Goal: Task Accomplishment & Management: Use online tool/utility

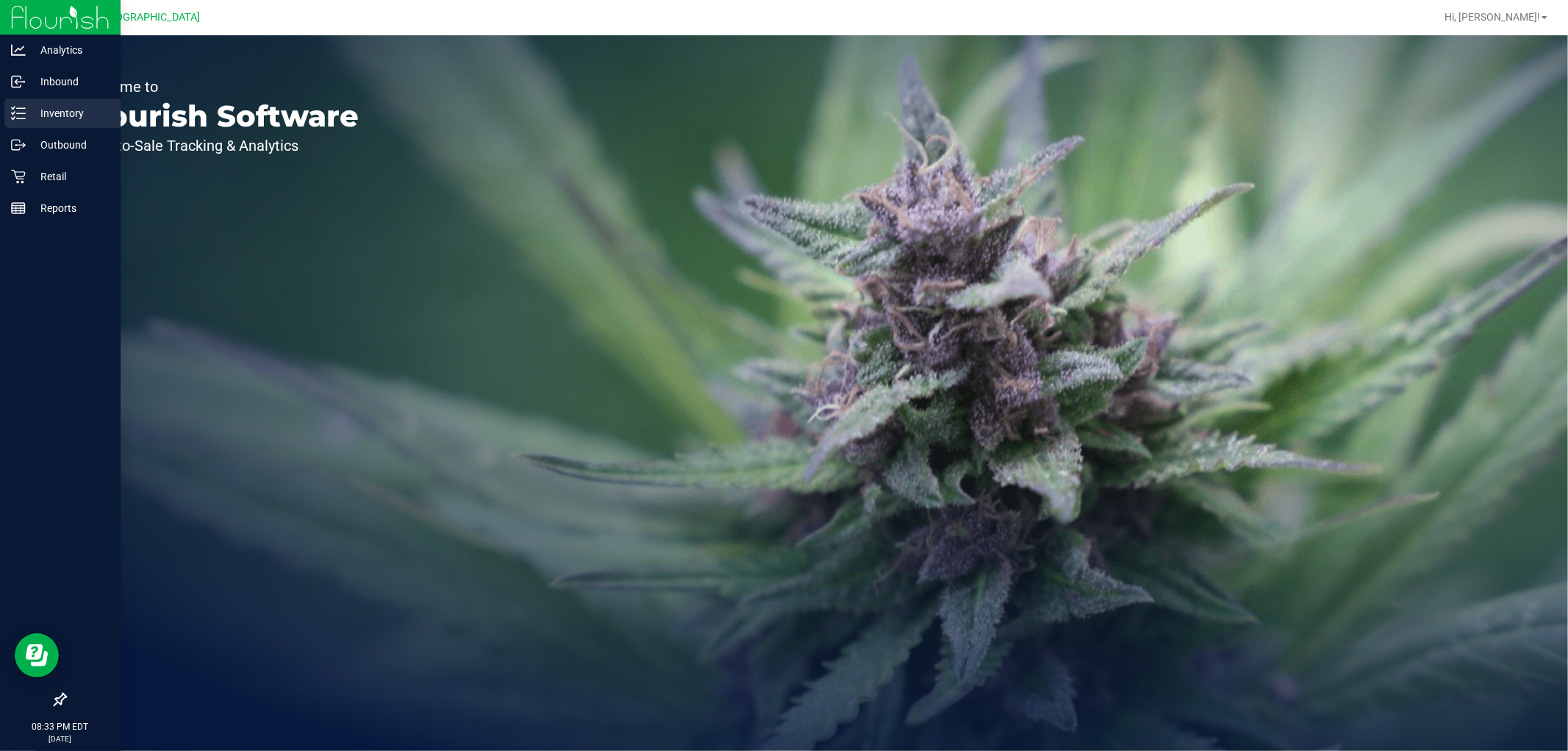
click at [32, 126] on div "Inventory" at bounding box center [63, 113] width 116 height 29
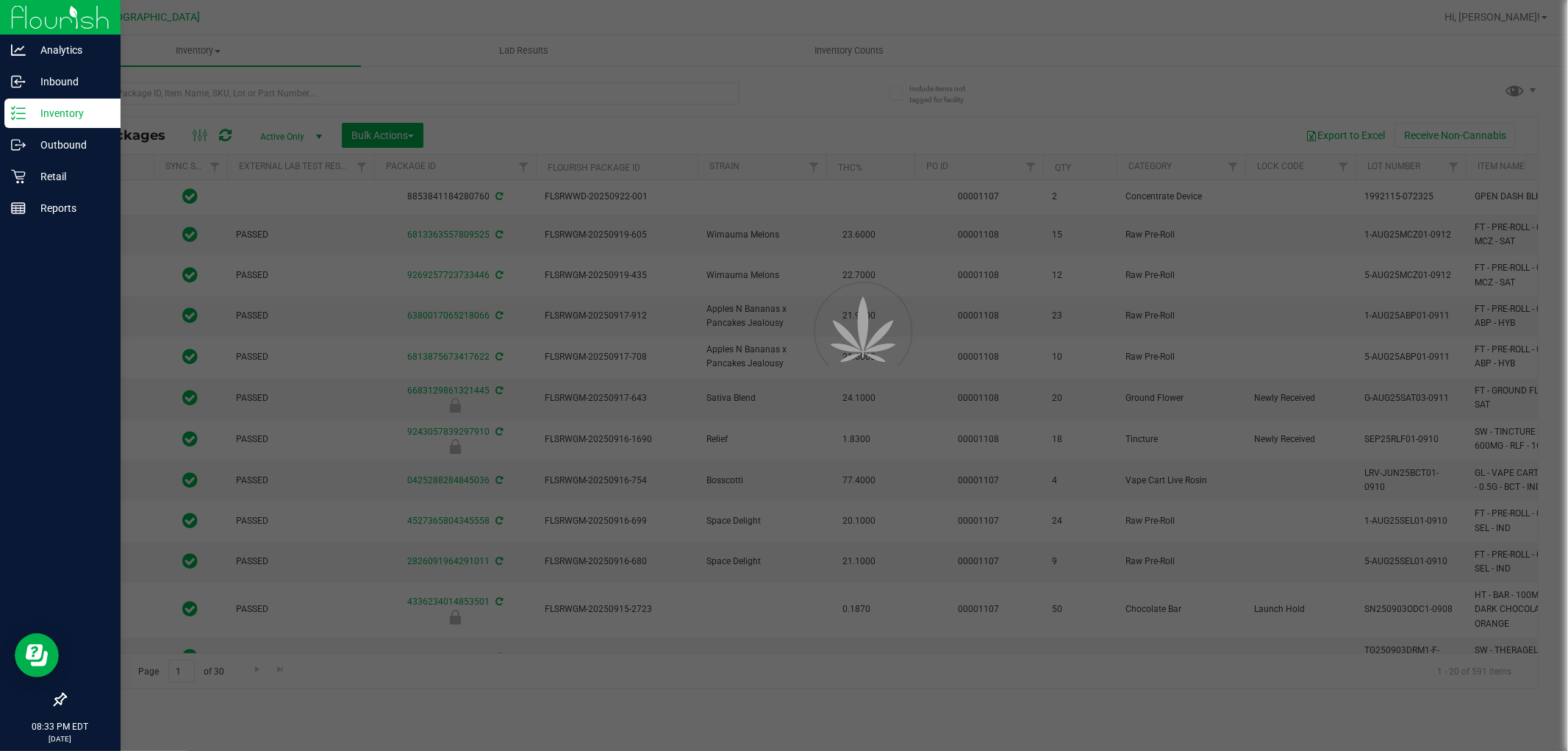
type input "[DATE]"
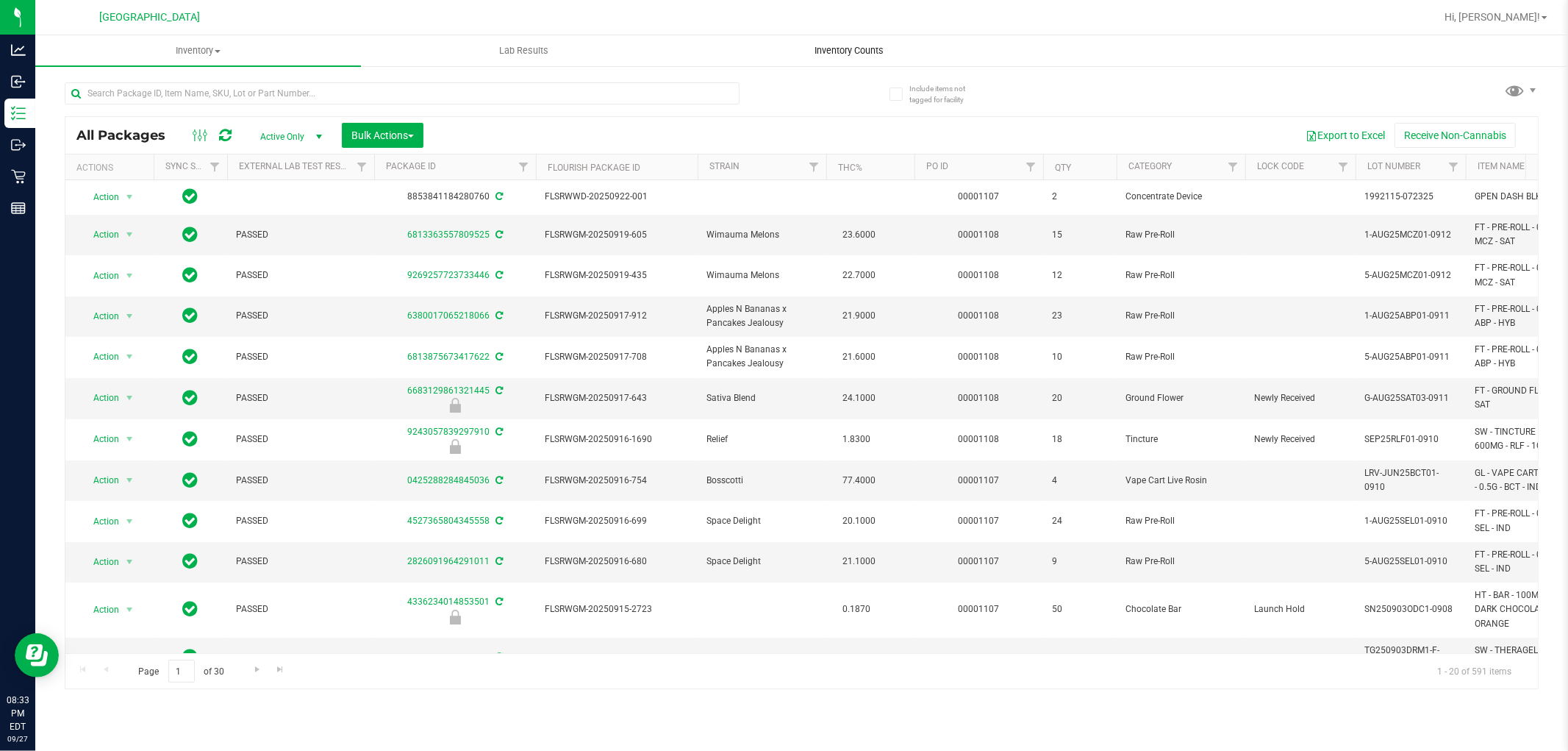
click at [871, 47] on span "Inventory Counts" at bounding box center [850, 50] width 109 height 13
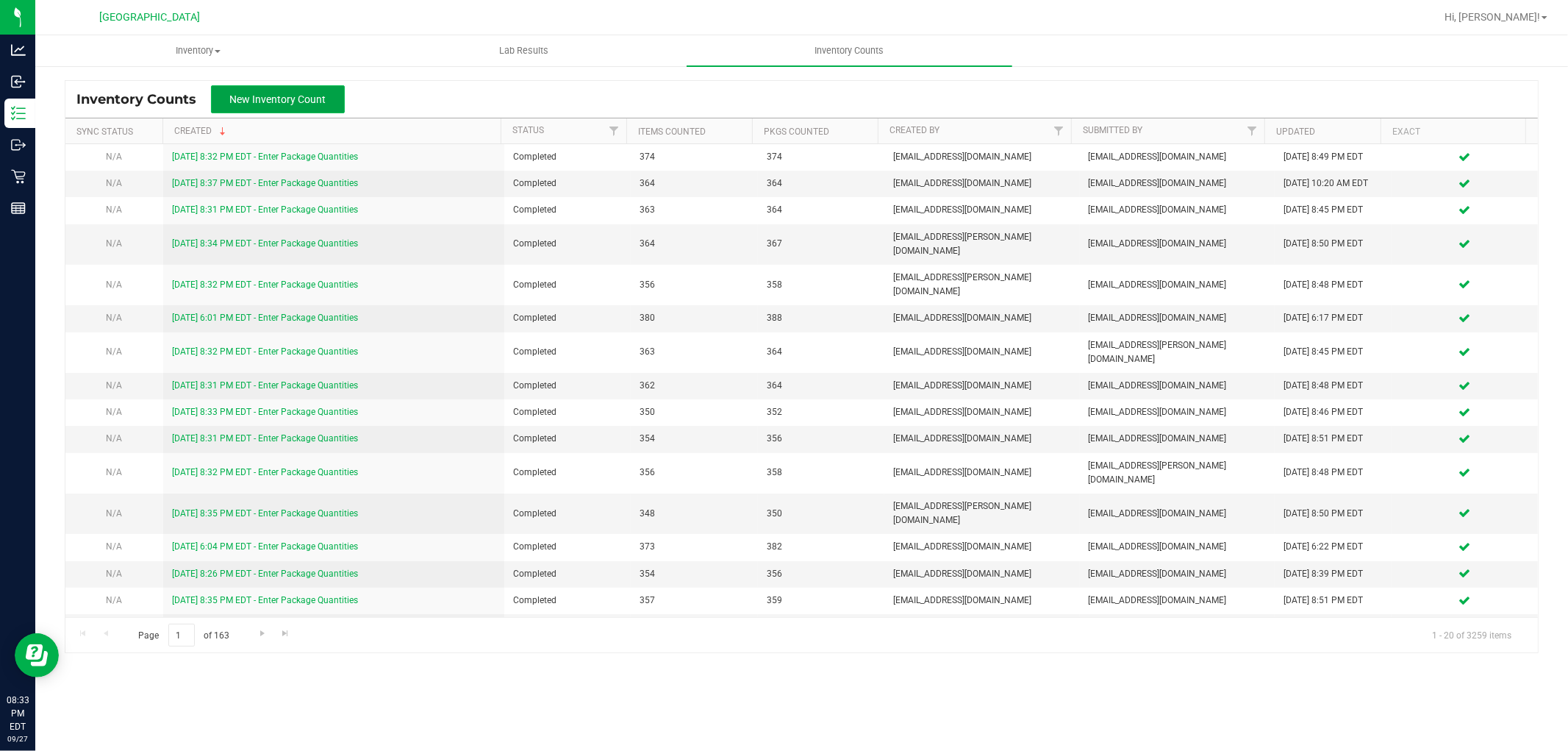
click at [328, 95] on button "New Inventory Count" at bounding box center [278, 99] width 134 height 28
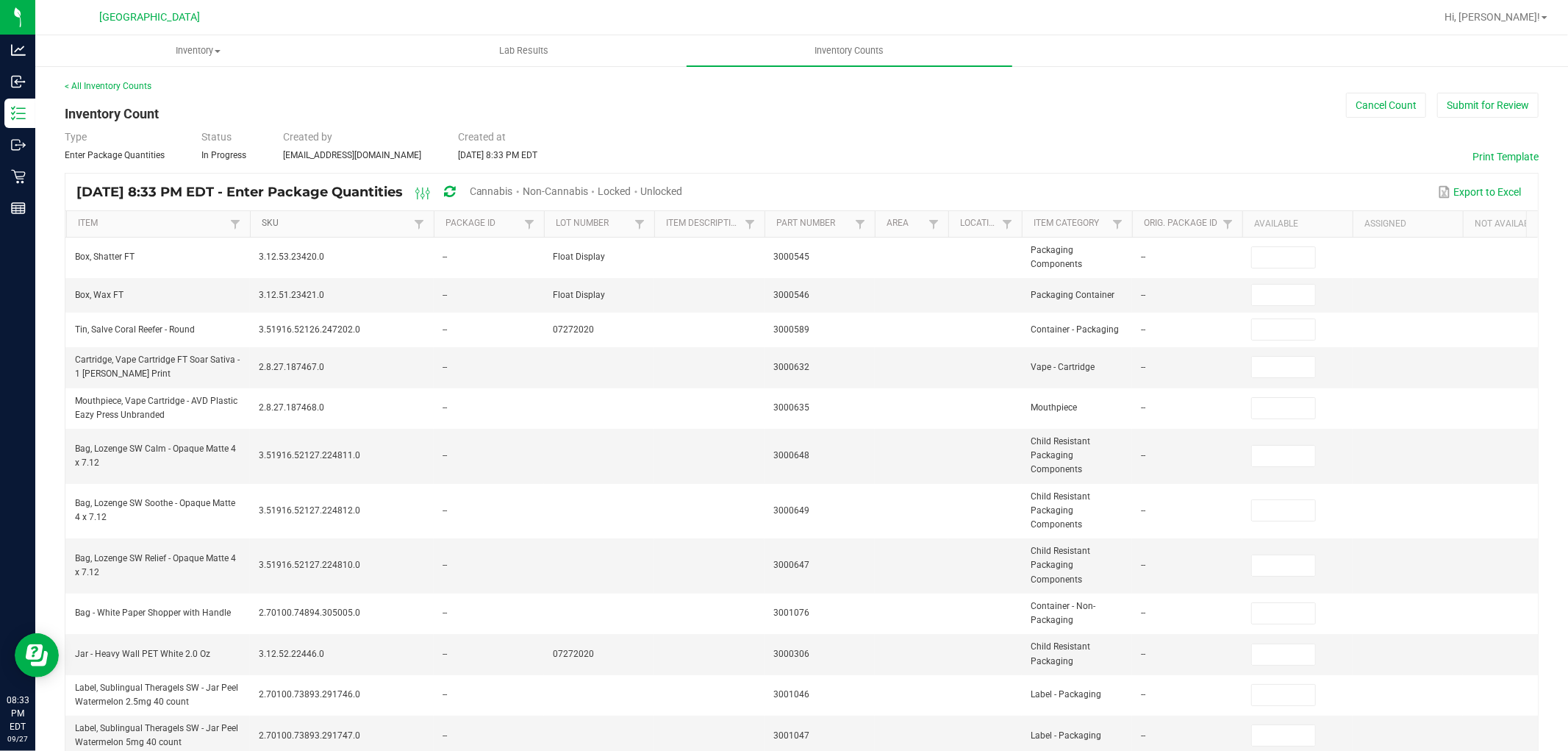
click at [266, 218] on link "SKU" at bounding box center [336, 224] width 148 height 12
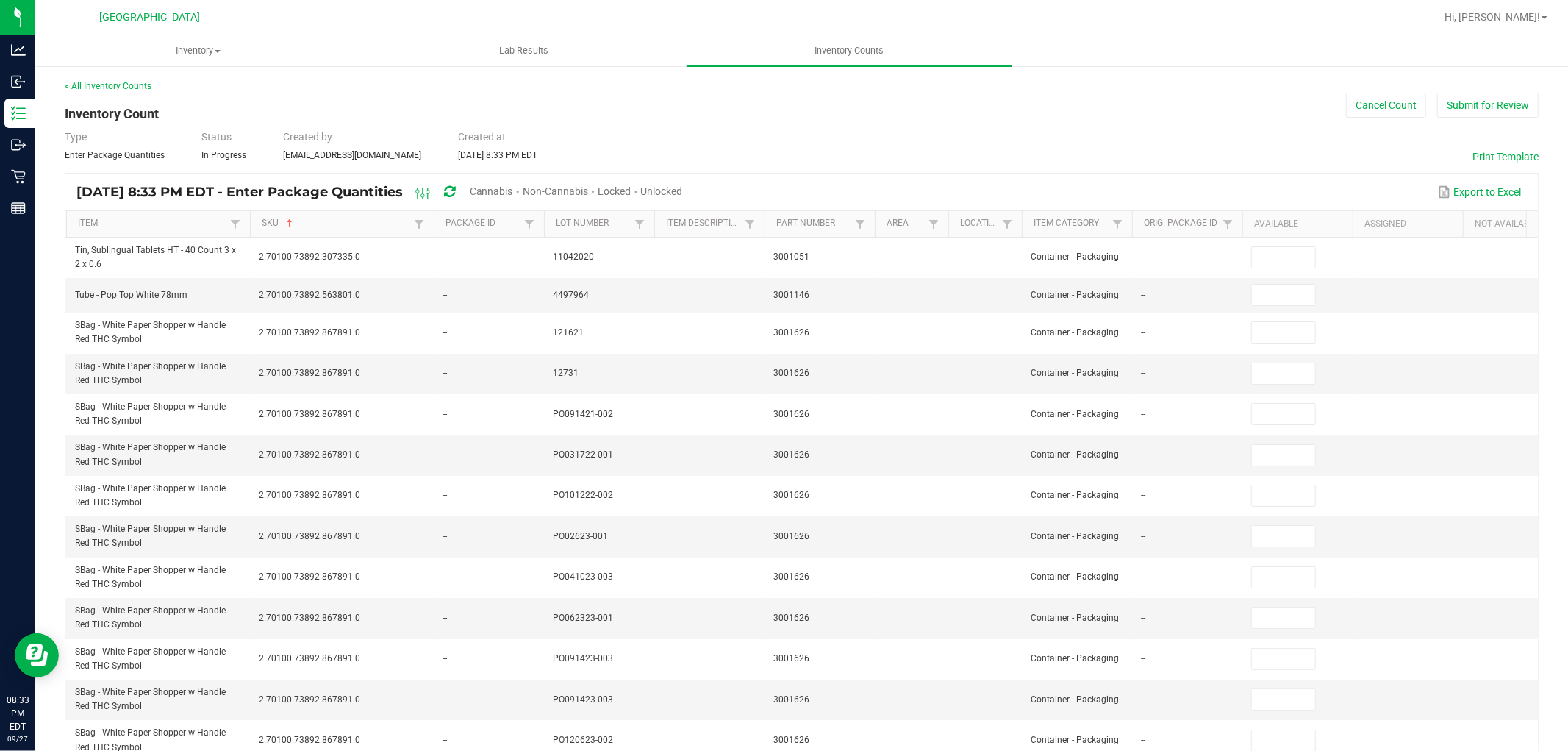
click at [683, 193] on span "Unlocked" at bounding box center [662, 191] width 42 height 12
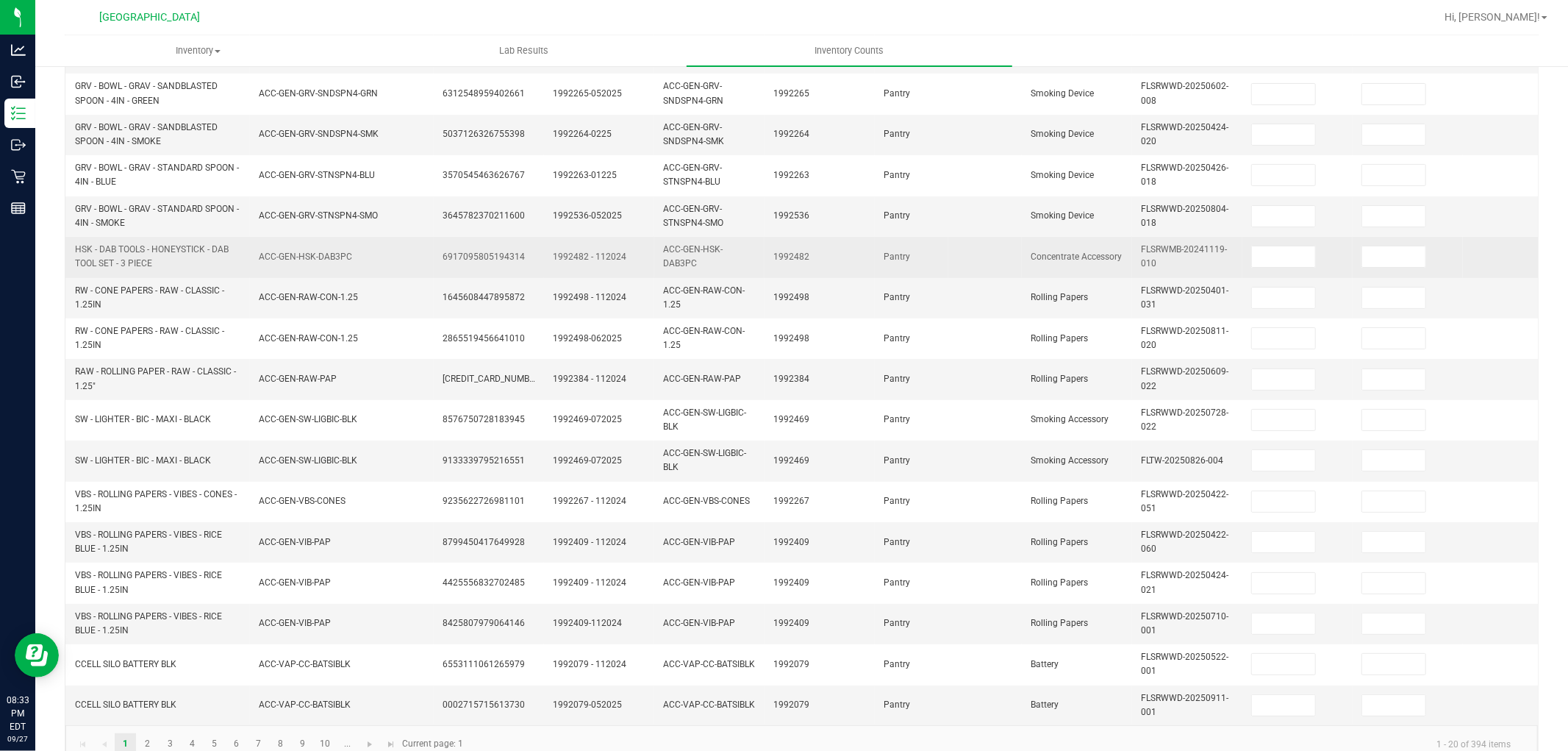
scroll to position [368, 0]
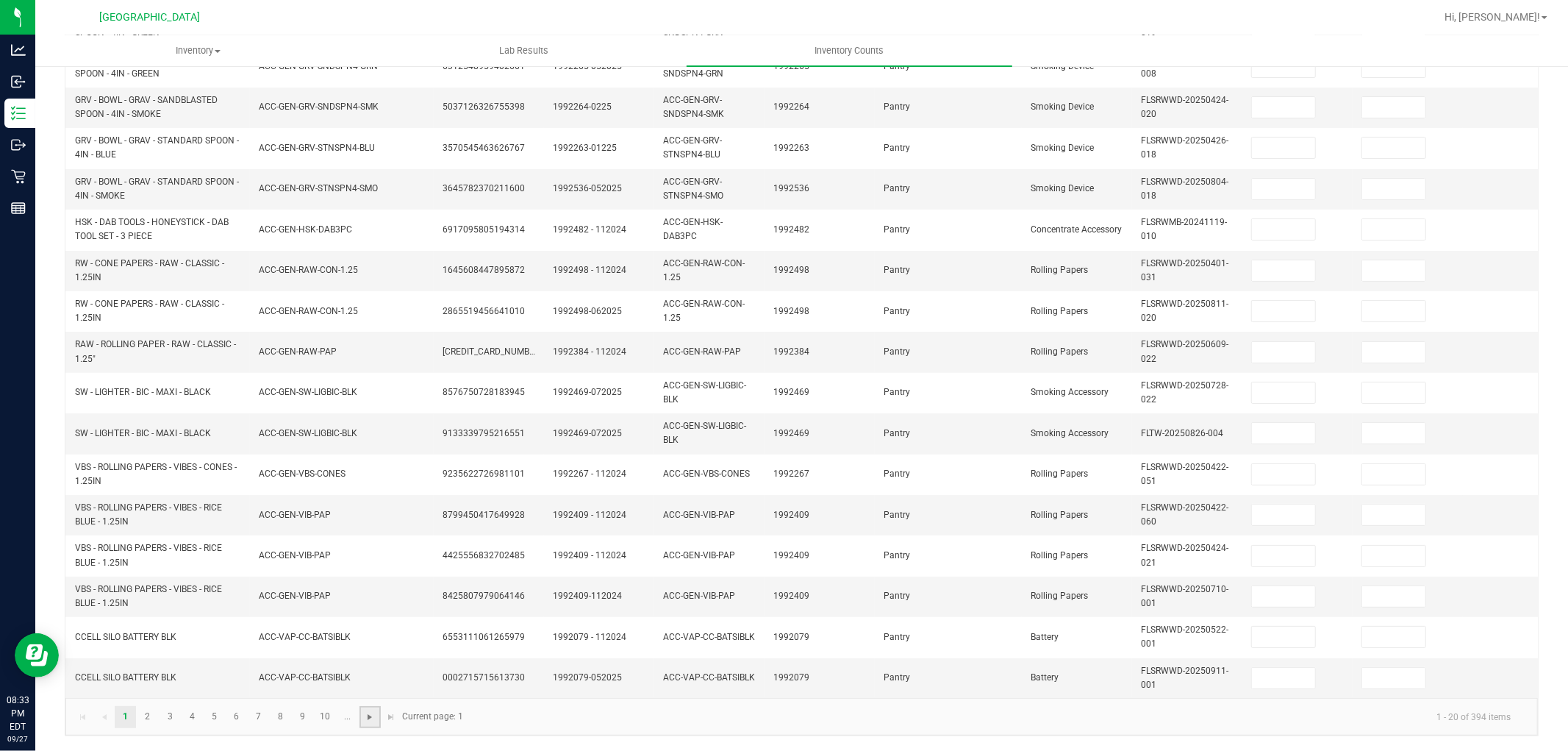
click at [375, 712] on span "Go to the next page" at bounding box center [370, 717] width 12 height 12
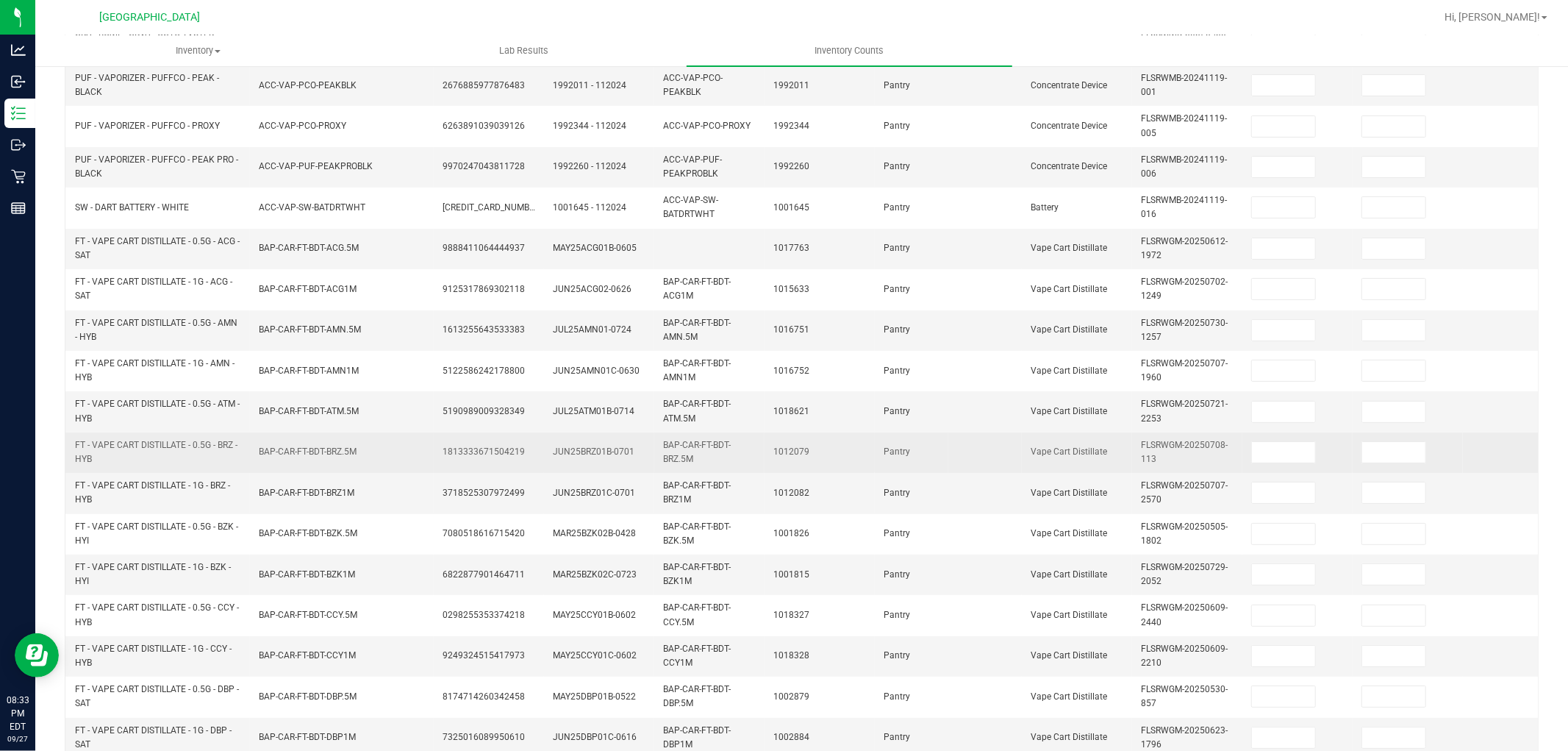
scroll to position [204, 0]
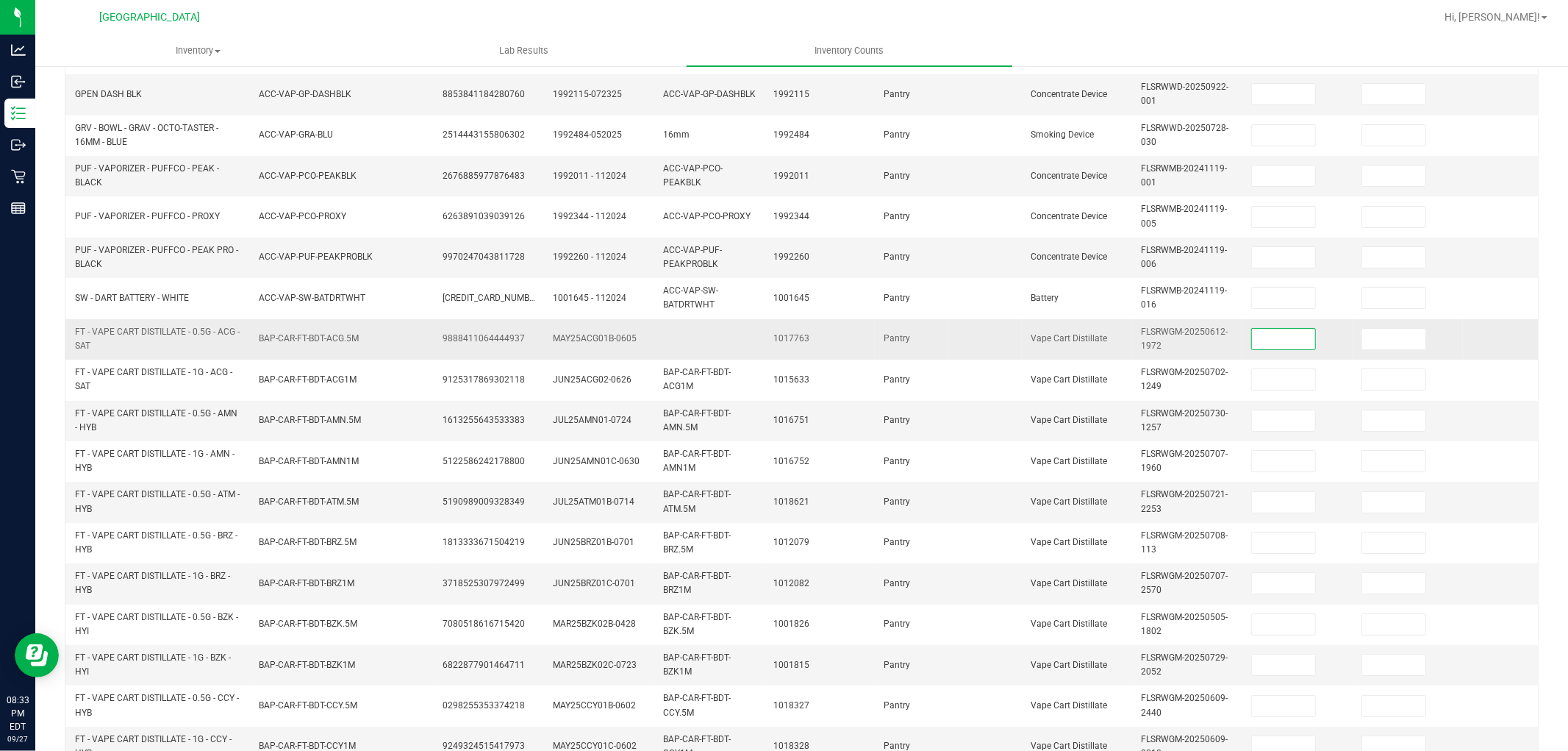
click at [1287, 347] on input at bounding box center [1283, 339] width 63 height 20
type input "2"
type input "5"
type input "1"
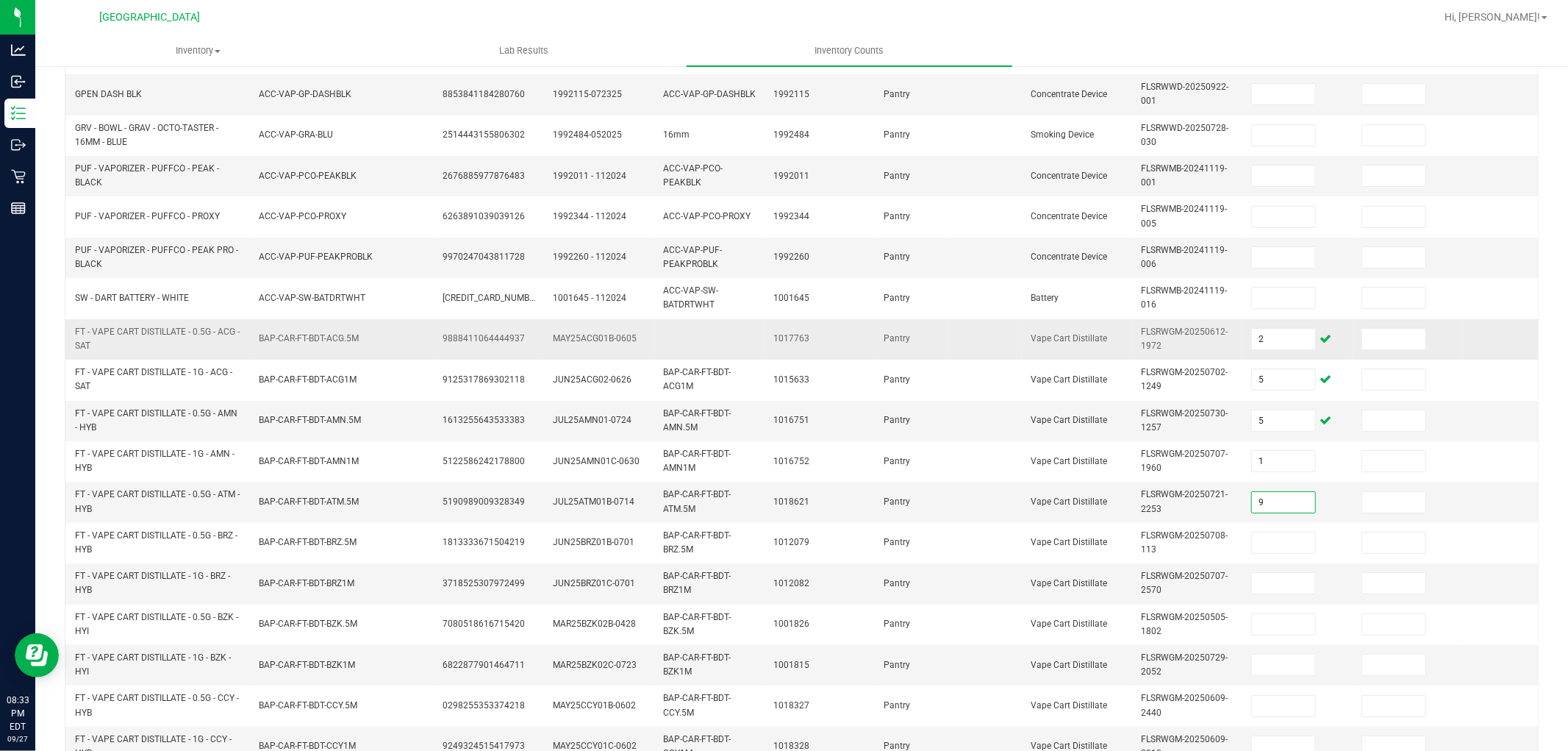
type input "9"
type input "11"
type input "7"
type input "6"
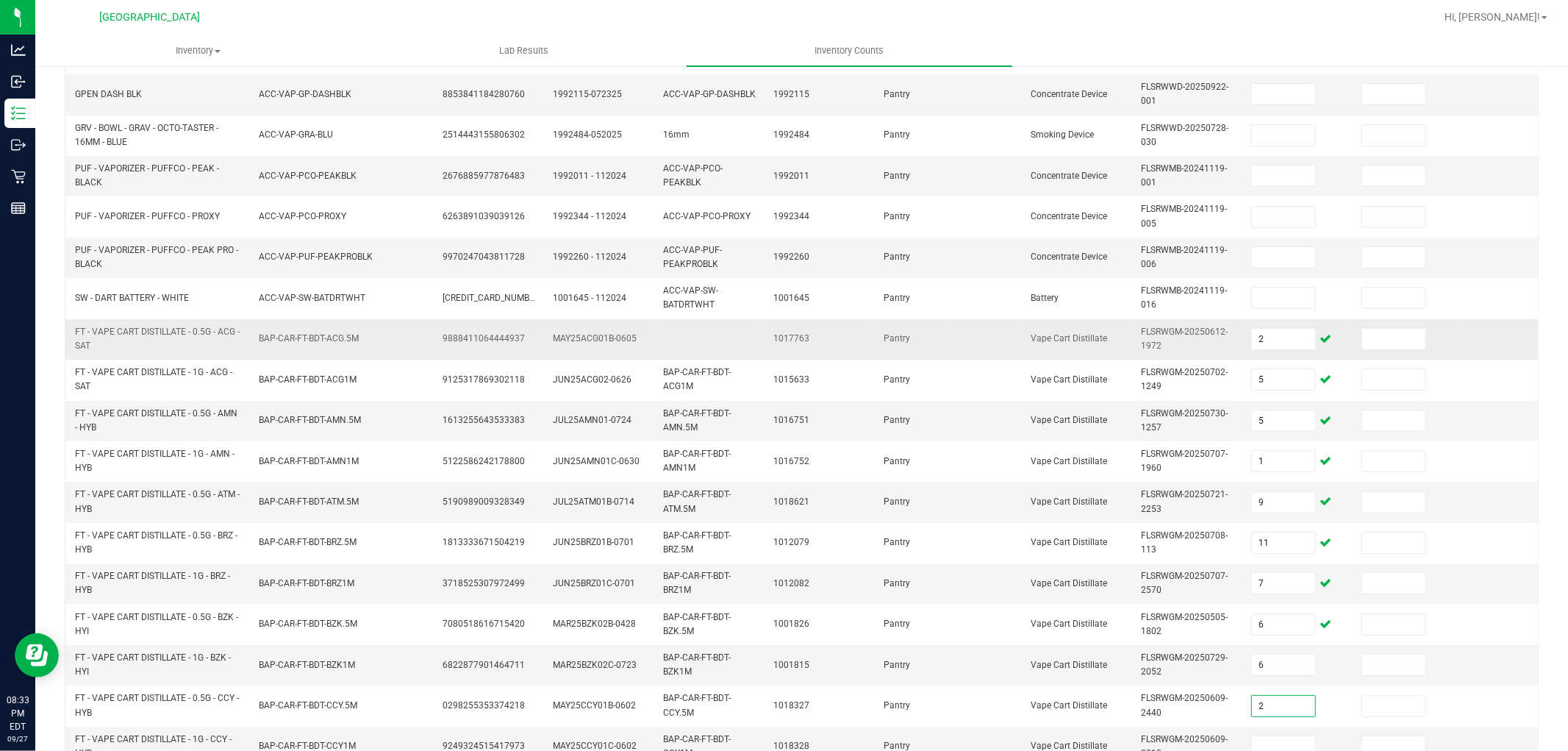
type input "2"
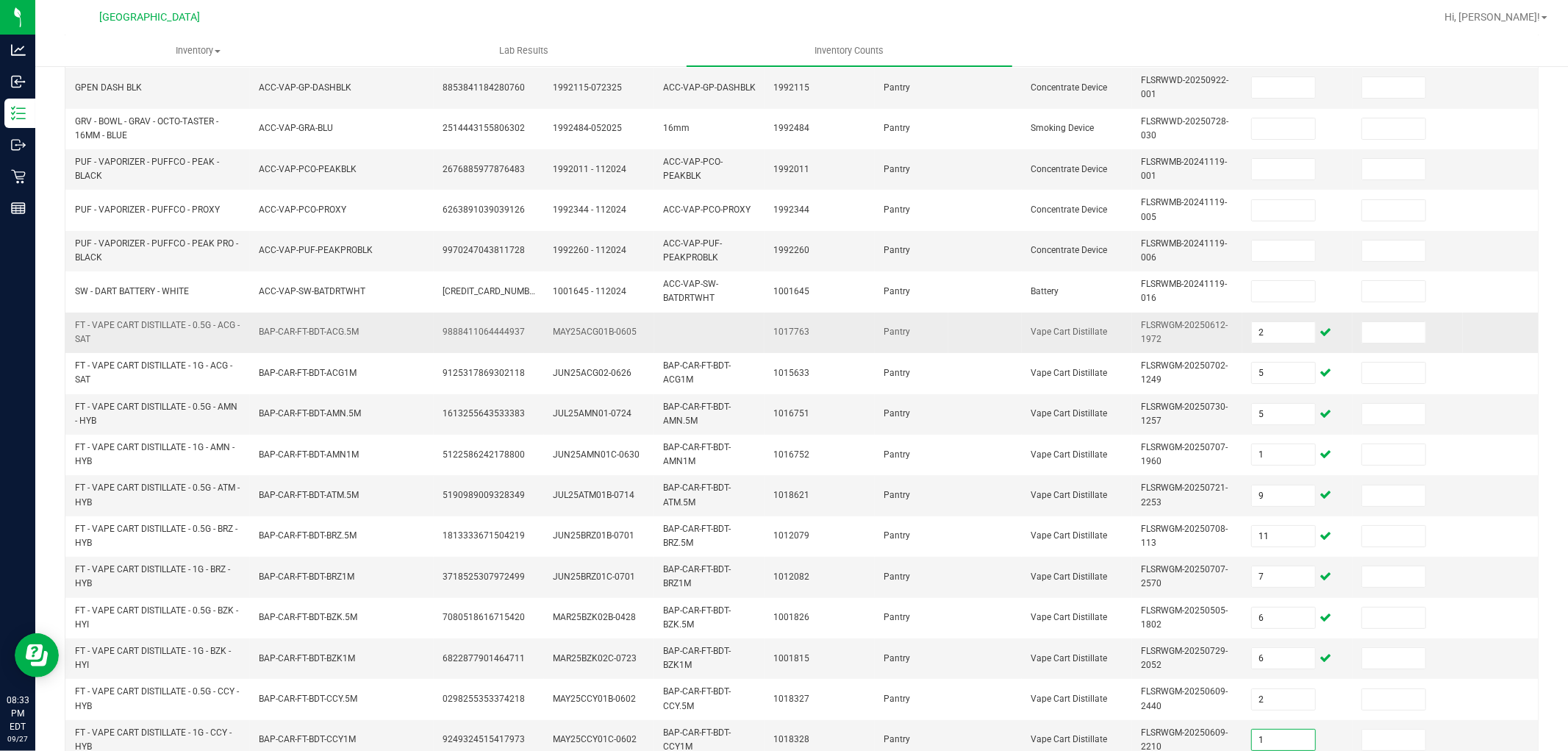
type input "1"
type input "0"
click at [1271, 730] on input "1" at bounding box center [1283, 740] width 63 height 20
type input "7"
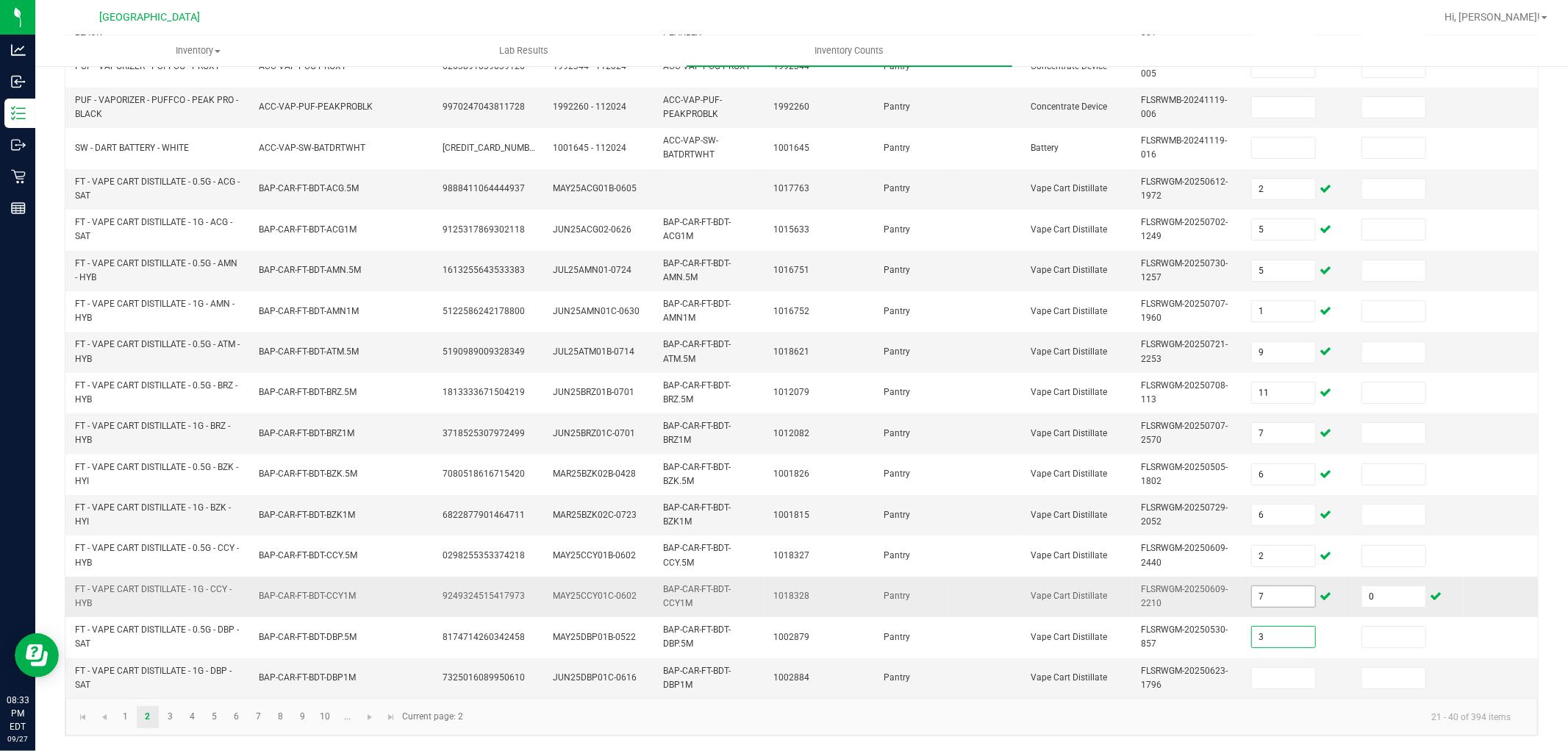
type input "3"
type input "12"
click at [364, 716] on span "Go to the next page" at bounding box center [370, 717] width 12 height 12
click at [1290, 97] on input at bounding box center [1283, 107] width 63 height 20
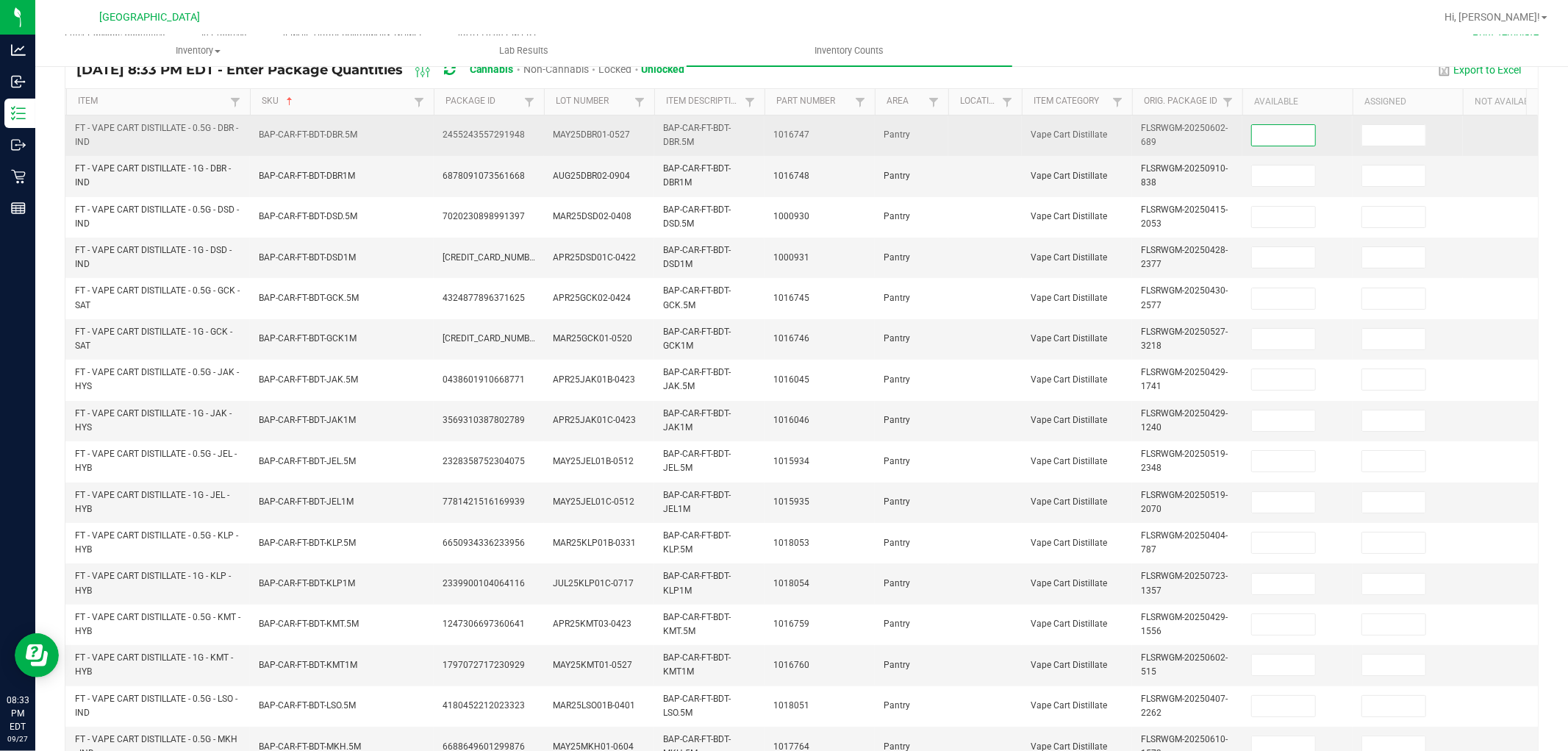
click at [1290, 141] on input at bounding box center [1283, 135] width 63 height 20
type input "9"
type input "8"
type input "12"
type input "4"
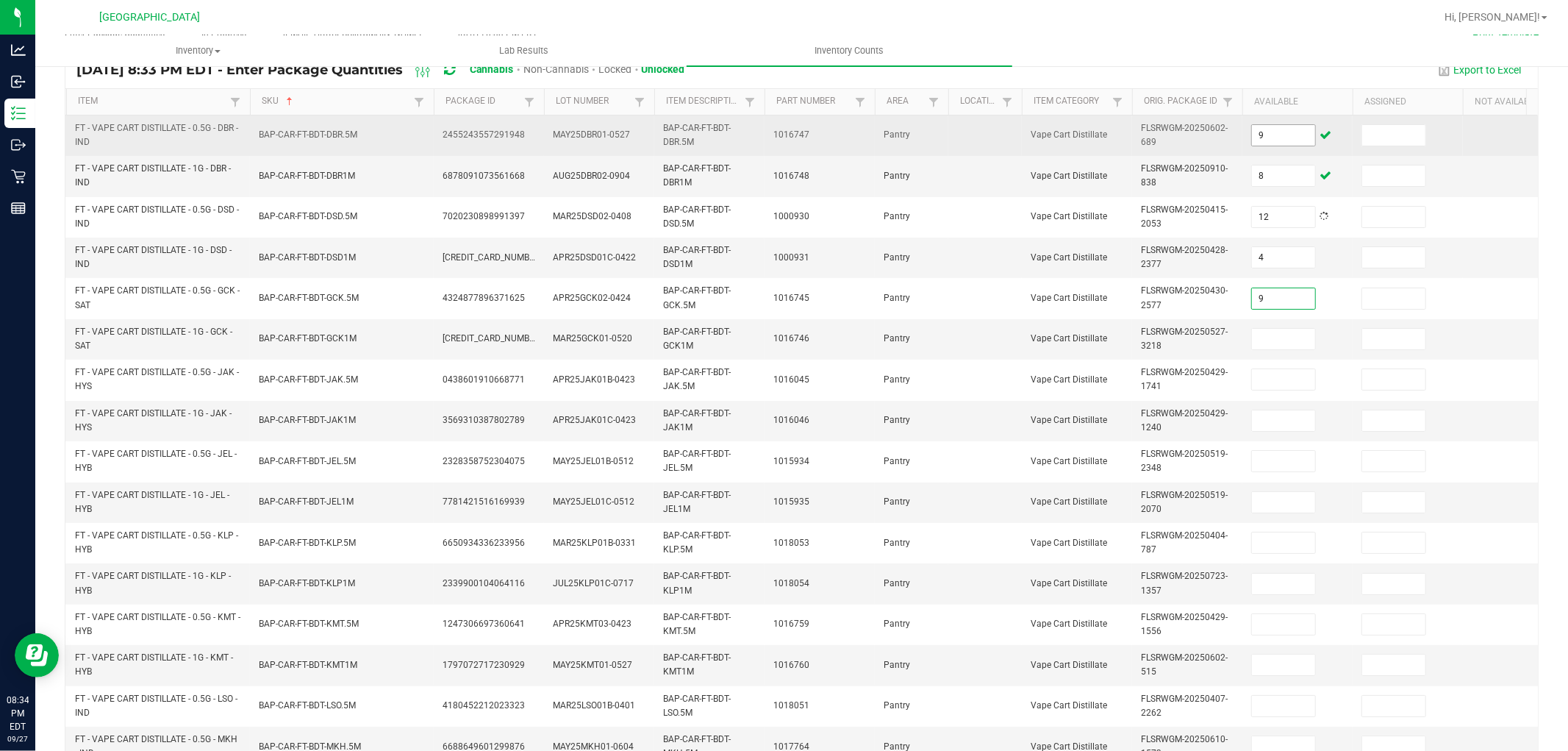
type input "9"
type input "5"
type input "6"
type input "4"
type input "8"
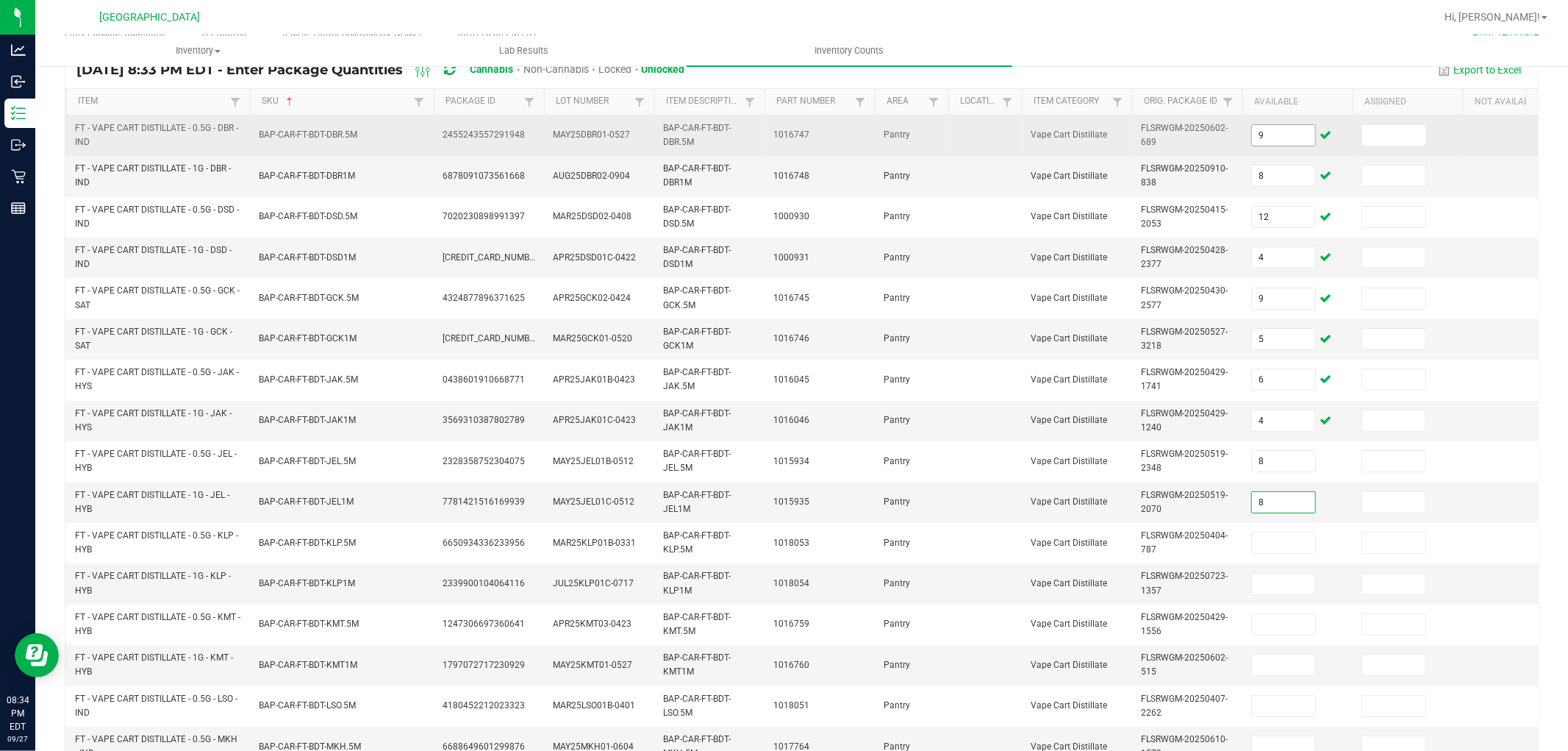
type input "8"
type input "3"
type input "6"
type input "8"
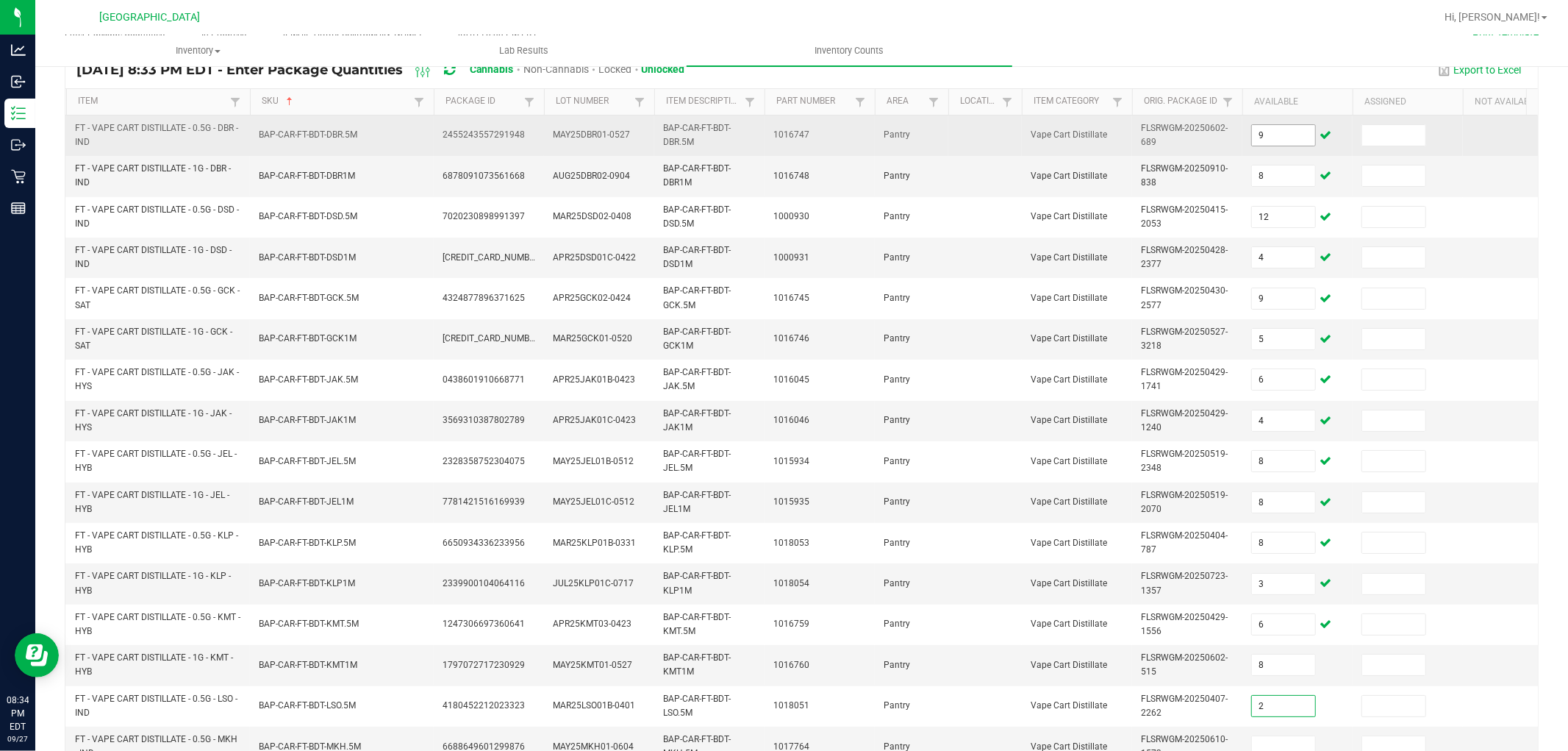
type input "2"
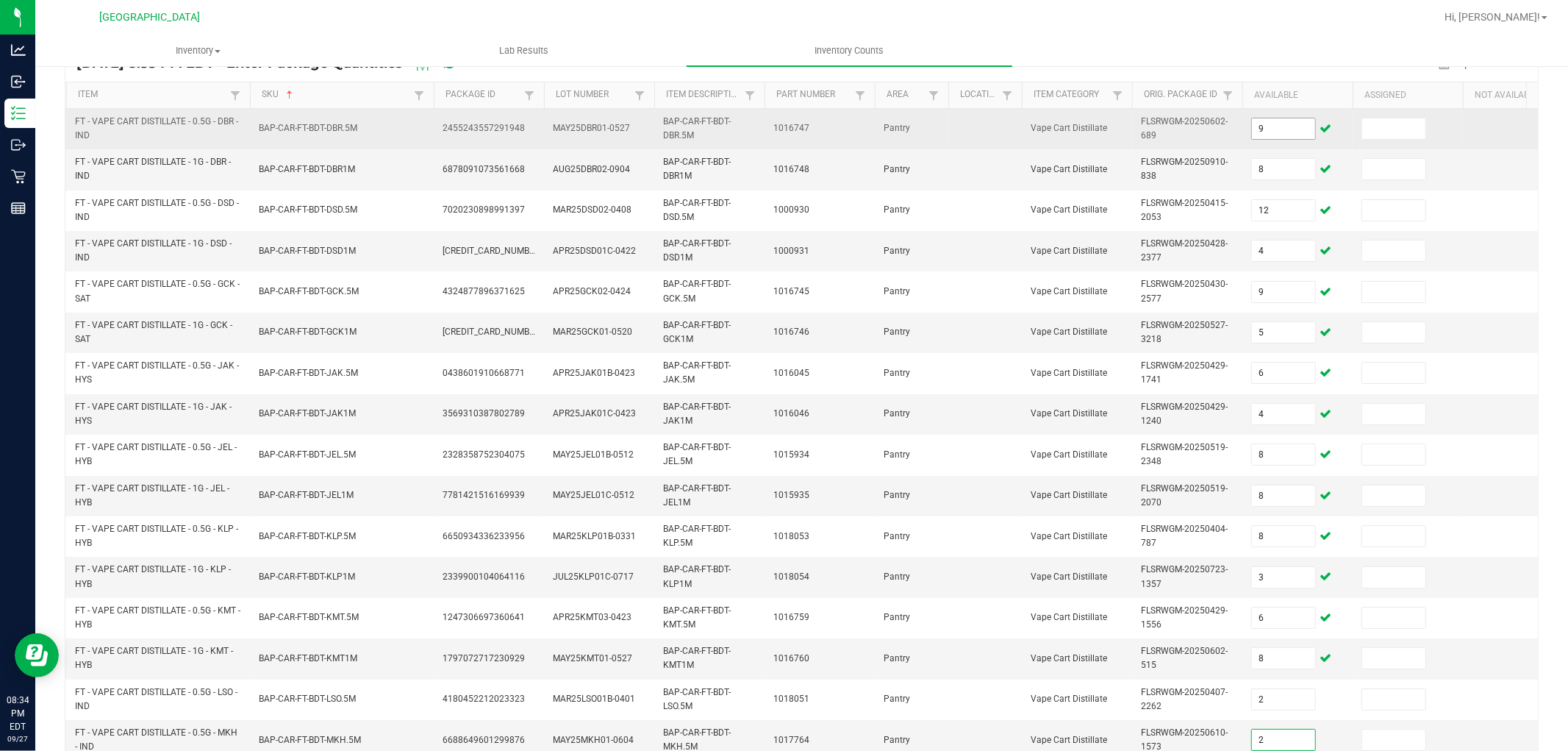
type input "2"
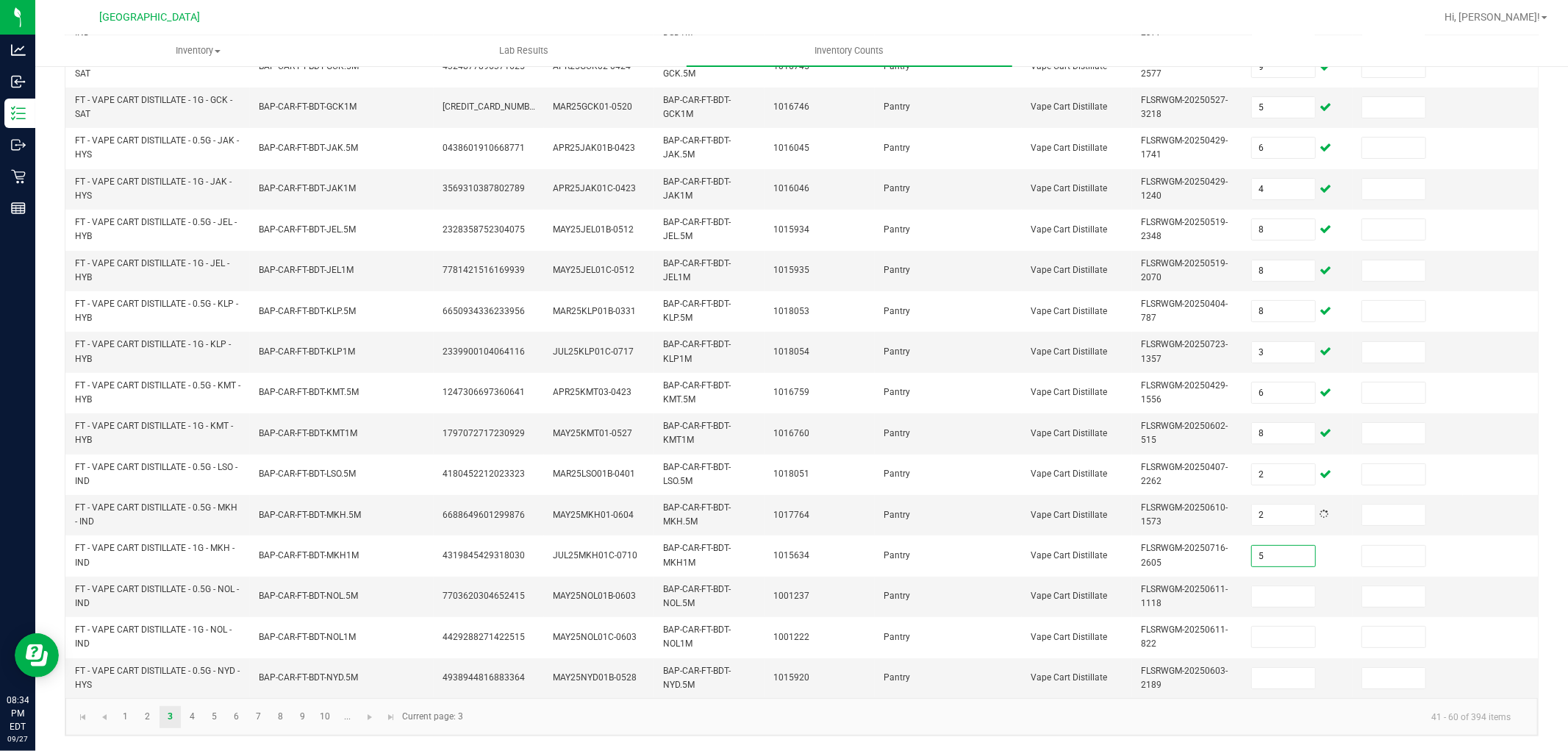
type input "5"
type input "2"
click at [375, 708] on link at bounding box center [370, 717] width 21 height 22
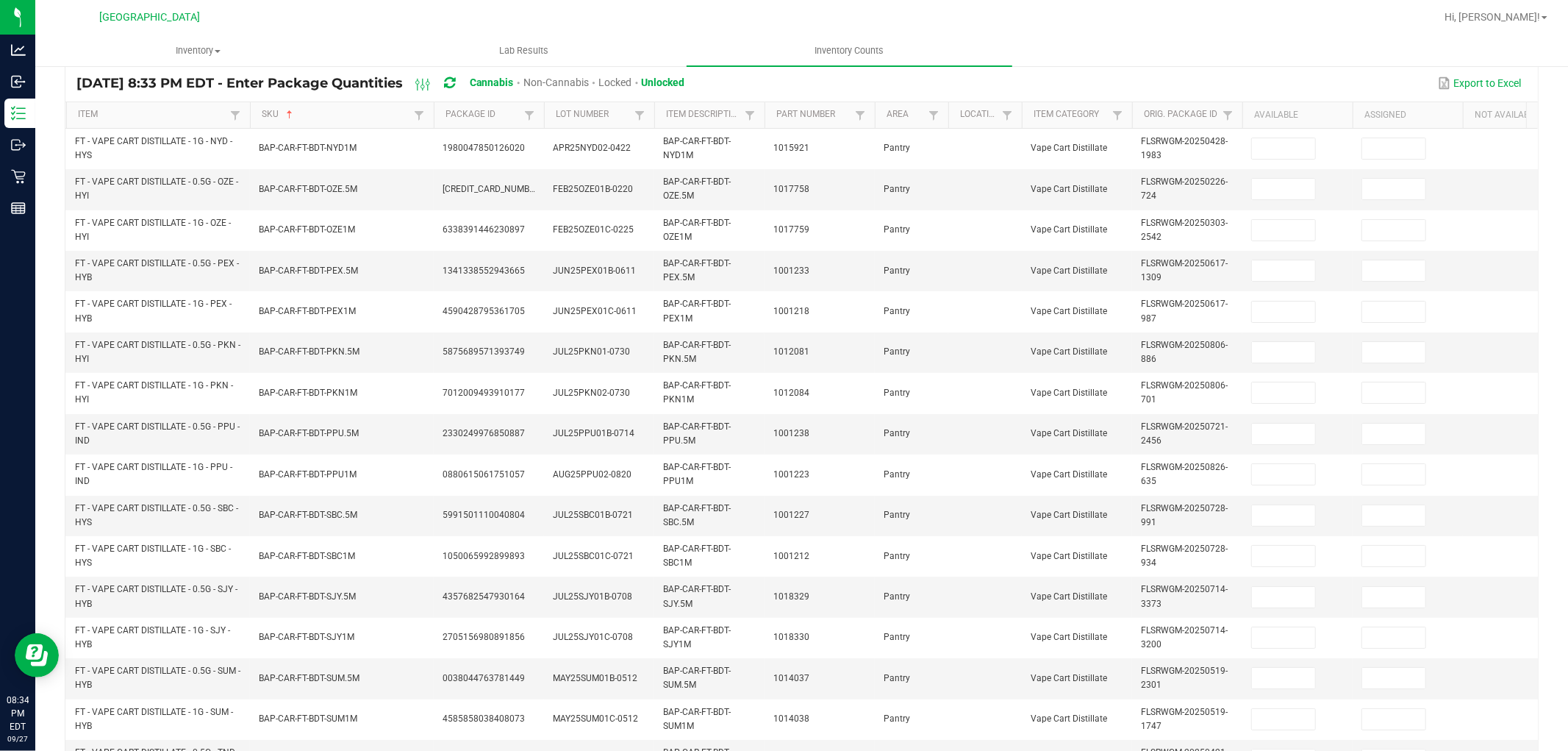
scroll to position [40, 0]
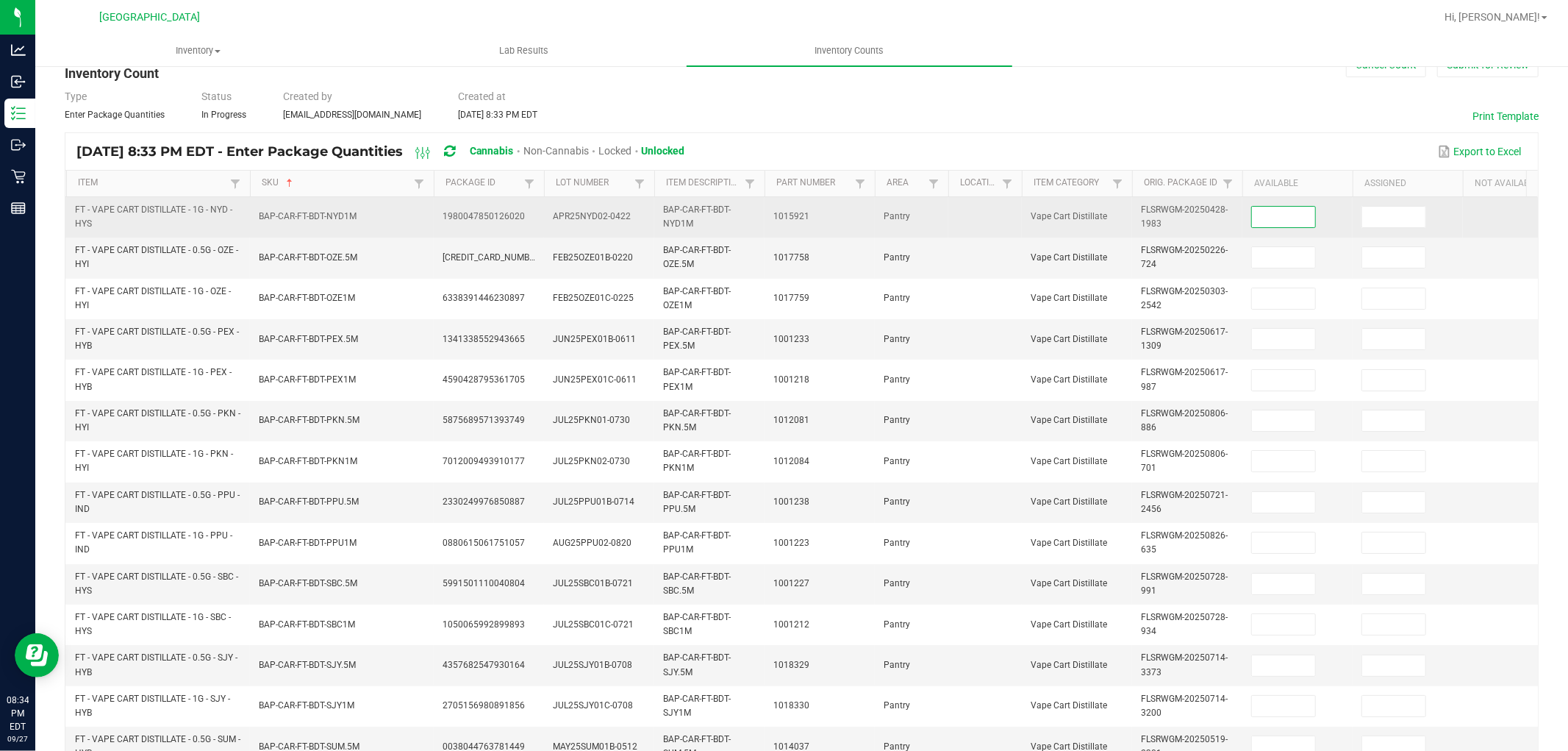
click at [1285, 207] on input at bounding box center [1283, 217] width 63 height 20
type input "10"
type input "6"
type input "2"
type input "11"
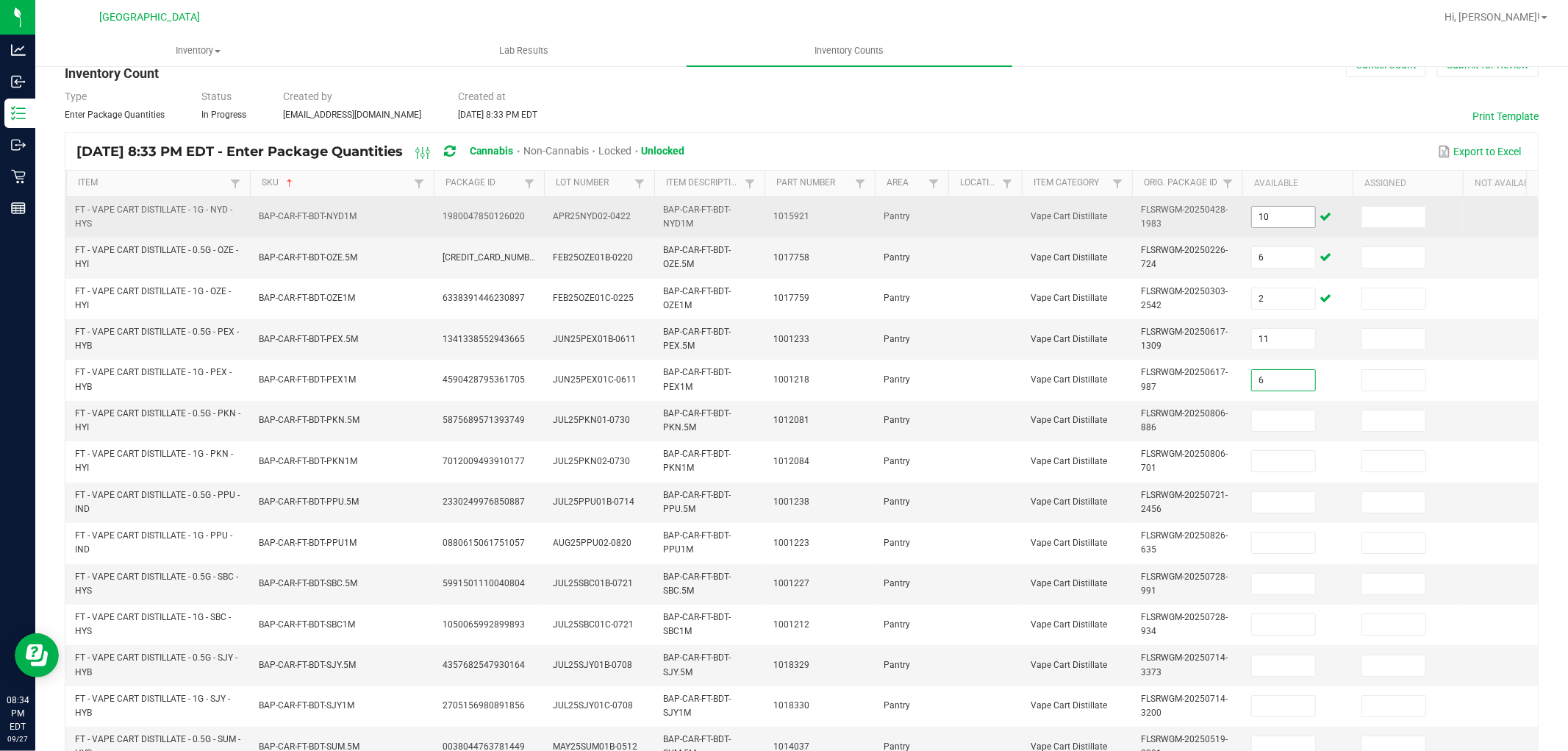
type input "6"
type input "10"
type input "6"
type input "3"
type input "8"
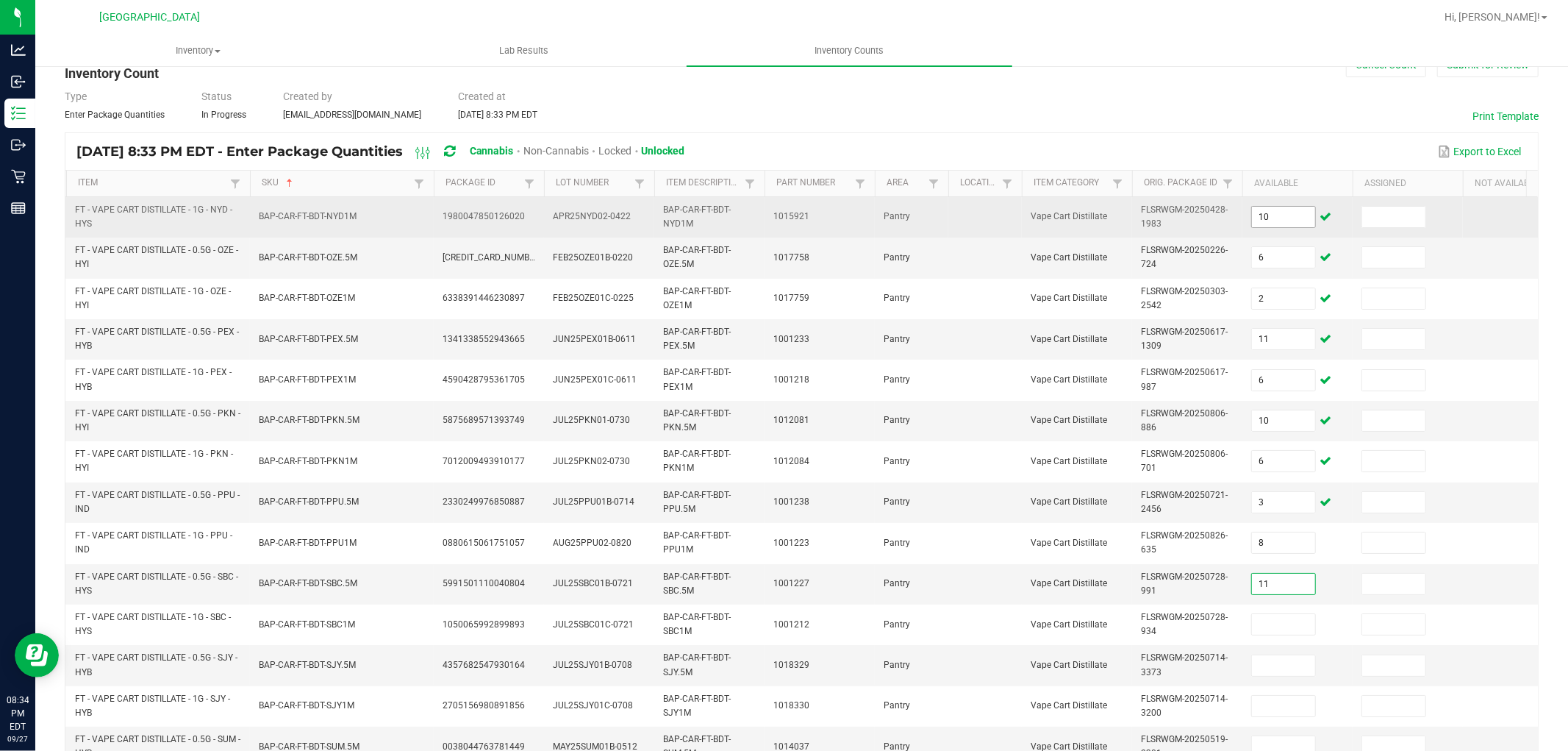
type input "11"
type input "2"
type input "3"
type input "5"
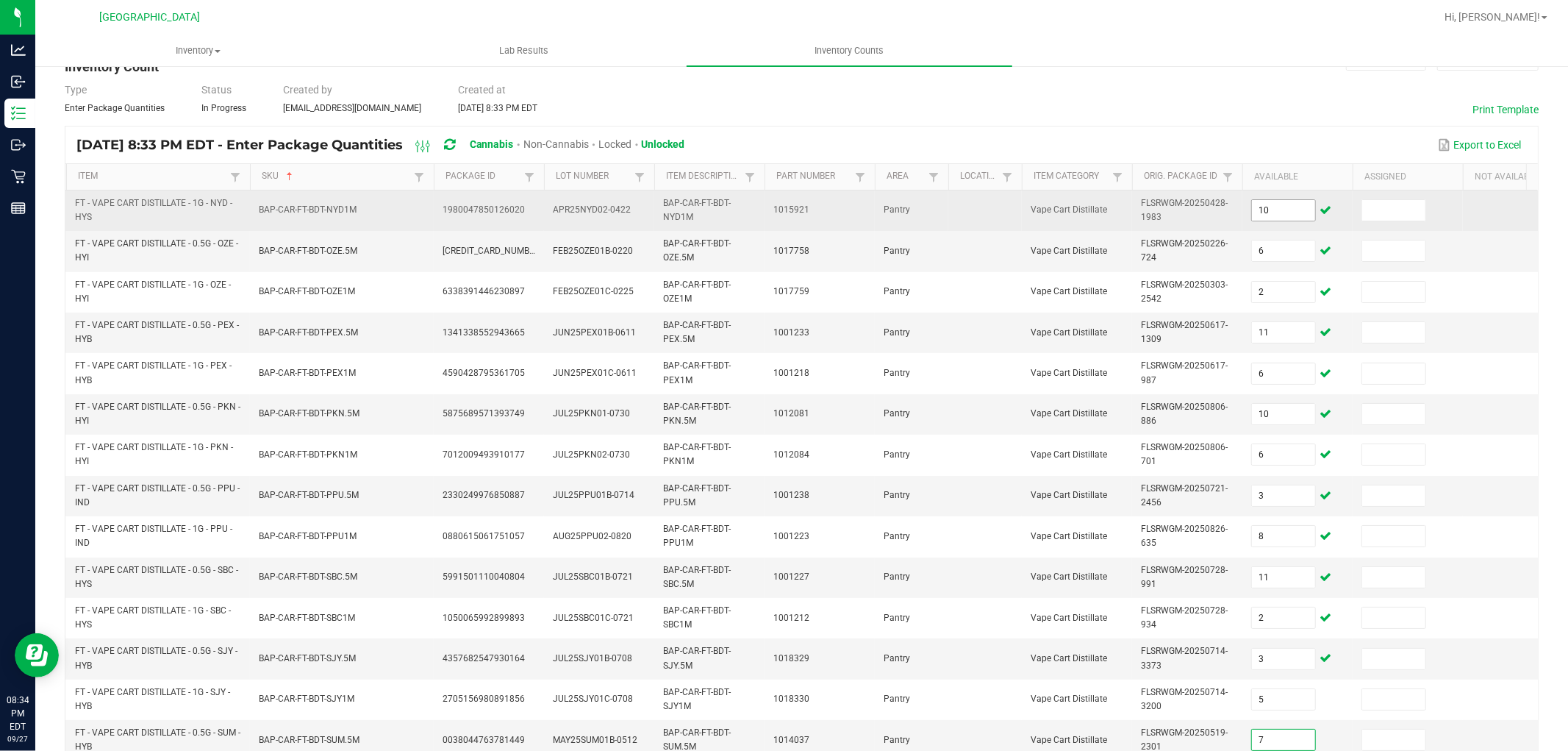
type input "7"
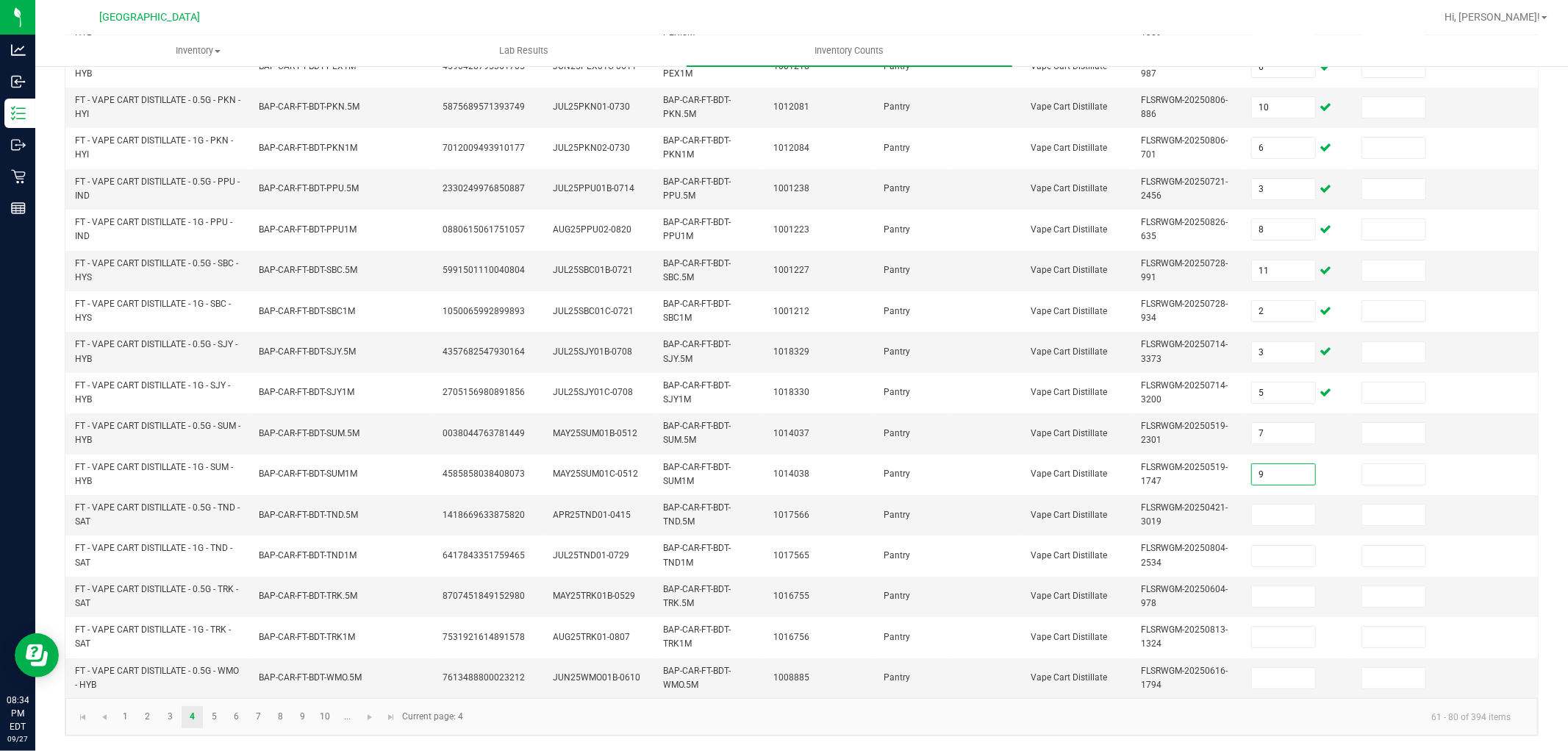
type input "9"
type input "2"
type input "11"
type input "8"
type input "5"
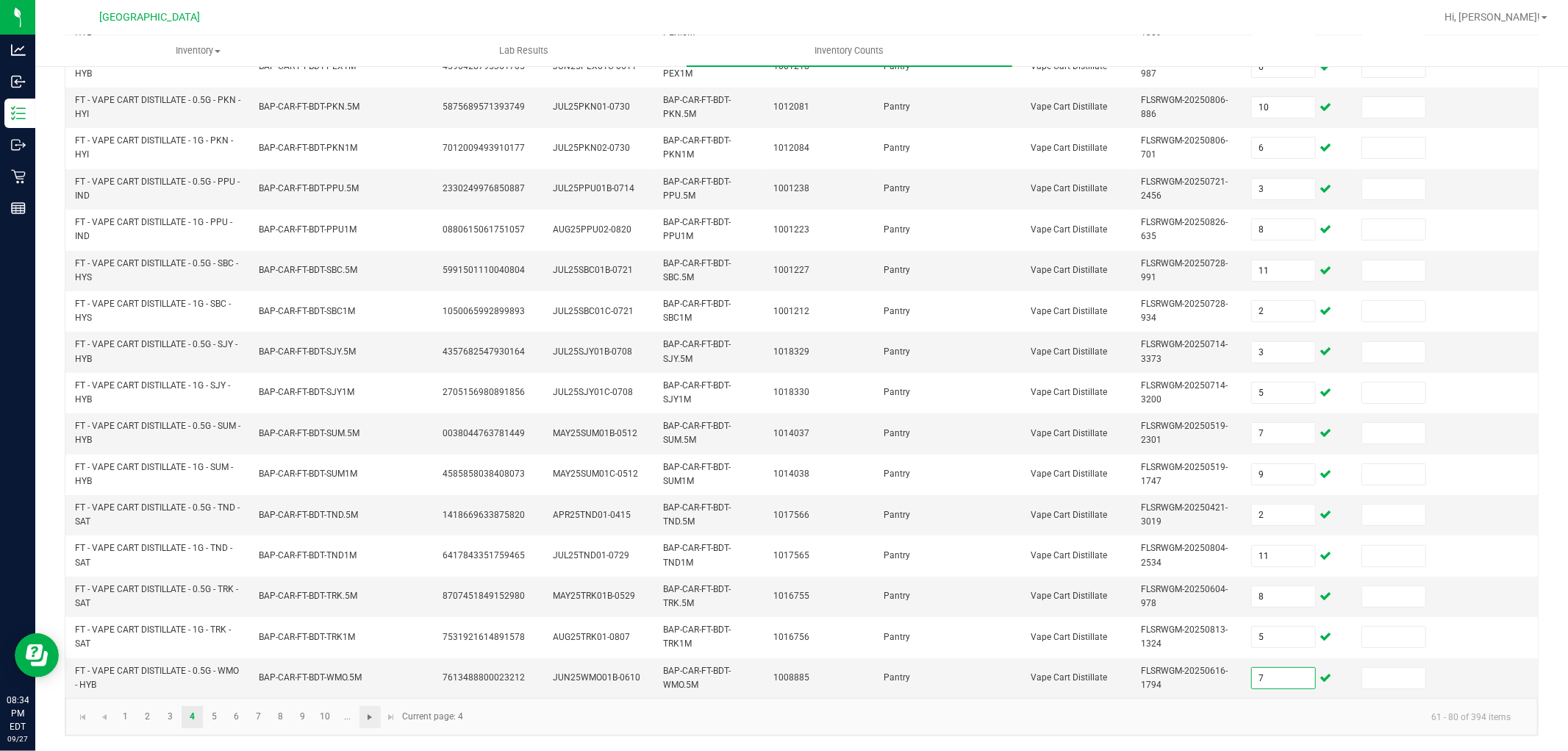
type input "7"
click at [368, 713] on span "Go to the next page" at bounding box center [370, 717] width 12 height 12
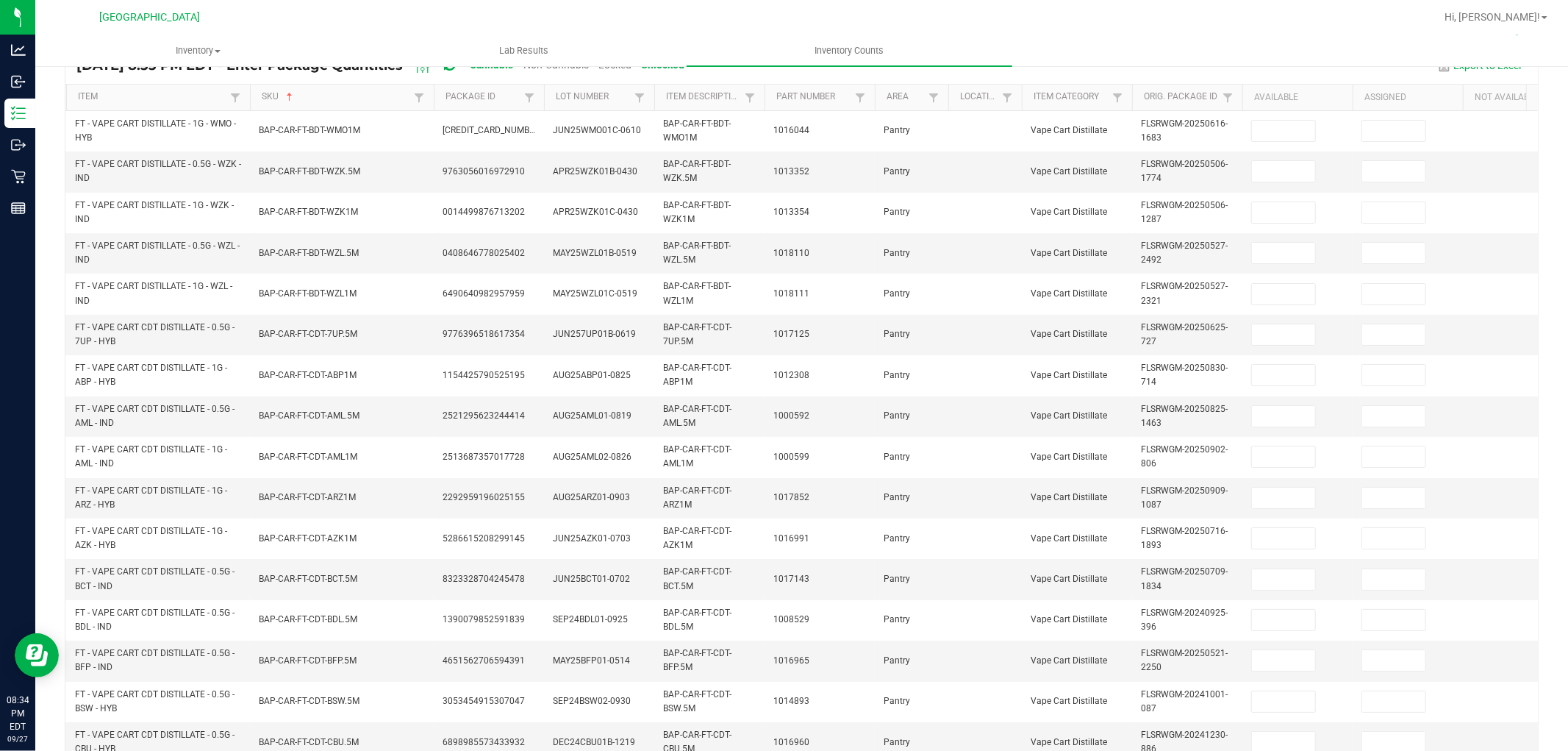
scroll to position [40, 0]
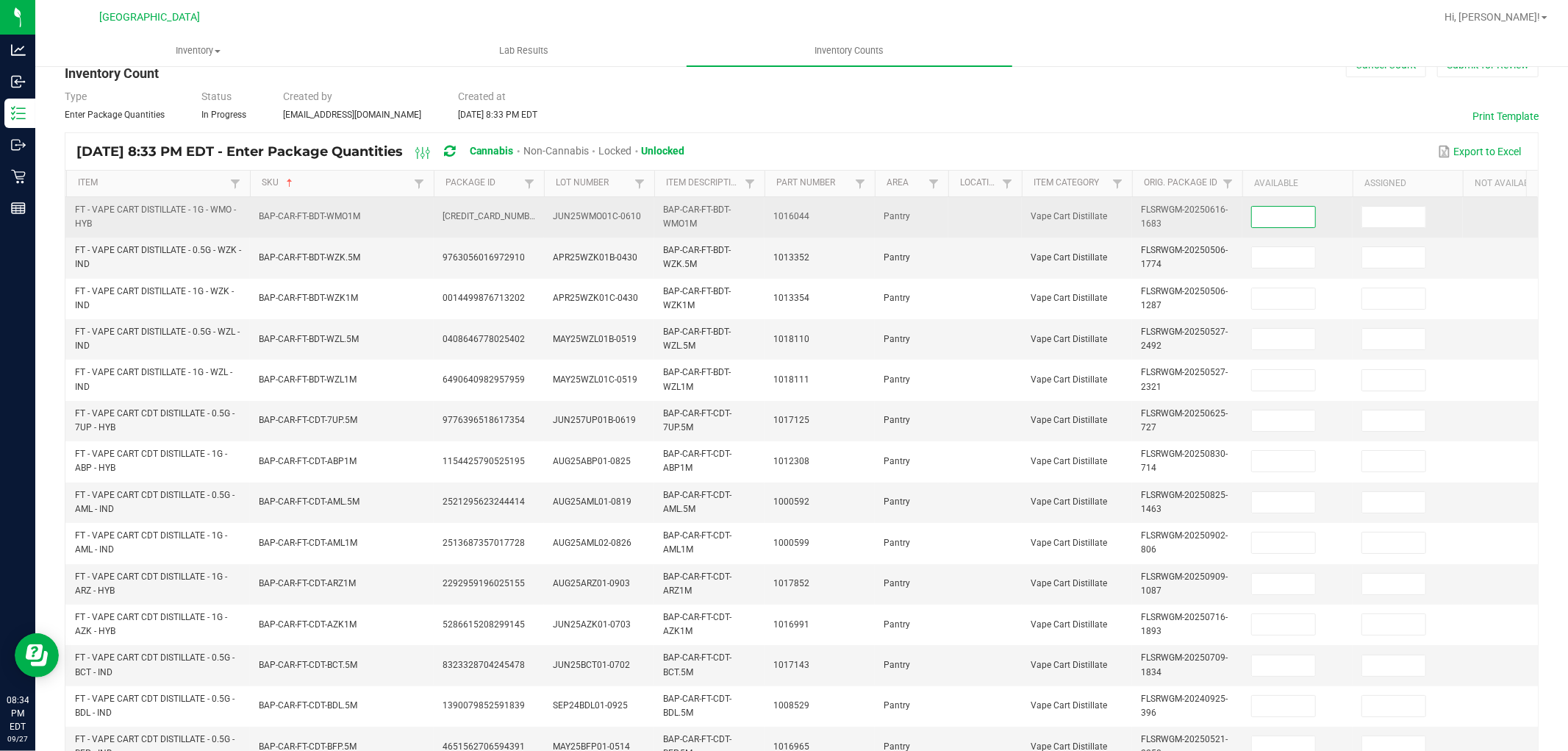
click at [1299, 210] on input at bounding box center [1283, 217] width 63 height 20
type input "11"
type input "3"
type input "11"
type input "4"
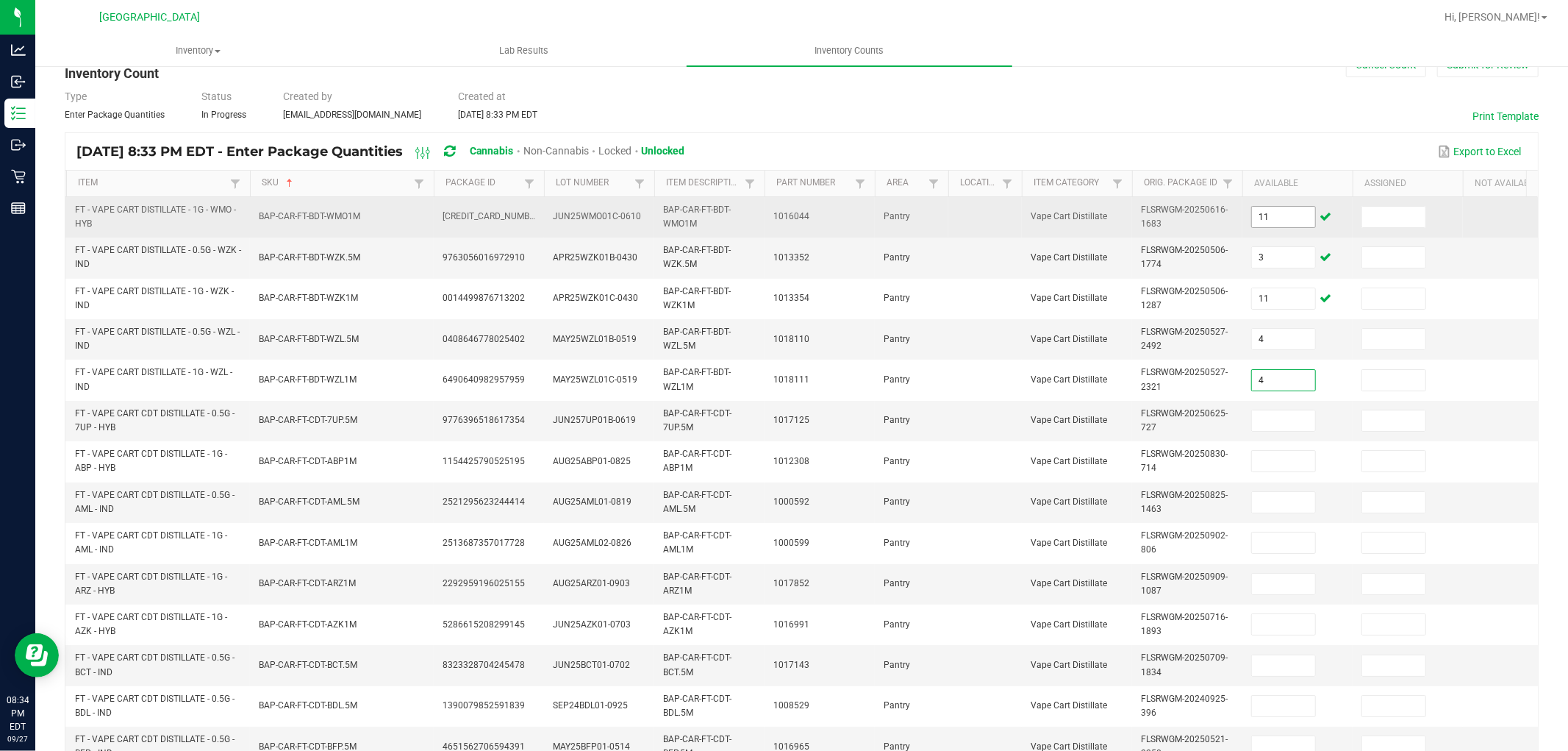
type input "4"
type input "7"
type input "4"
type input "9"
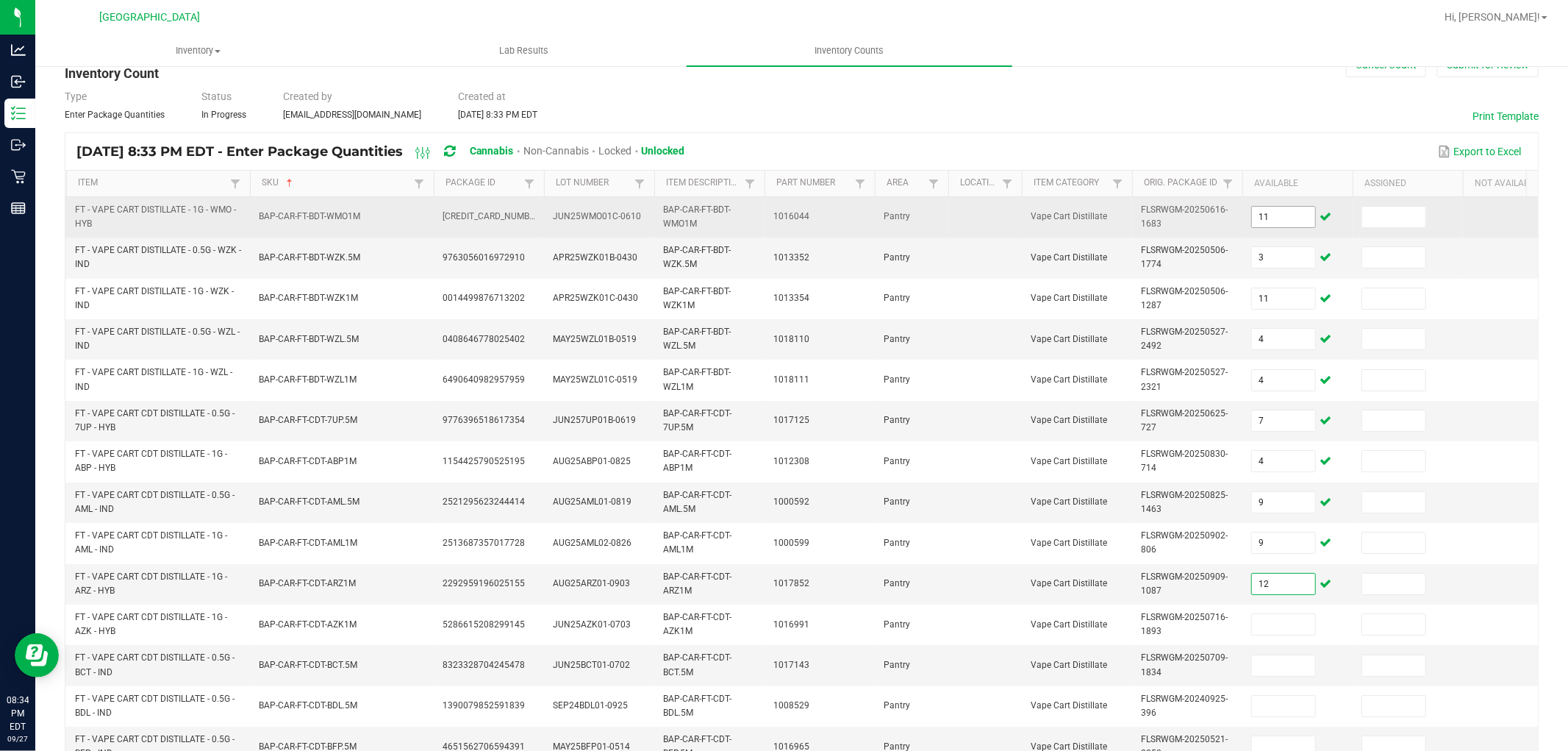
type input "12"
type input "8"
type input "1"
type input "4"
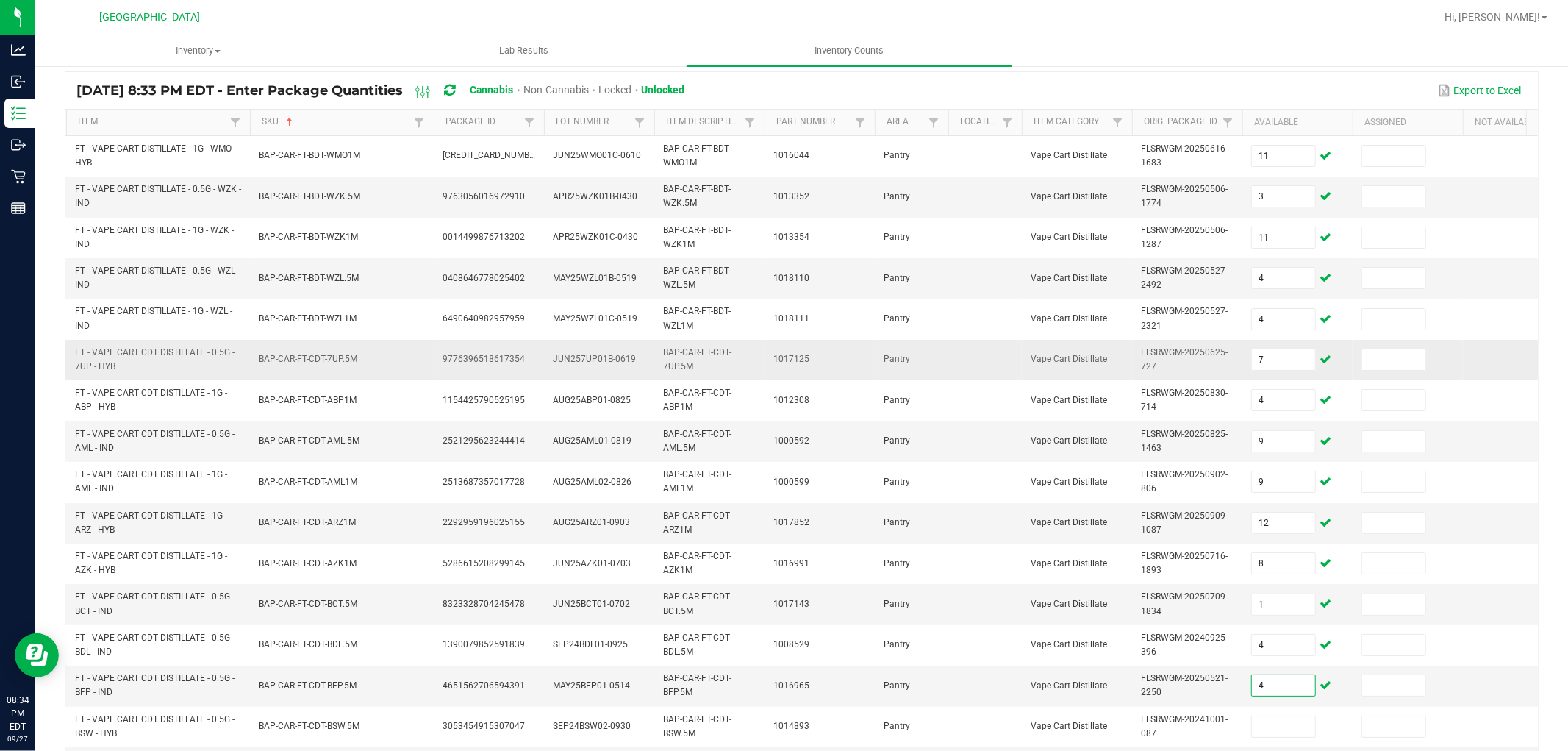
scroll to position [129, 0]
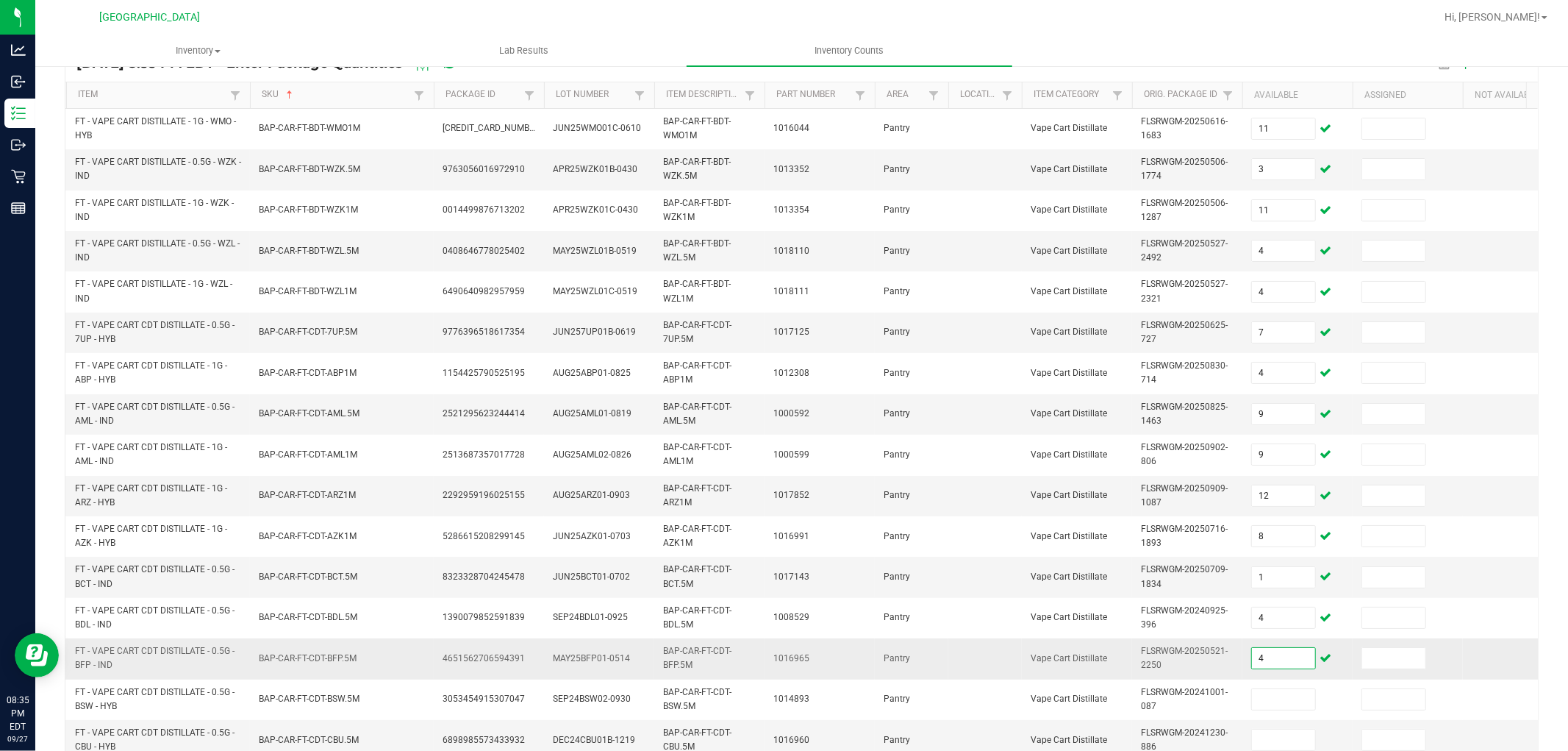
type input "4"
type input "3"
type input "5"
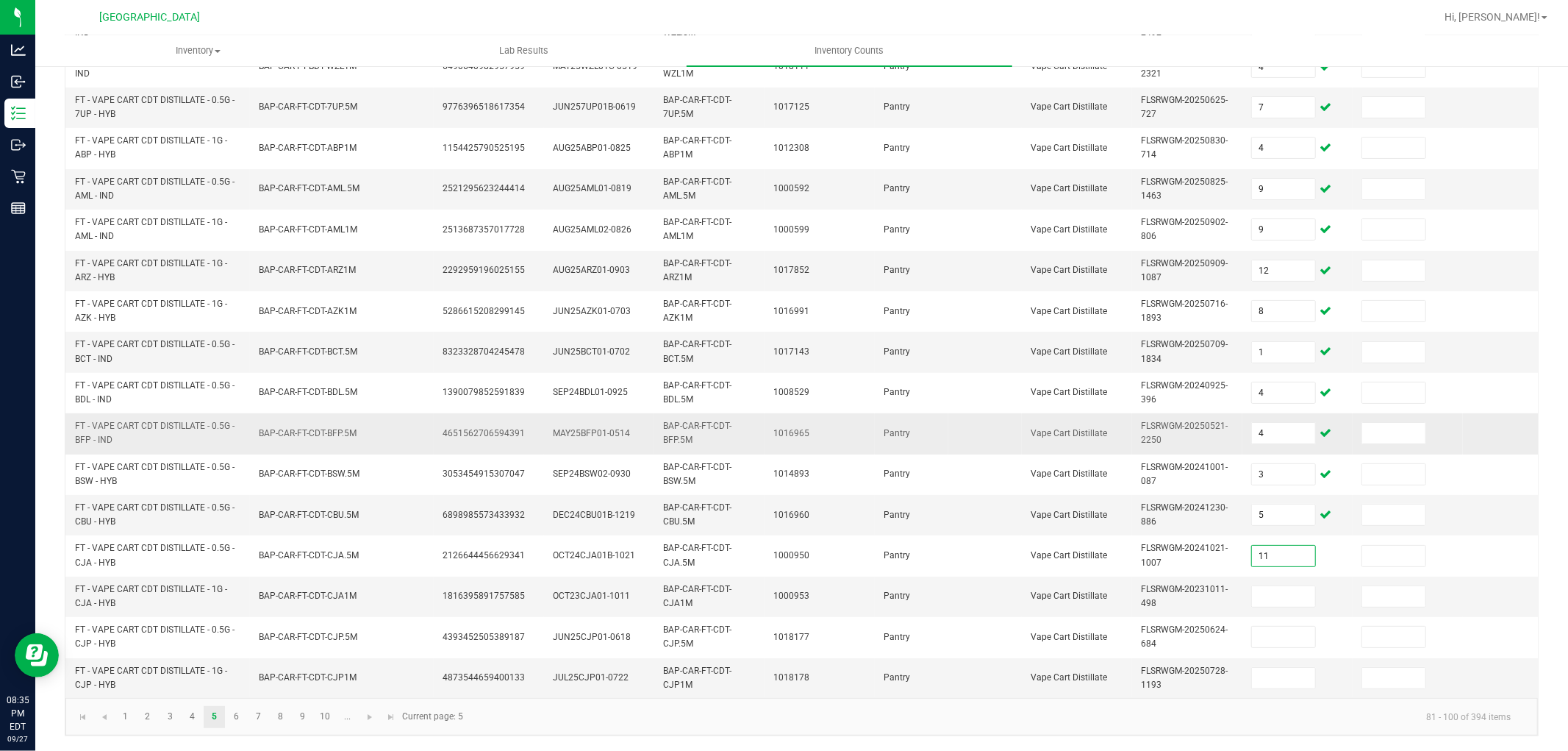
type input "11"
type input "4"
type input "8"
type input "6"
click at [376, 719] on link at bounding box center [370, 717] width 21 height 22
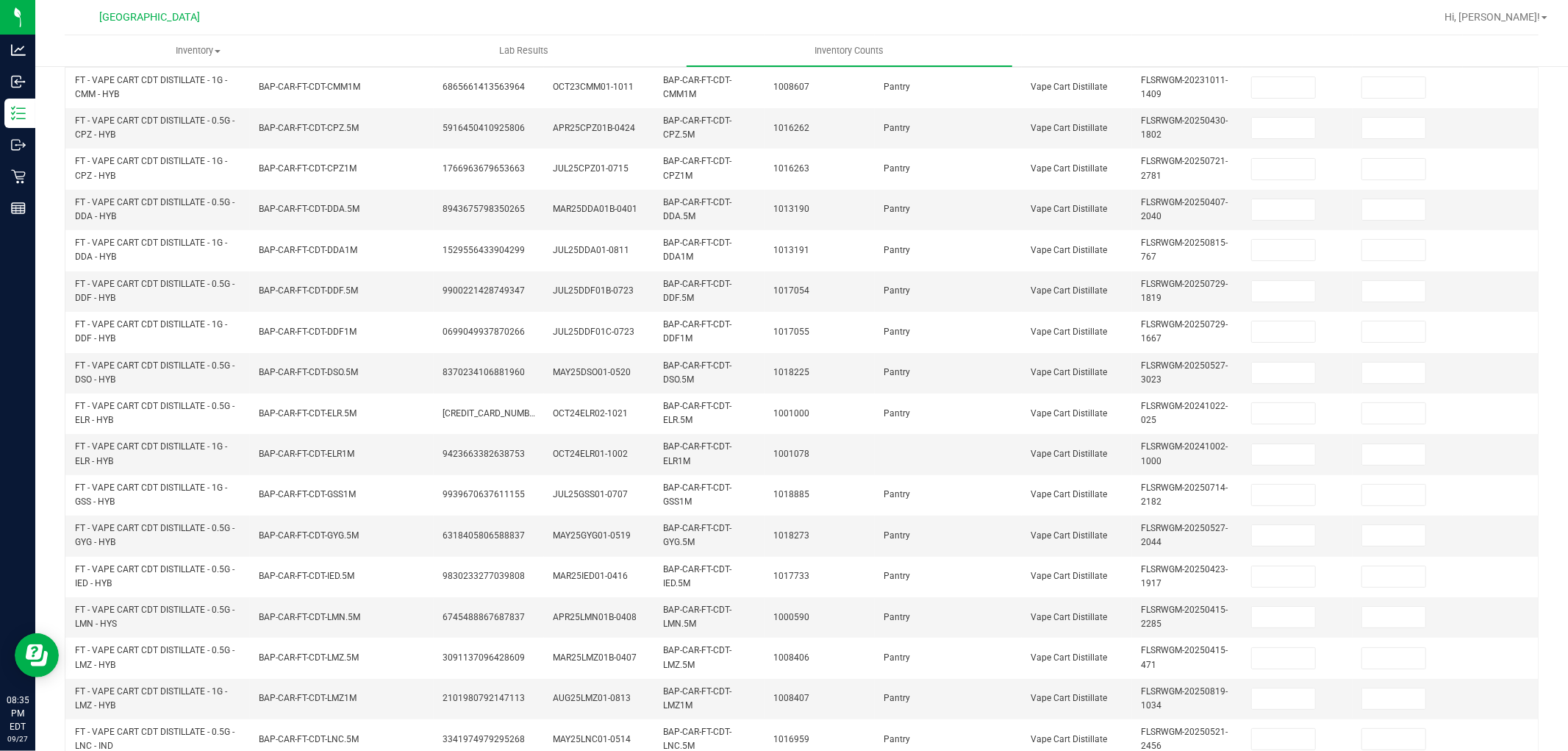
scroll to position [122, 0]
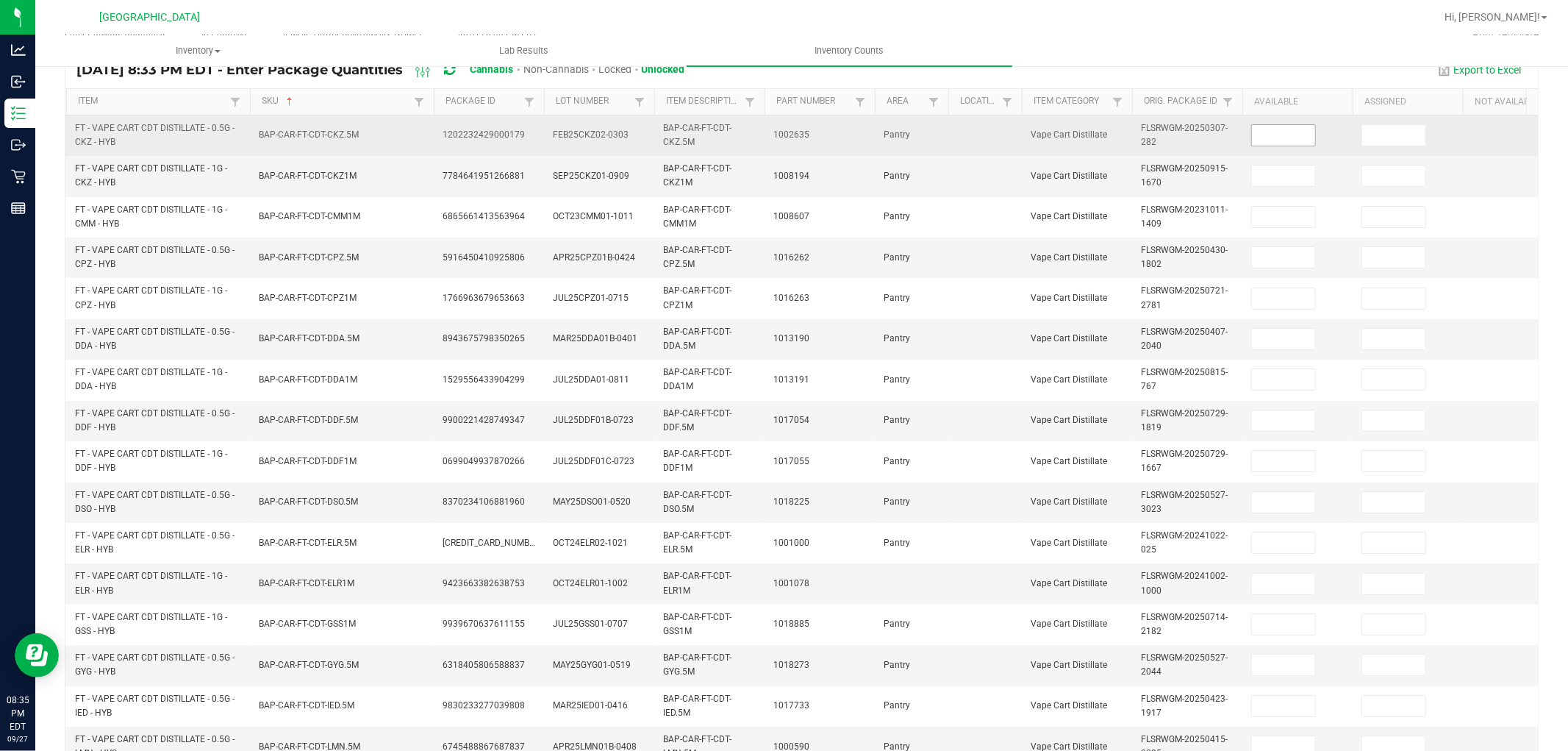
click at [1274, 140] on input at bounding box center [1283, 135] width 63 height 20
type input "4"
type input "13"
type input "1"
type input "3"
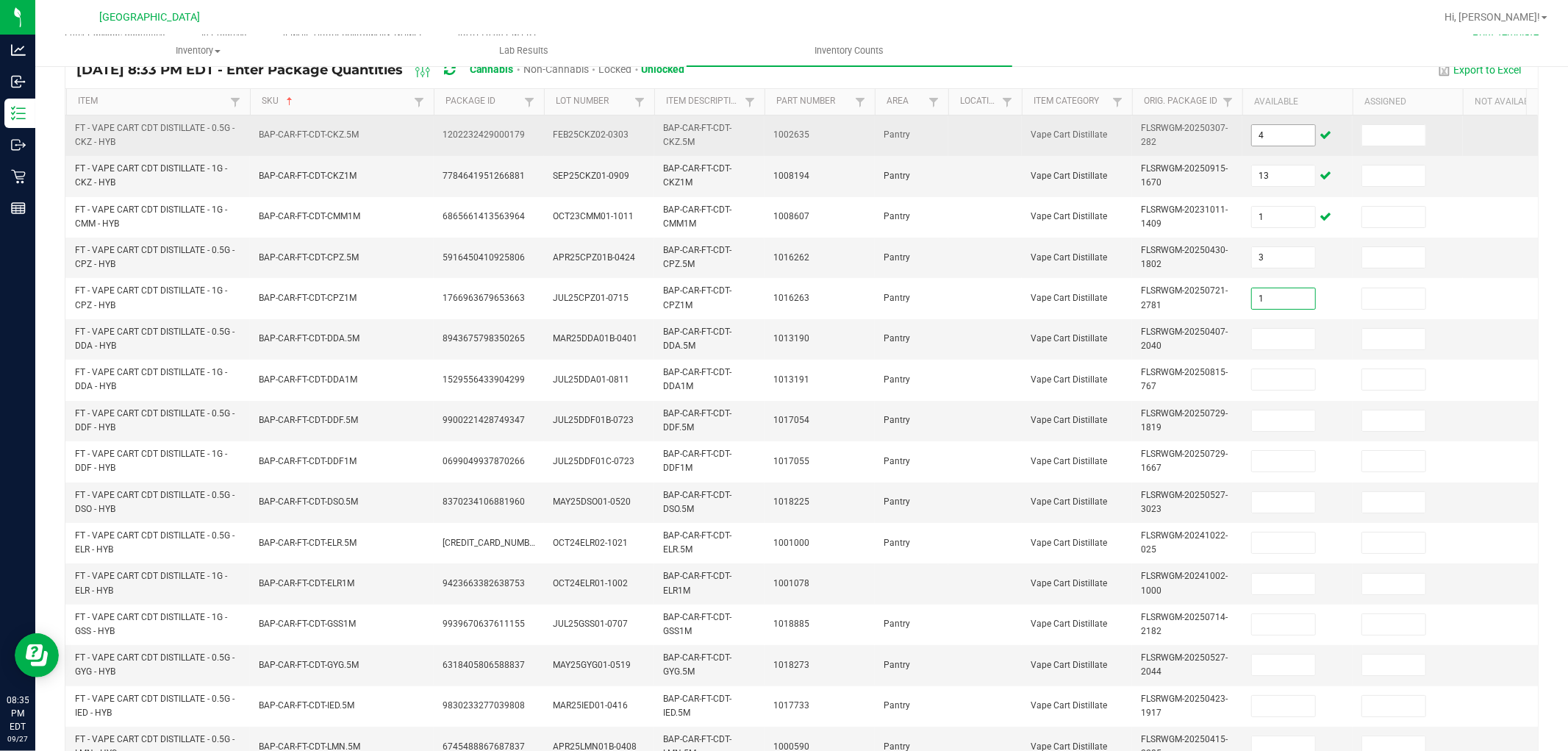
type input "1"
type input "8"
type input "9"
type input "8"
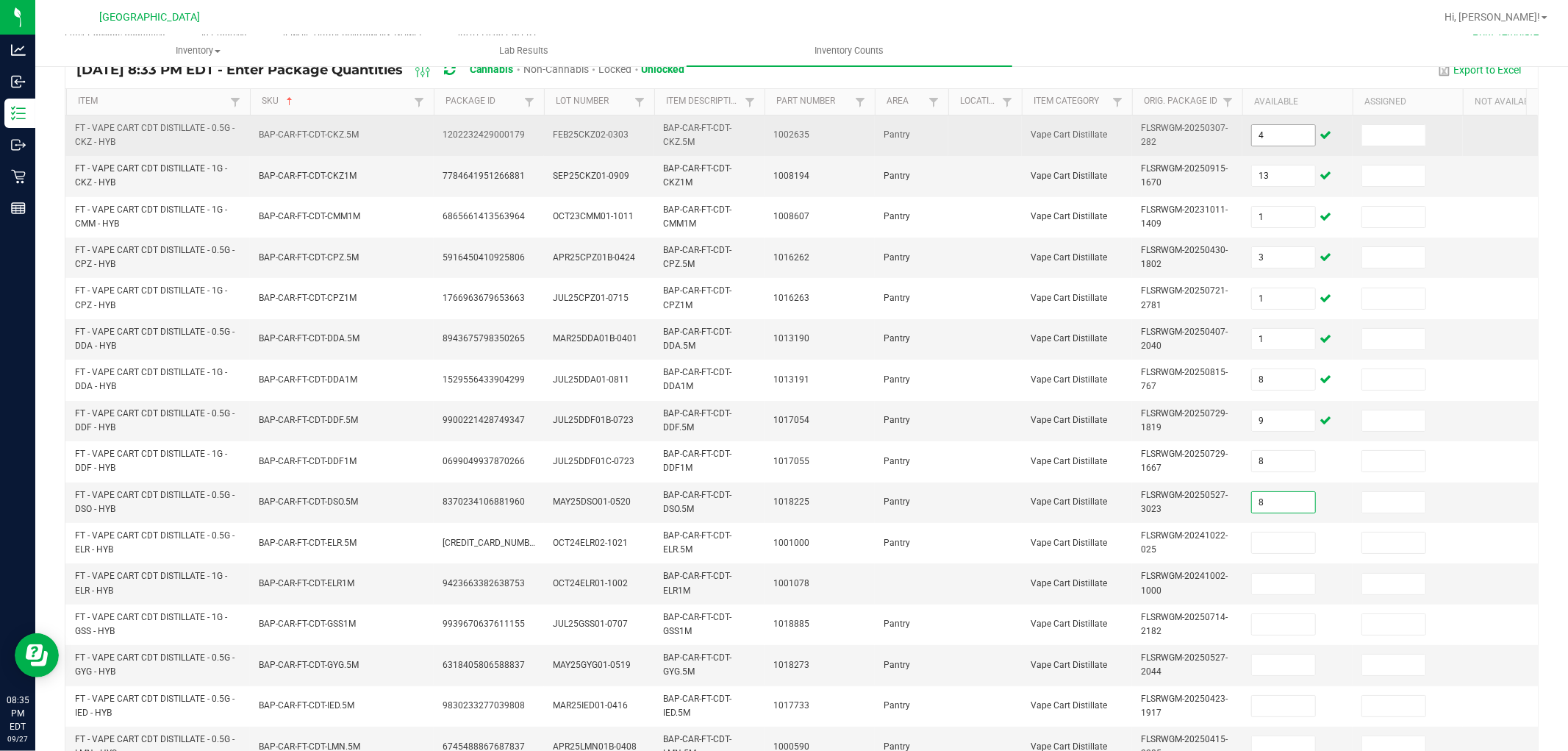
type input "8"
type input "12"
type input "4"
type input "10"
type input "11"
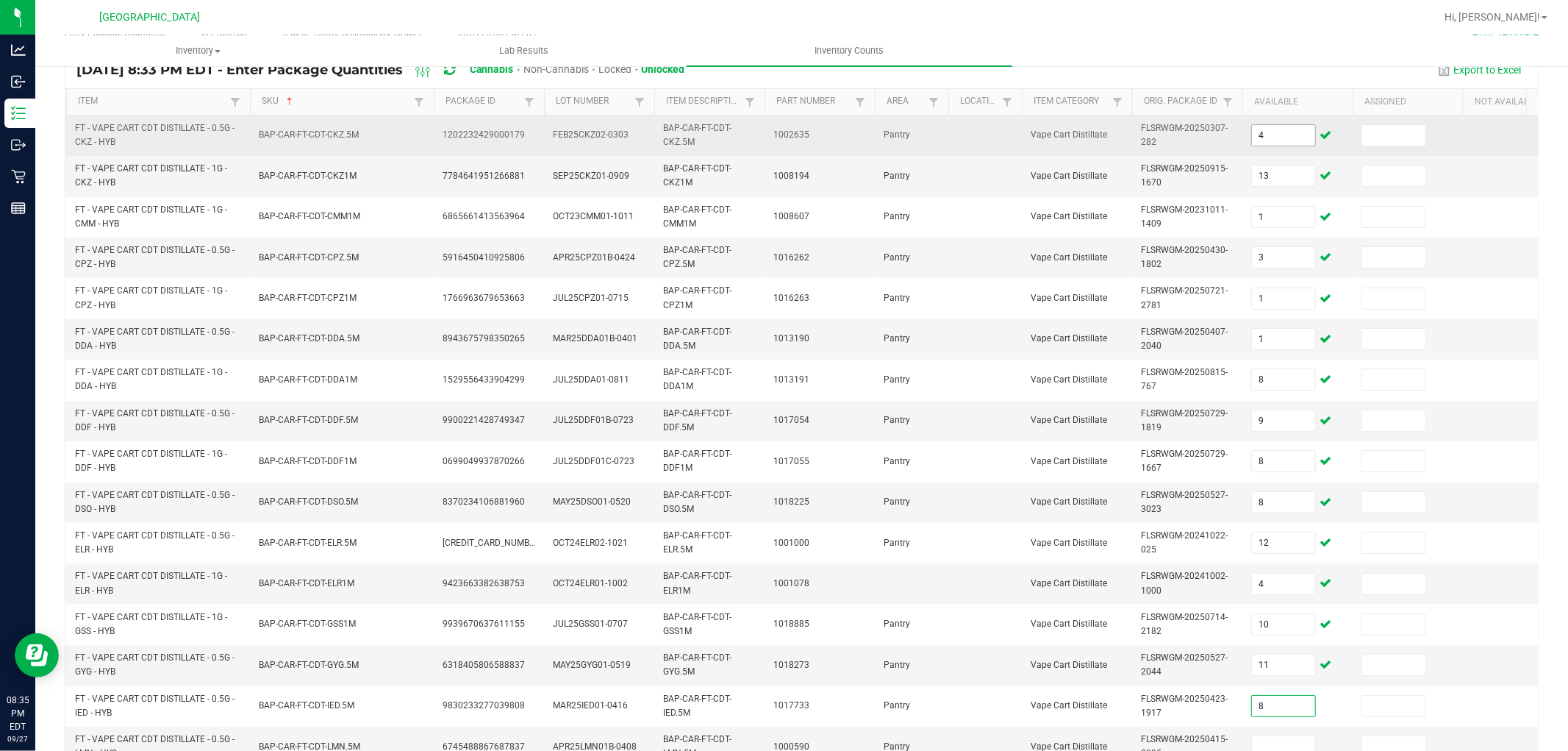
type input "8"
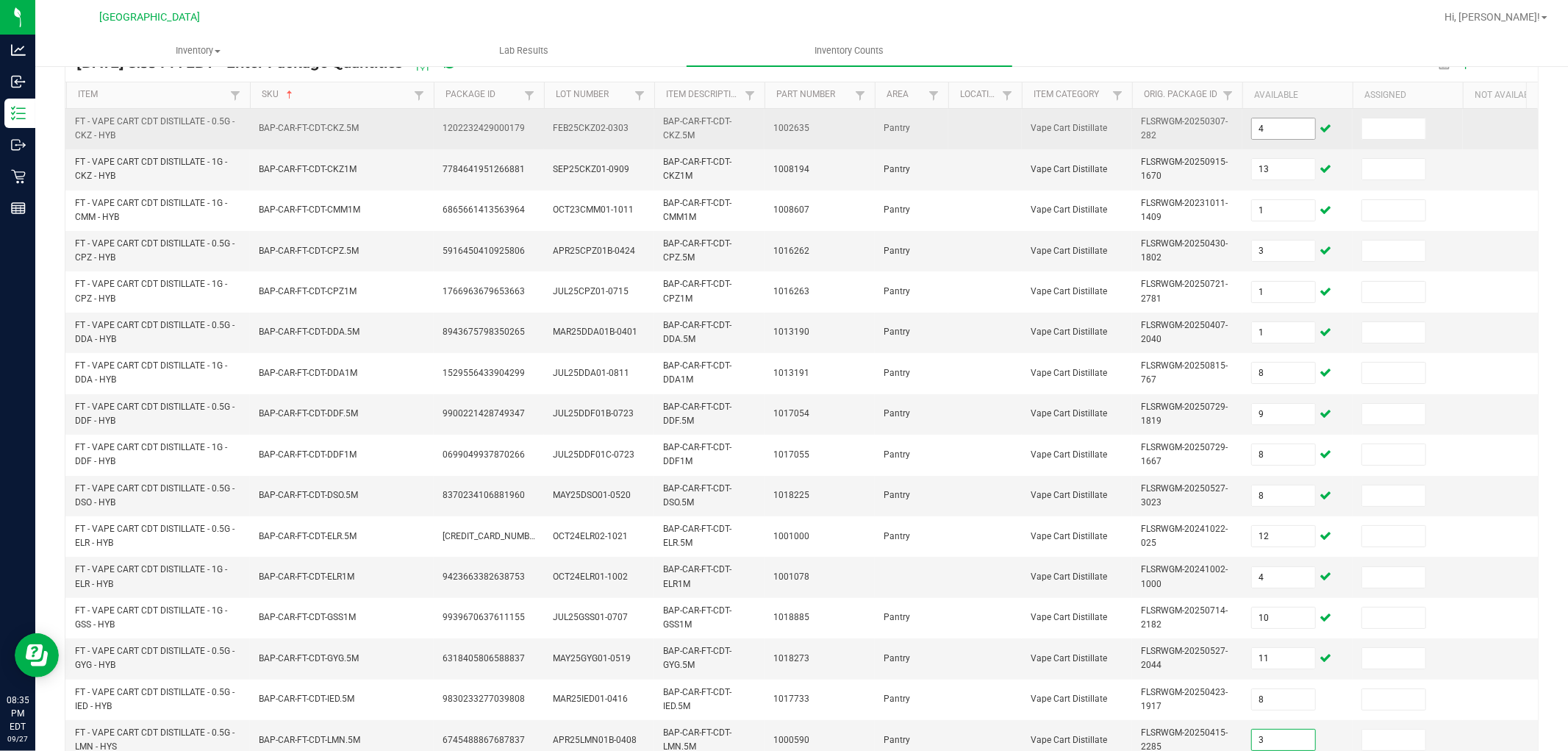
type input "3"
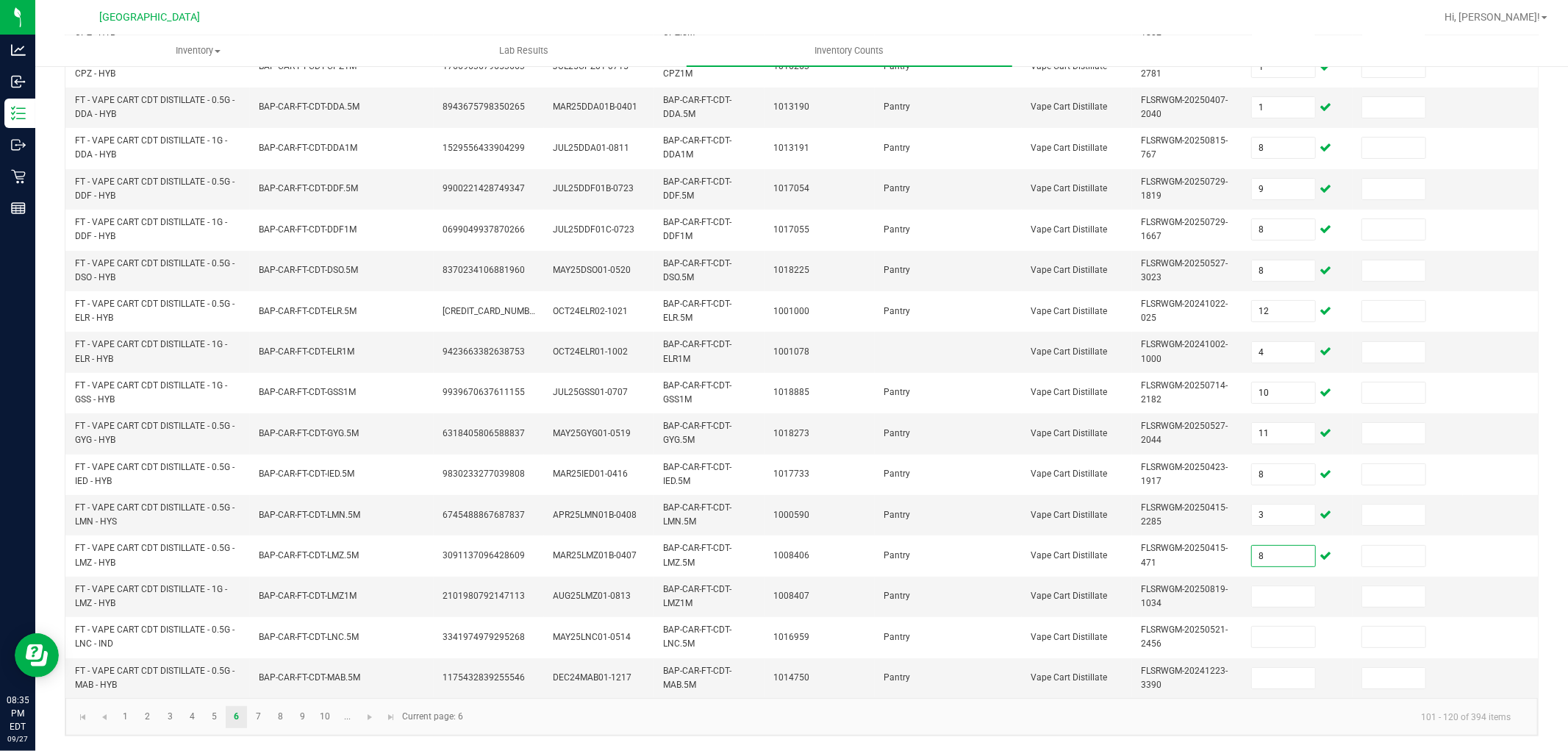
type input "8"
type input "7"
type input "11"
type input "9"
click at [375, 712] on span "Go to the next page" at bounding box center [370, 717] width 12 height 12
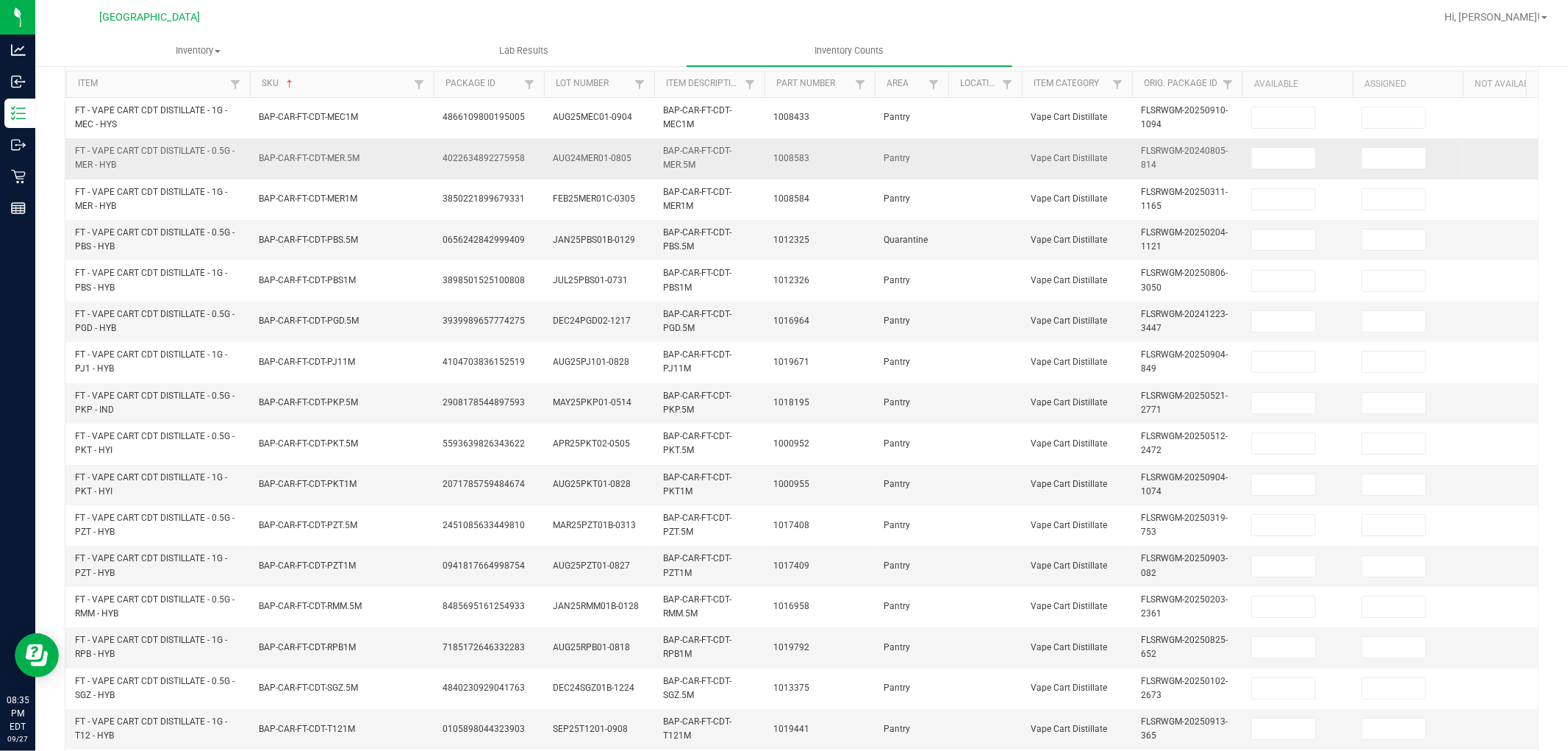
scroll to position [122, 0]
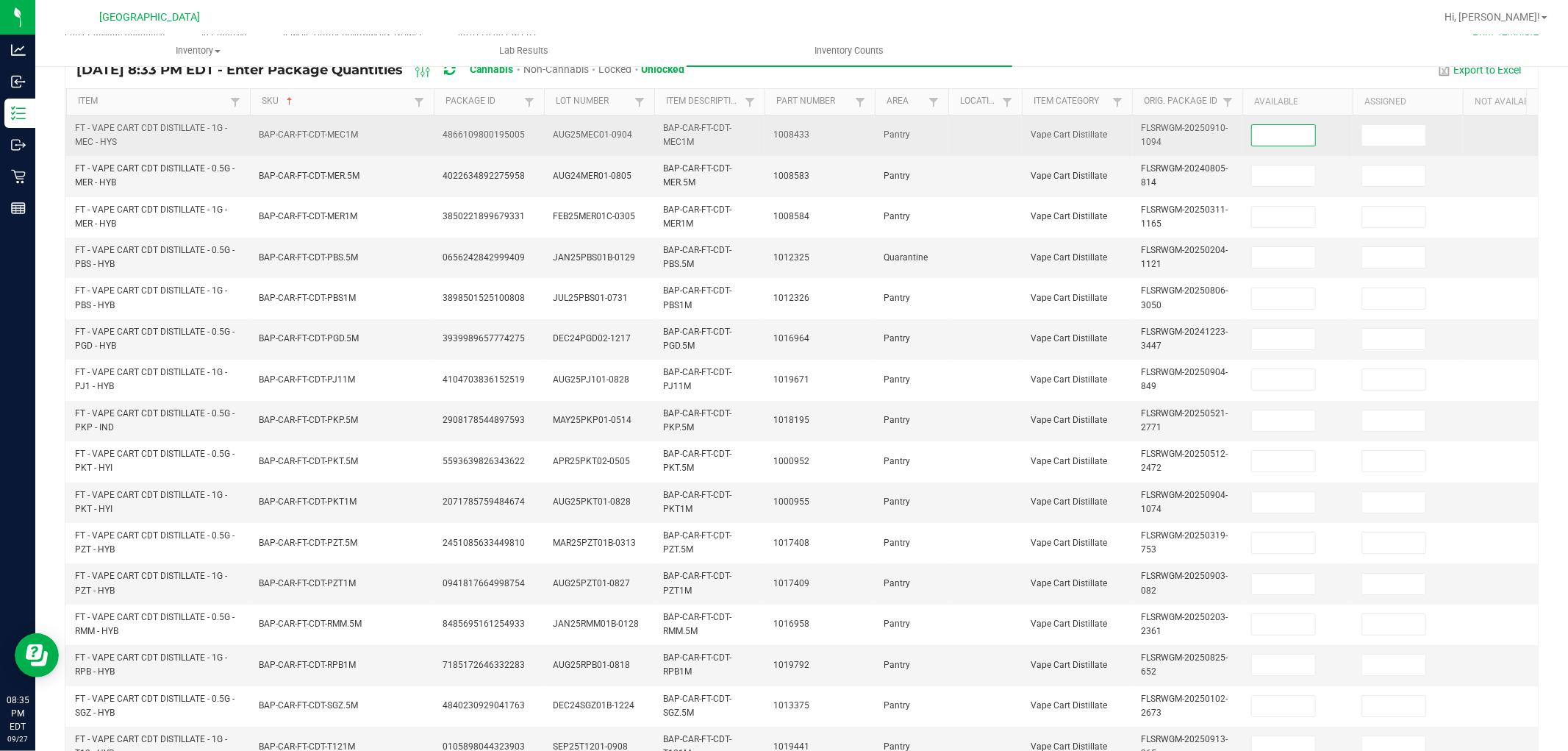
click at [1276, 140] on input at bounding box center [1283, 135] width 63 height 20
type input "6"
type input "5"
type input "11"
type input "7"
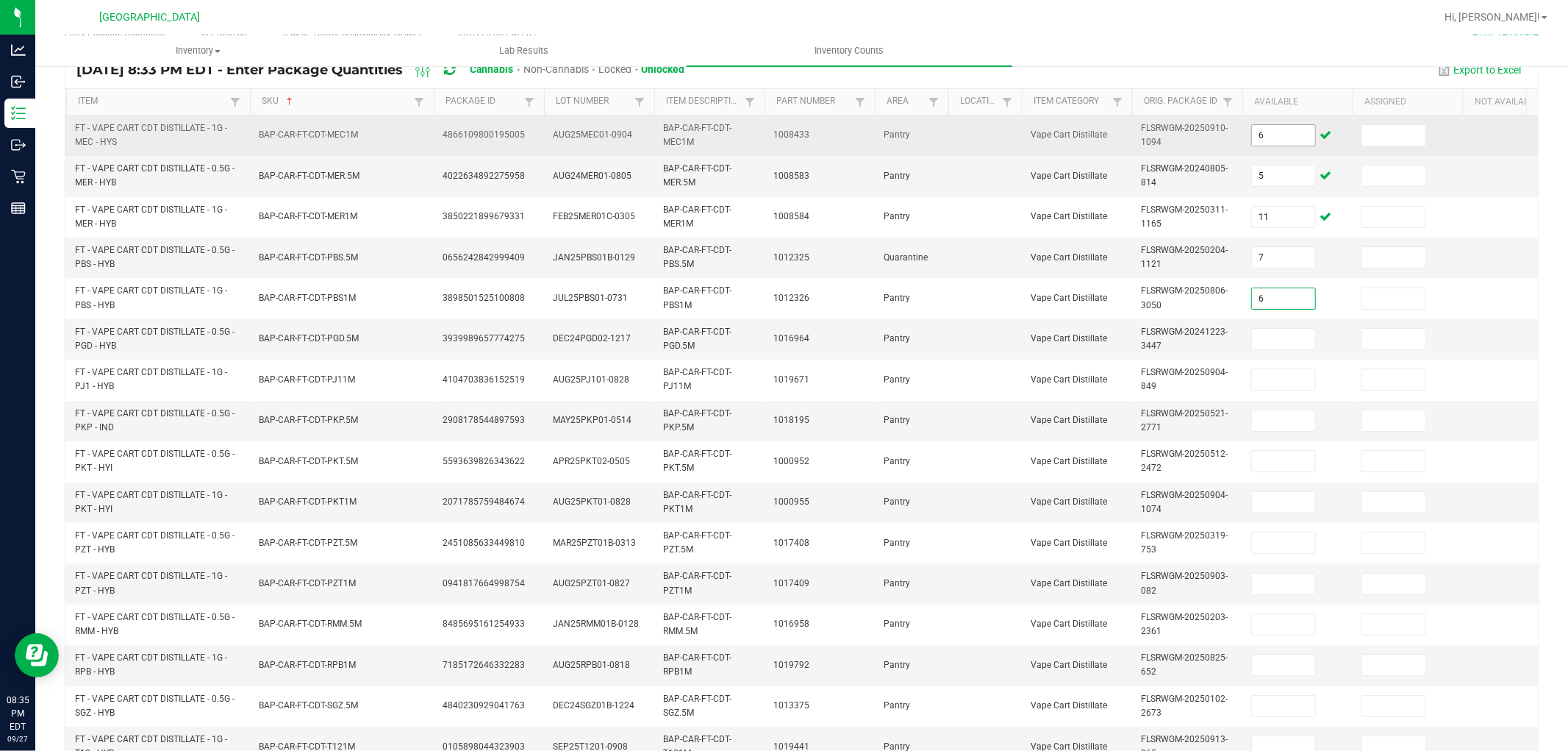
type input "6"
type input "1"
type input "3"
type input "8"
type input "7"
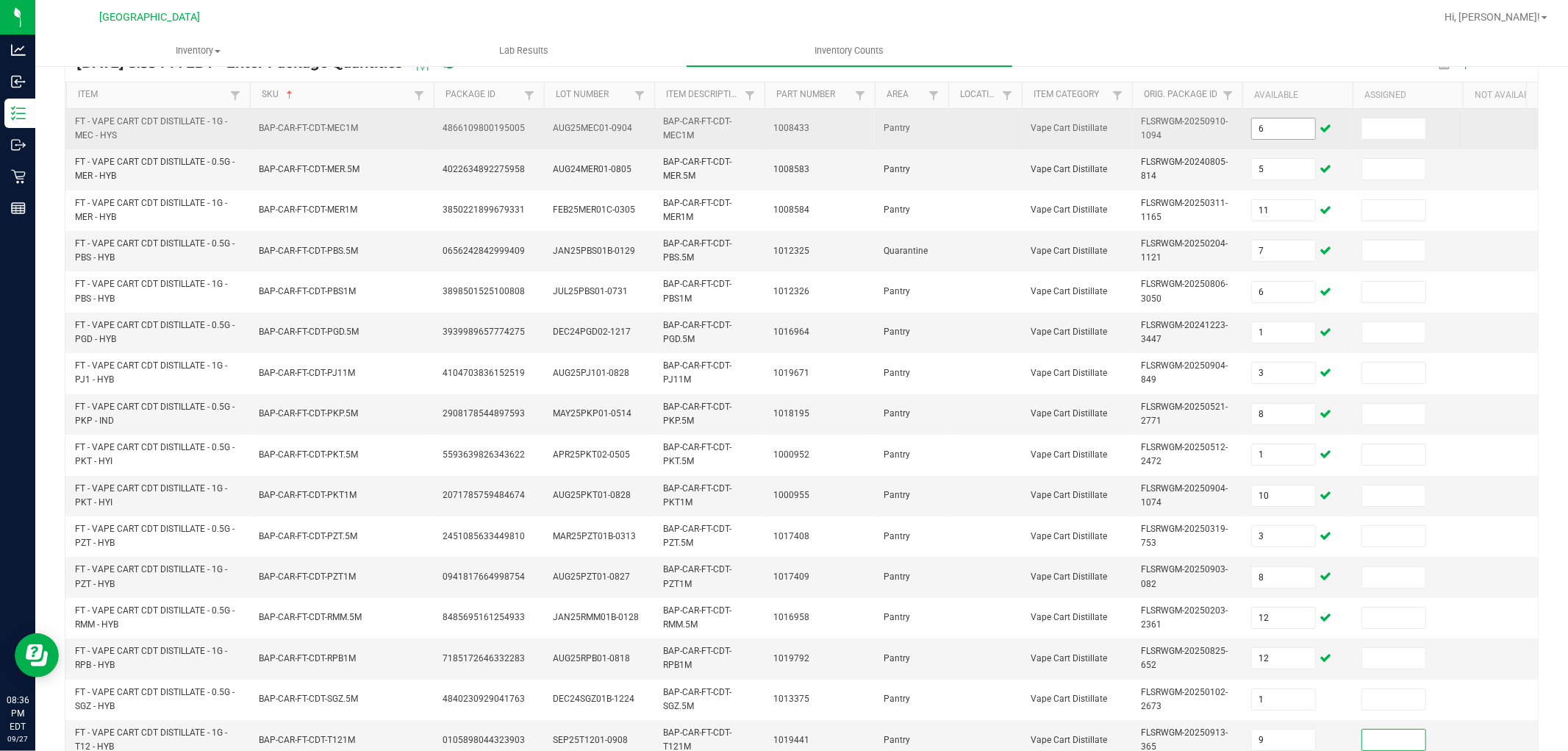
scroll to position [368, 0]
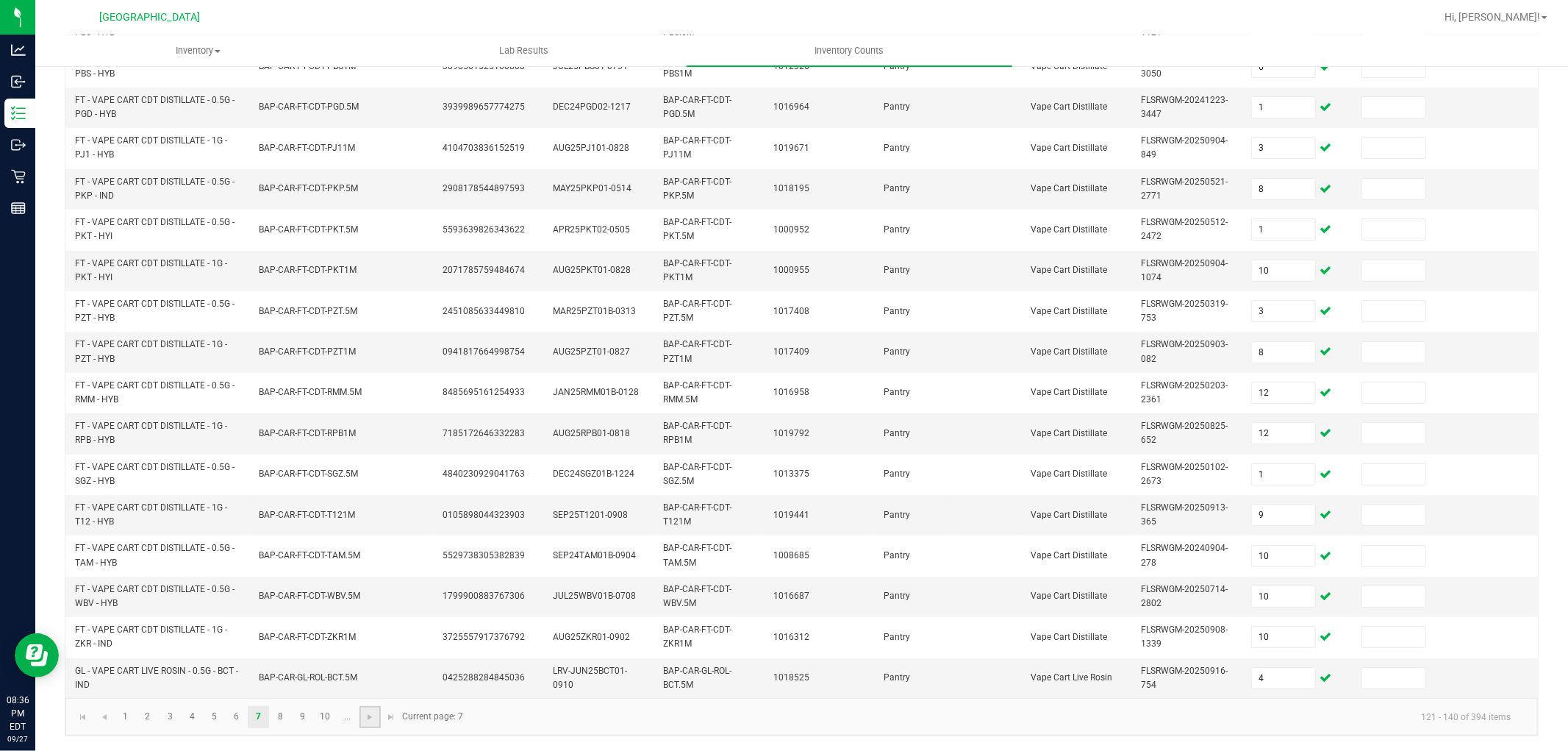
click at [363, 713] on link at bounding box center [370, 717] width 21 height 22
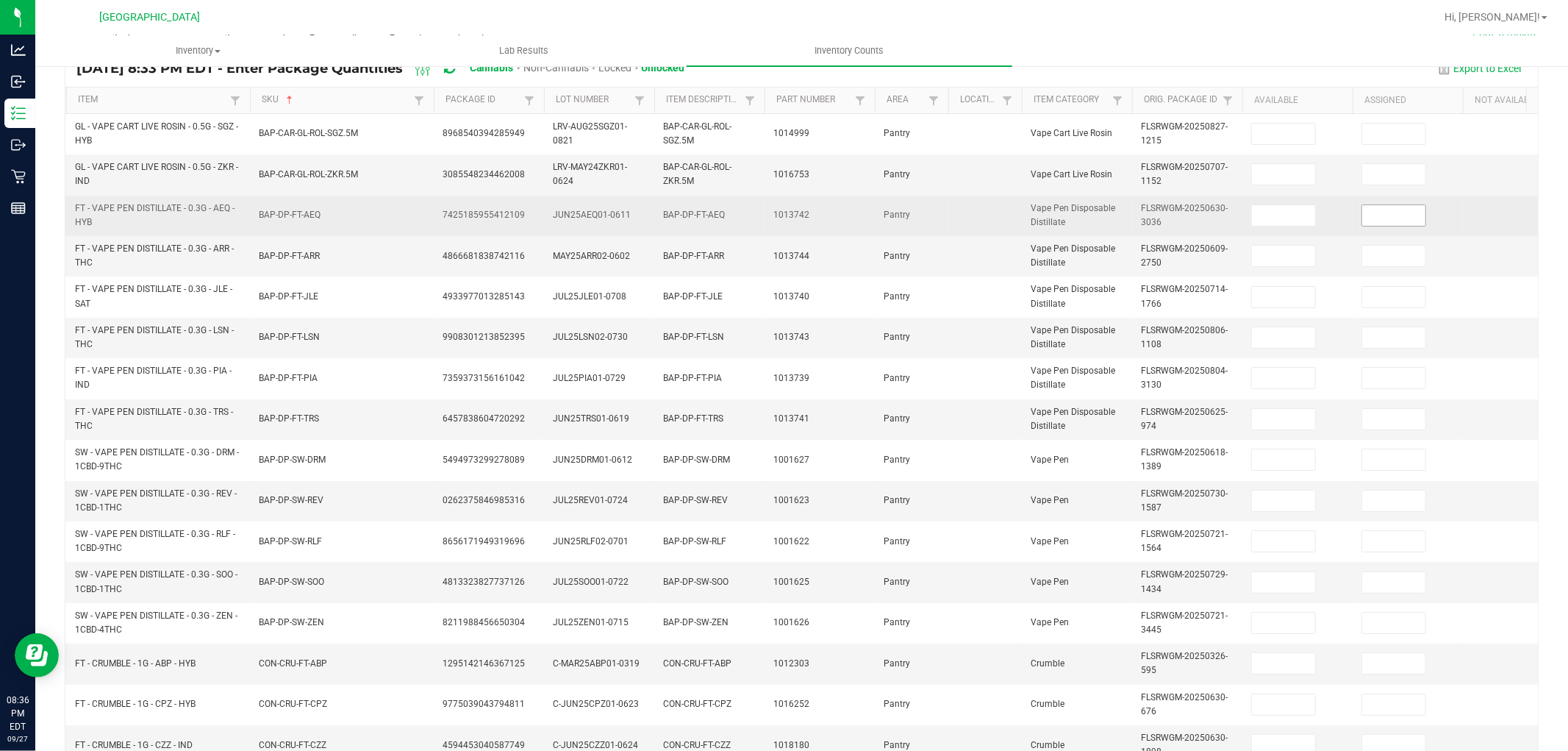
scroll to position [122, 0]
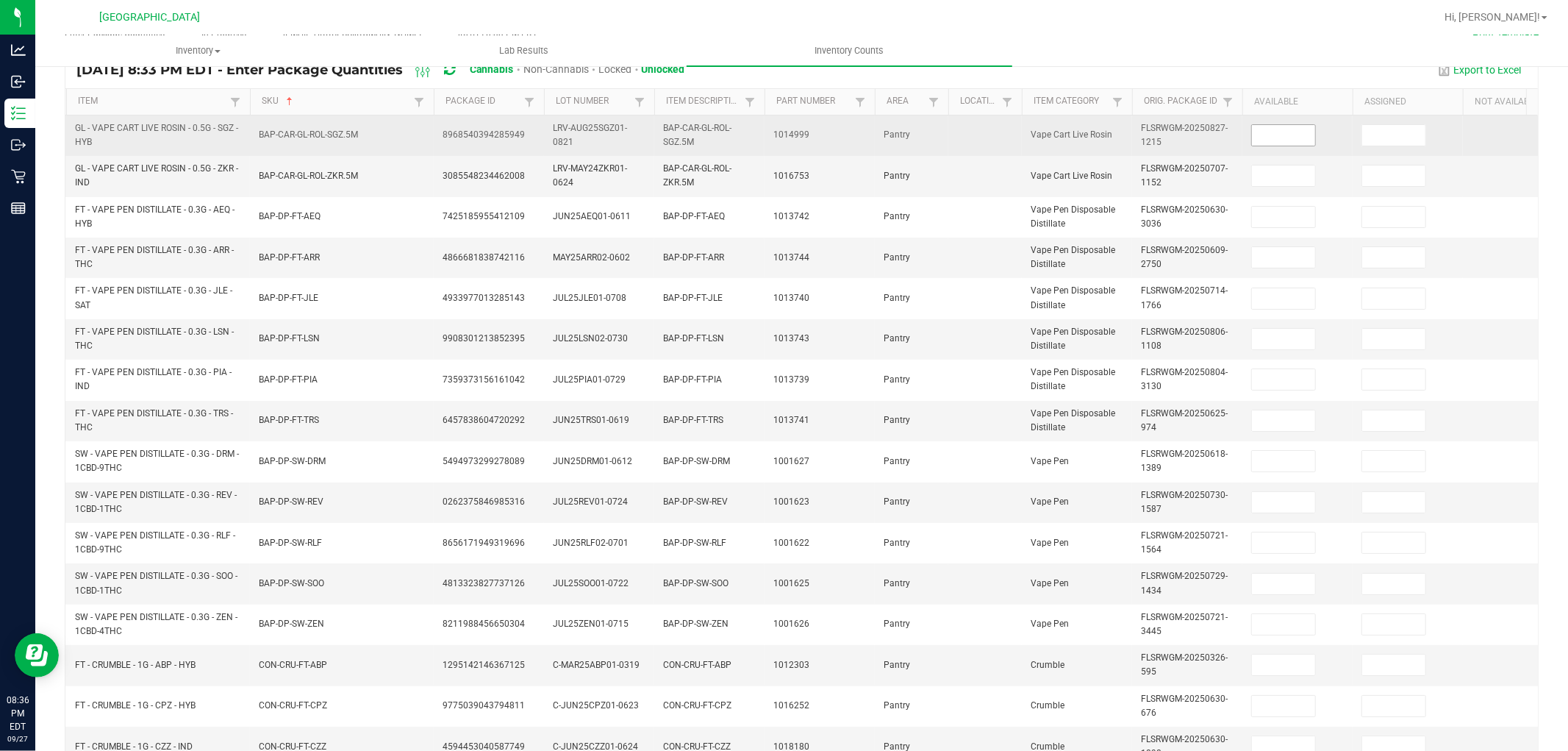
click at [1282, 128] on input at bounding box center [1283, 135] width 63 height 20
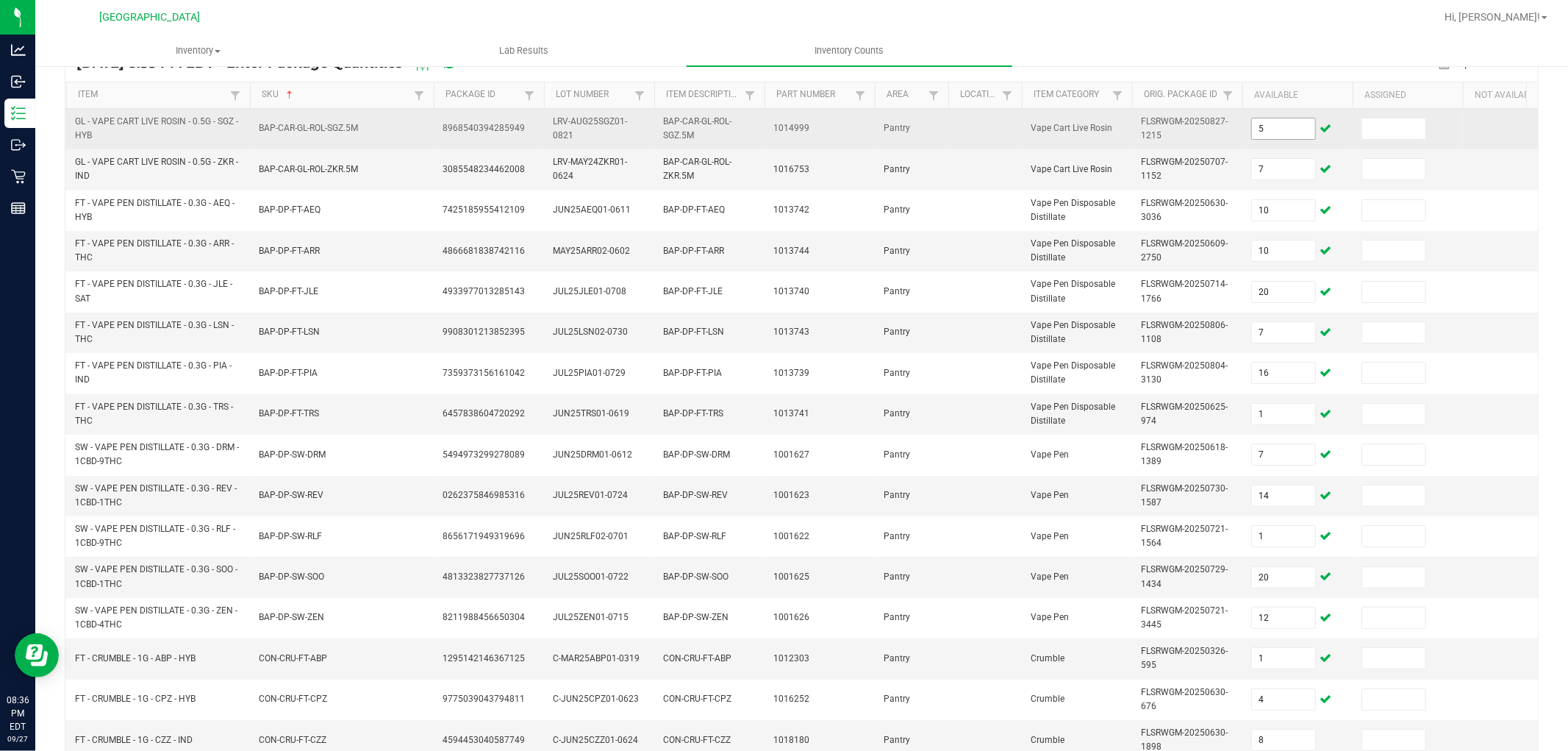
scroll to position [368, 0]
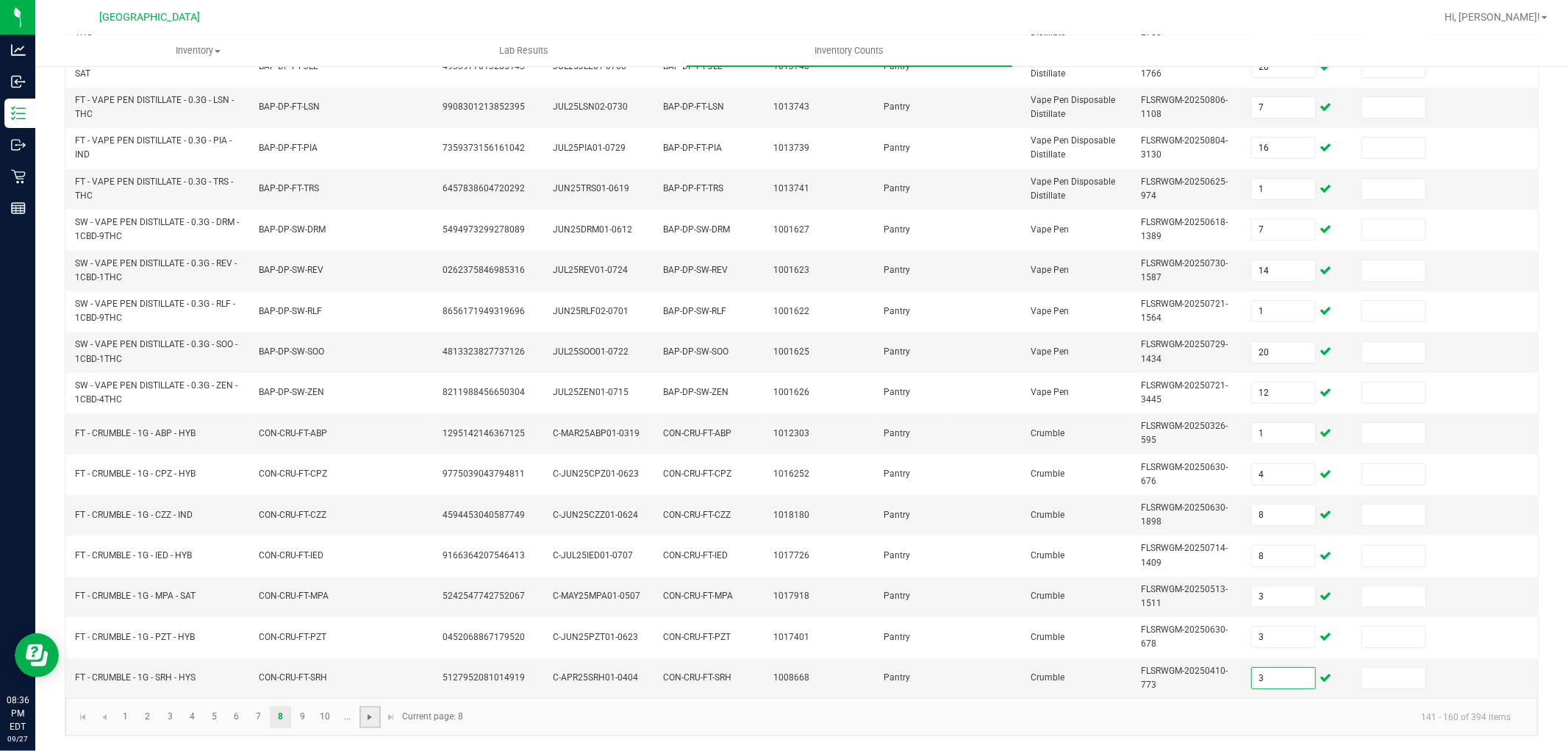
click at [374, 713] on span "Go to the next page" at bounding box center [370, 717] width 12 height 12
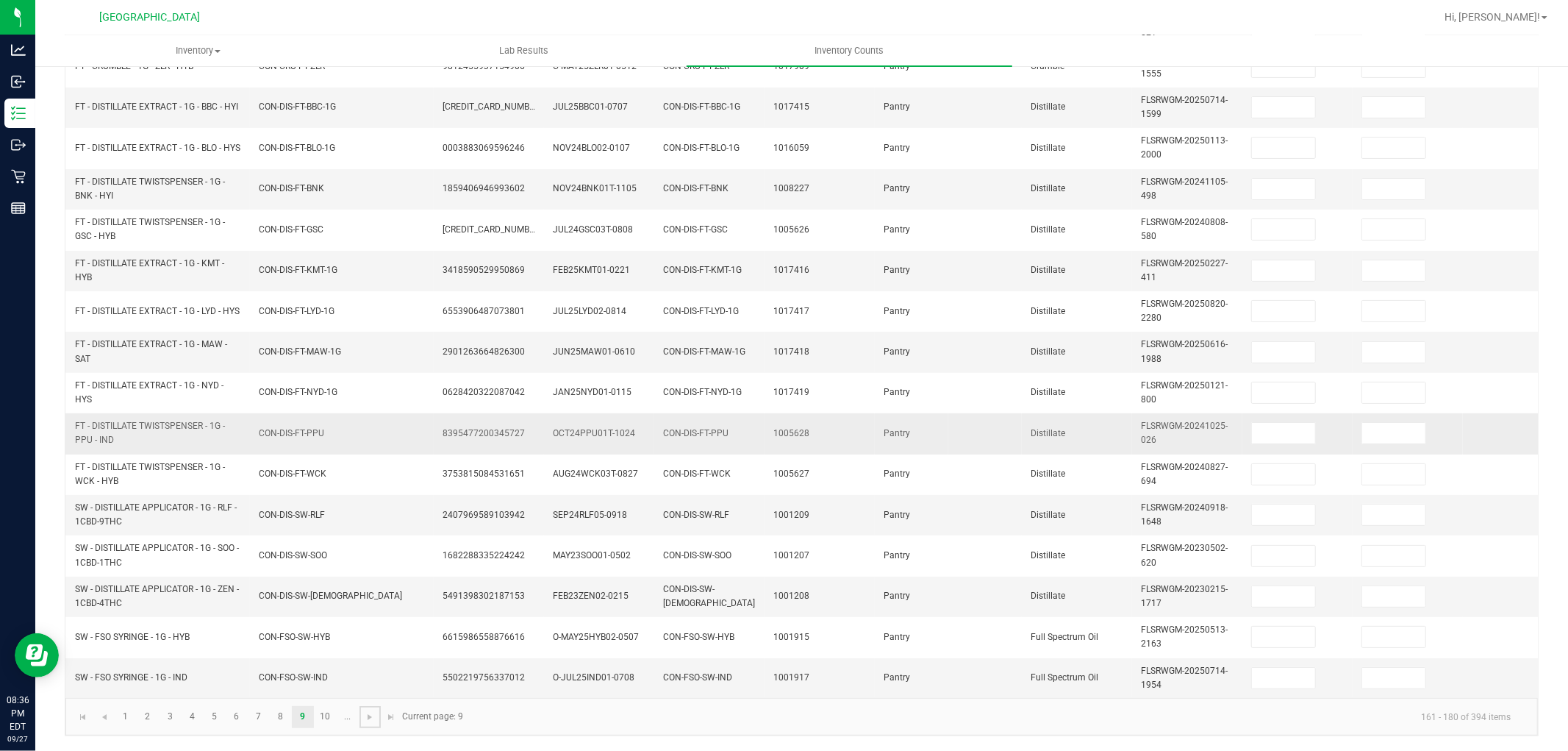
scroll to position [0, 0]
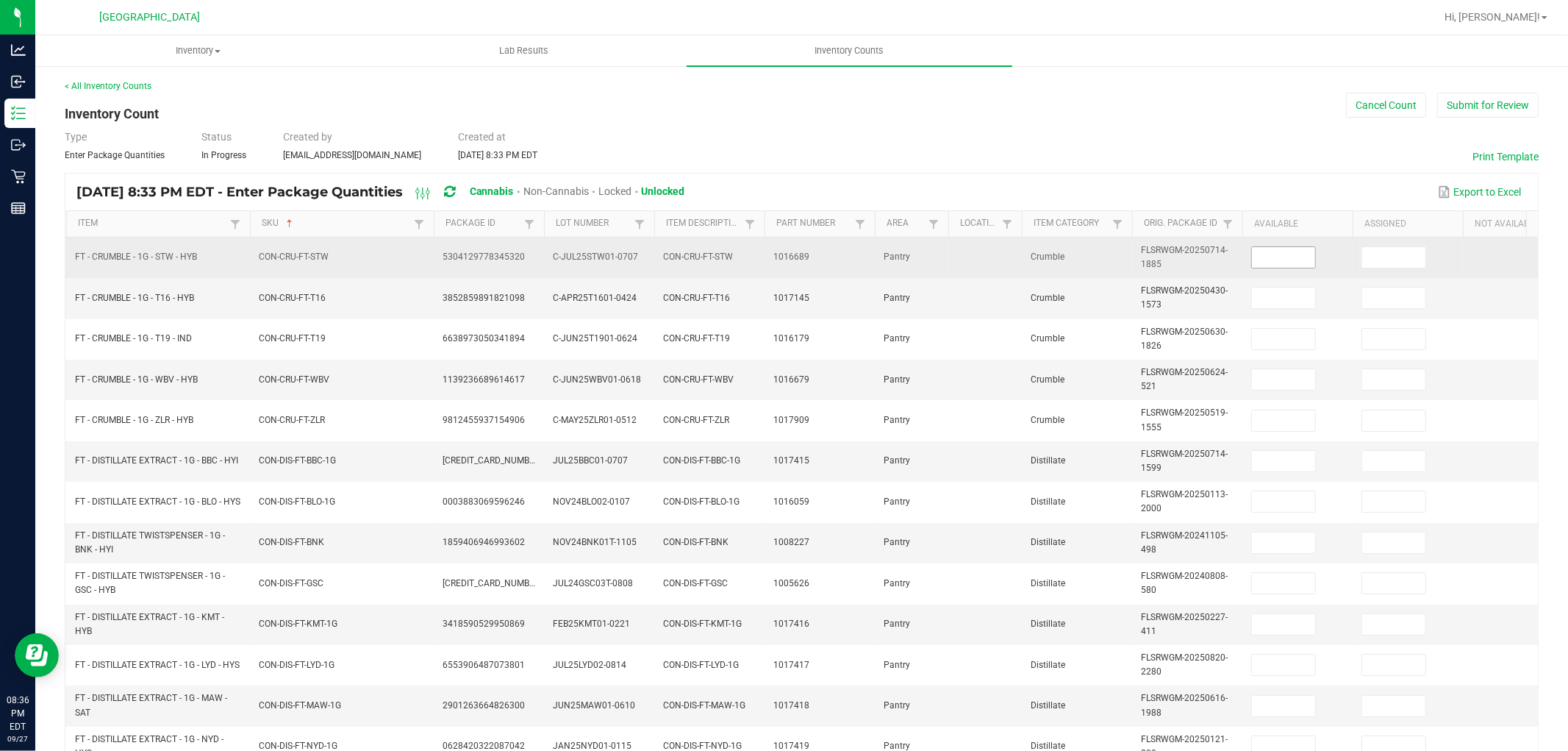
click at [1278, 251] on input at bounding box center [1283, 257] width 63 height 20
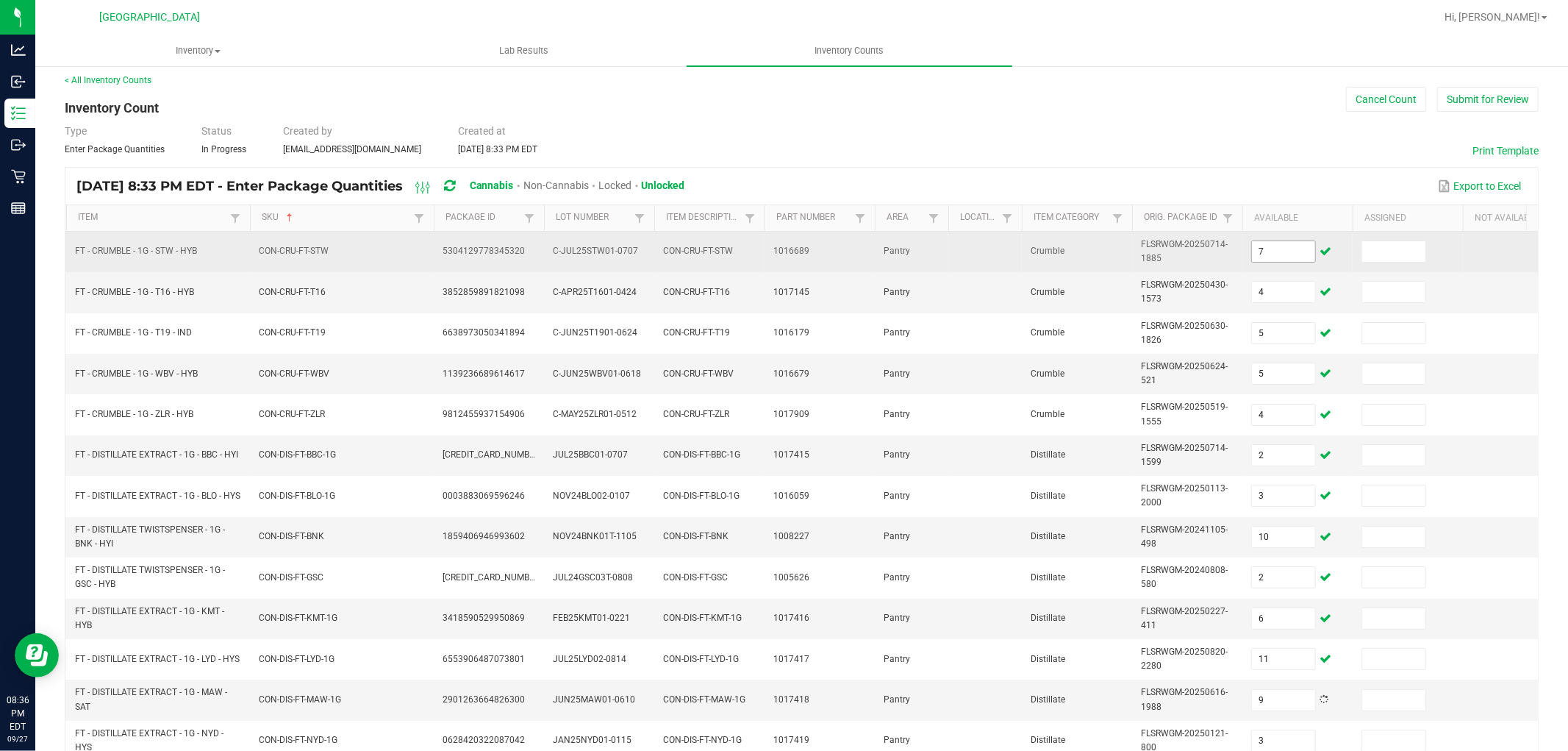
scroll to position [368, 0]
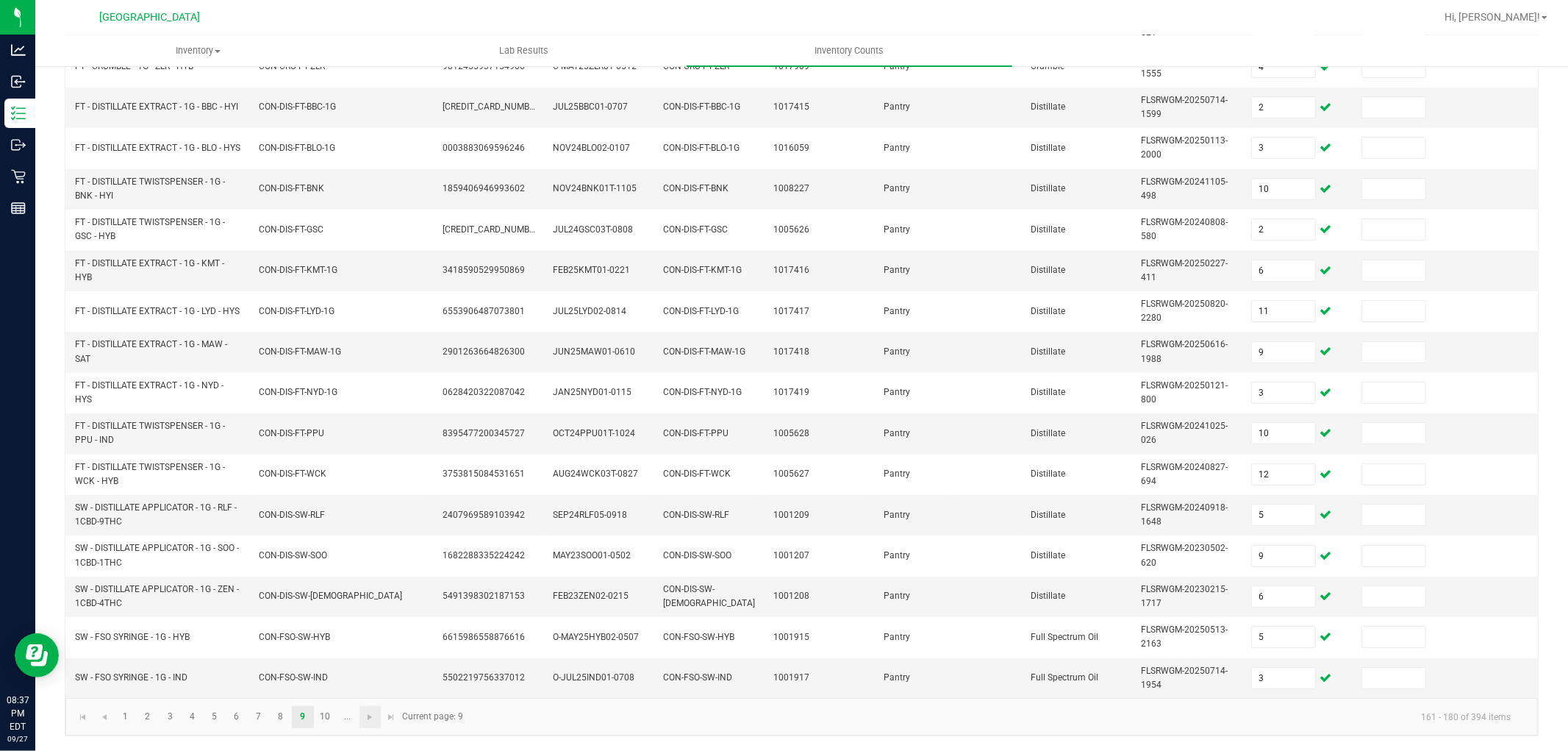
click at [377, 721] on link at bounding box center [370, 717] width 21 height 22
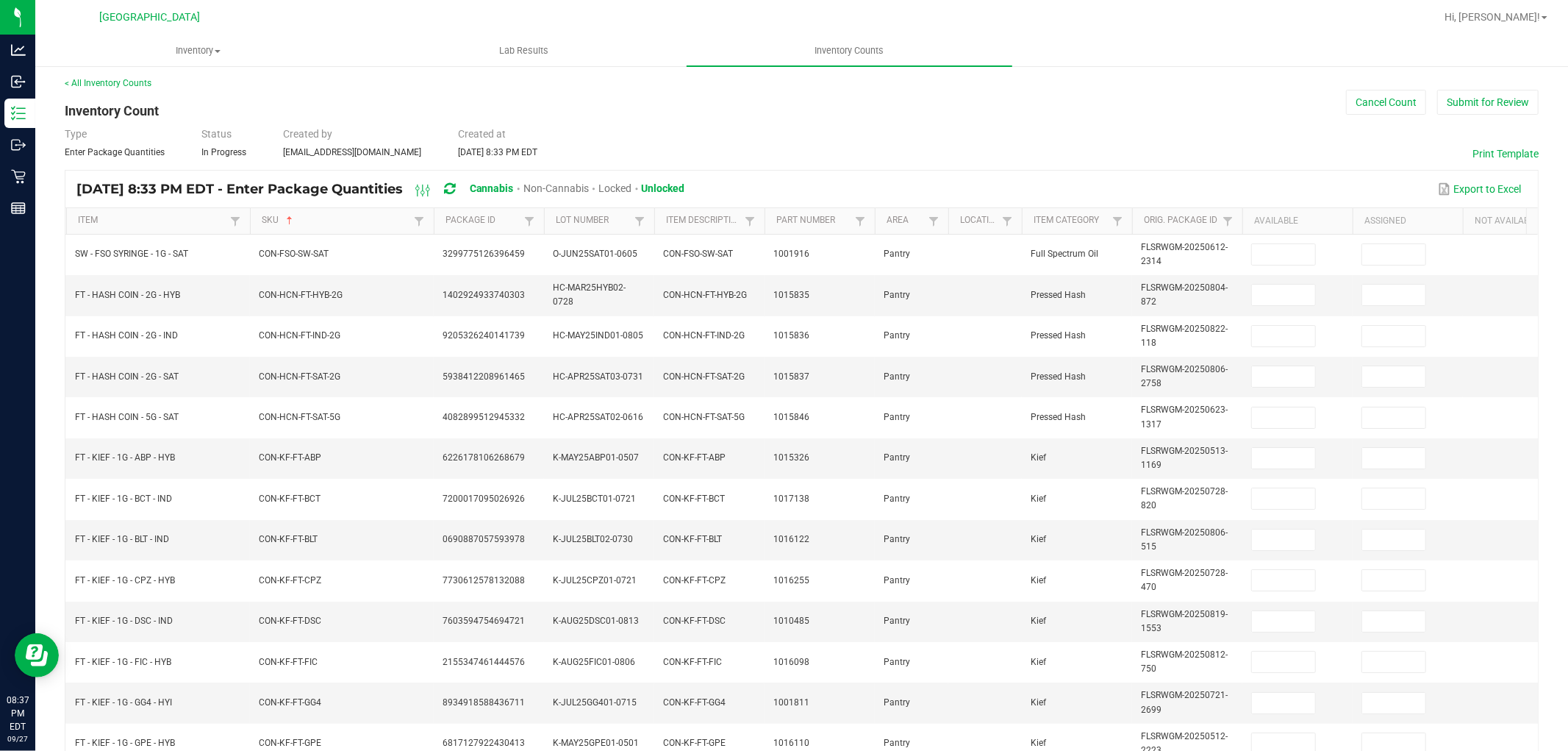
scroll to position [0, 0]
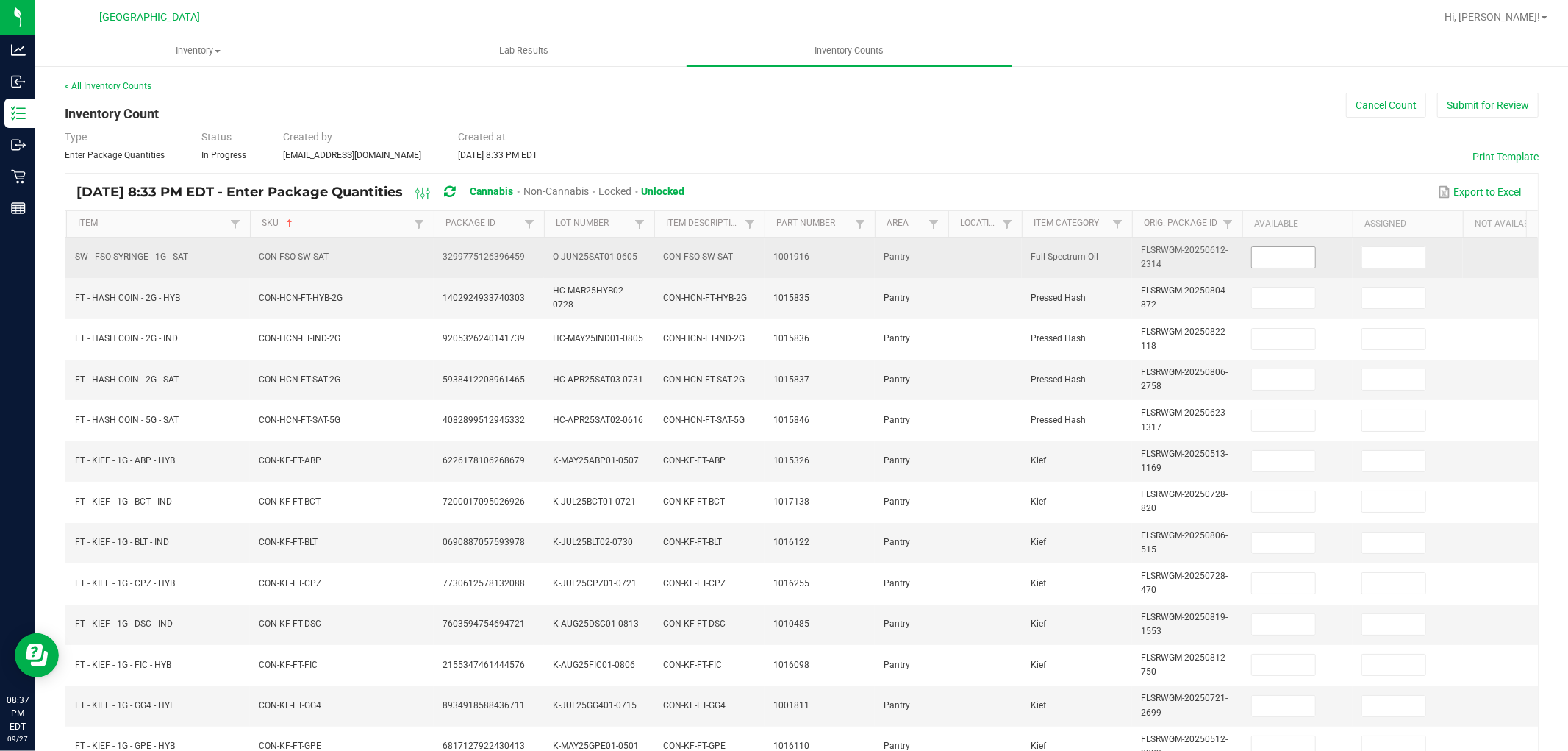
click at [1281, 251] on input at bounding box center [1283, 257] width 63 height 20
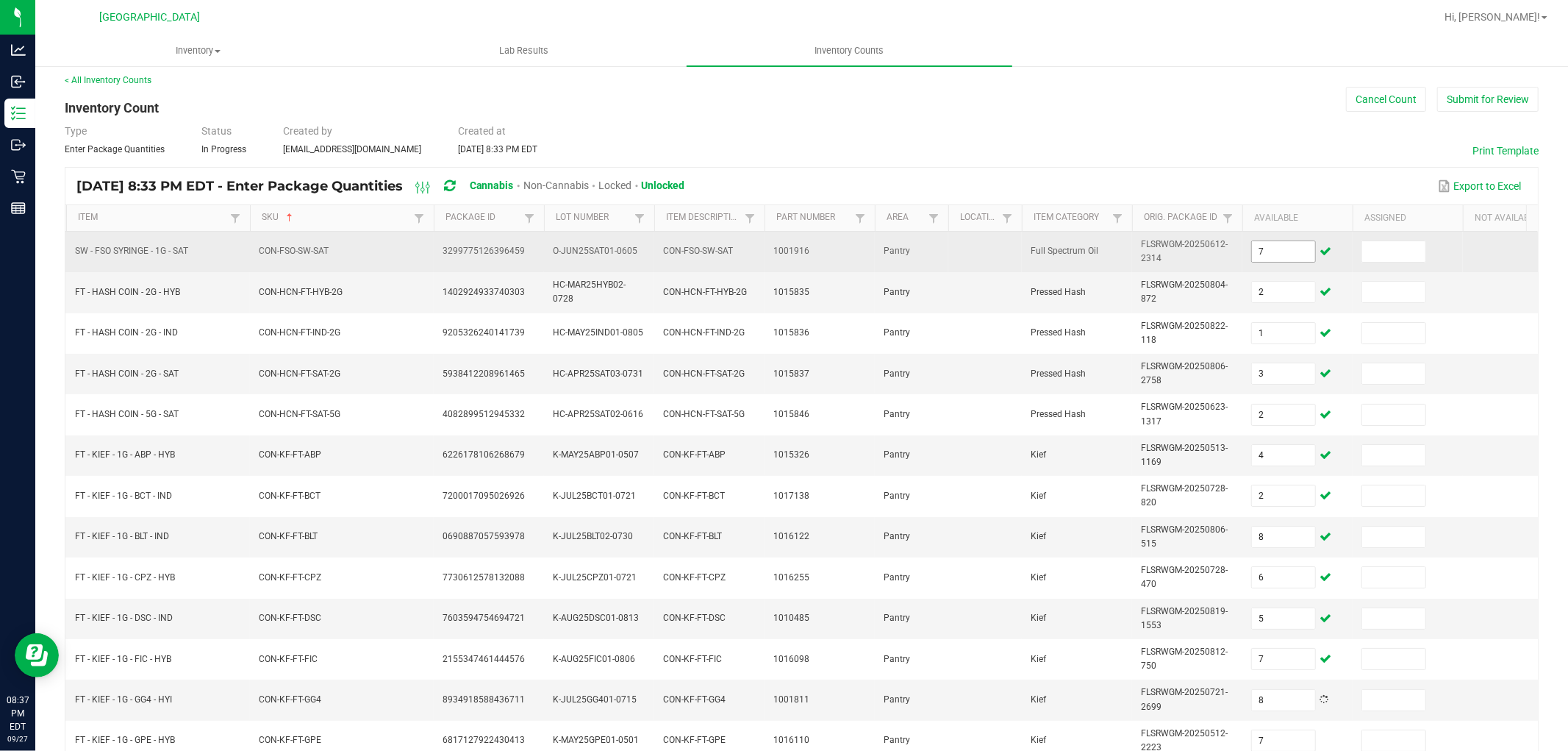
scroll to position [368, 0]
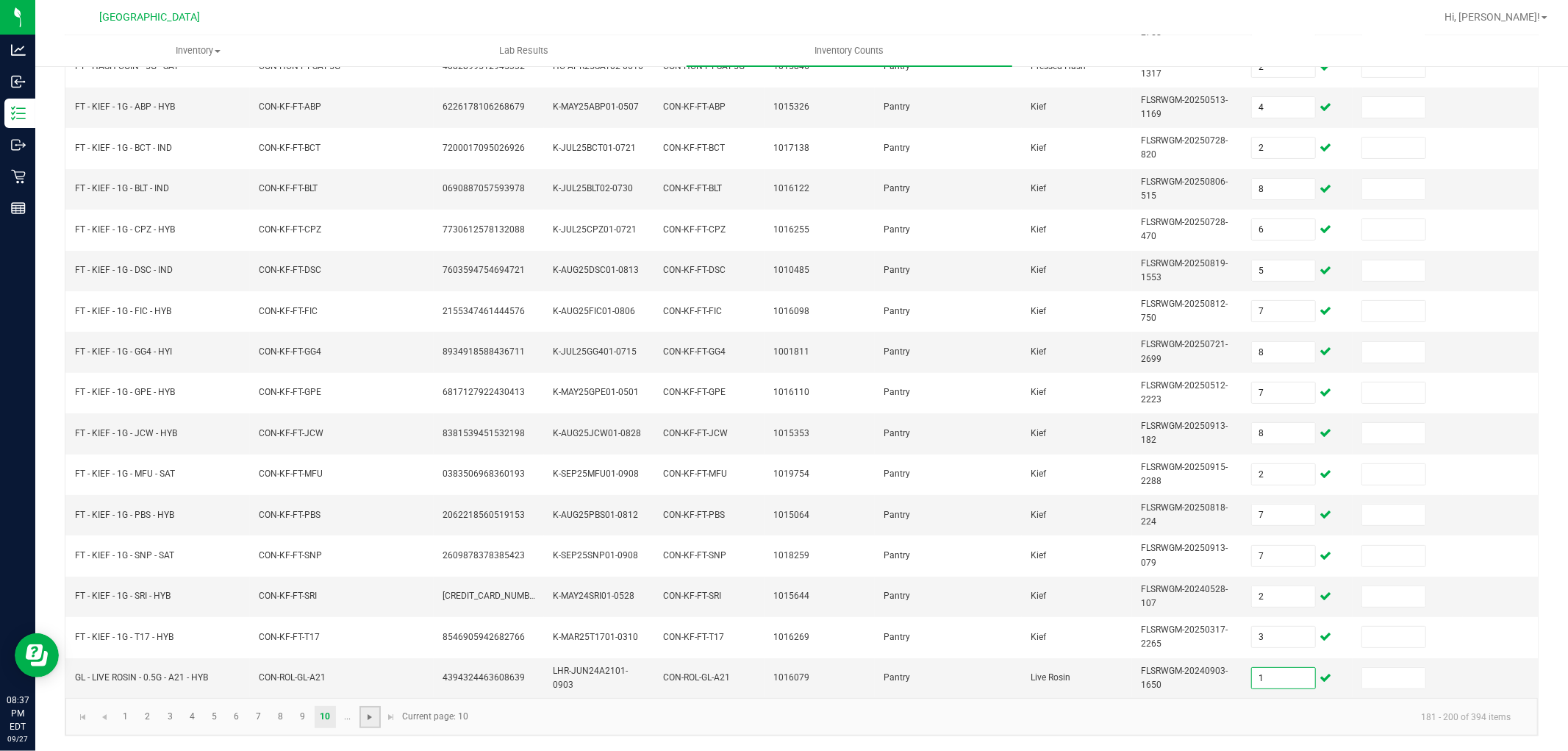
click at [373, 713] on span "Go to the next page" at bounding box center [370, 717] width 12 height 12
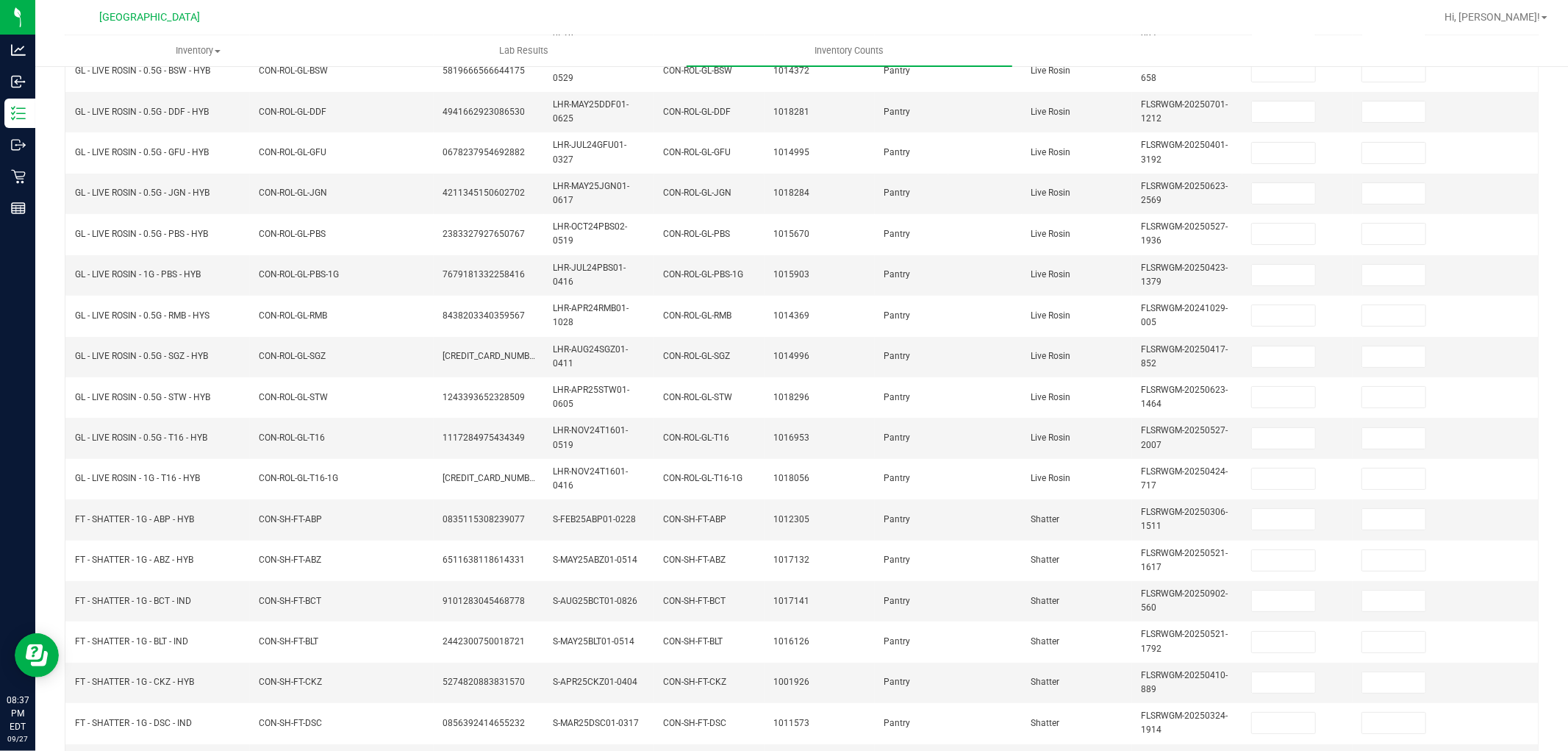
scroll to position [40, 0]
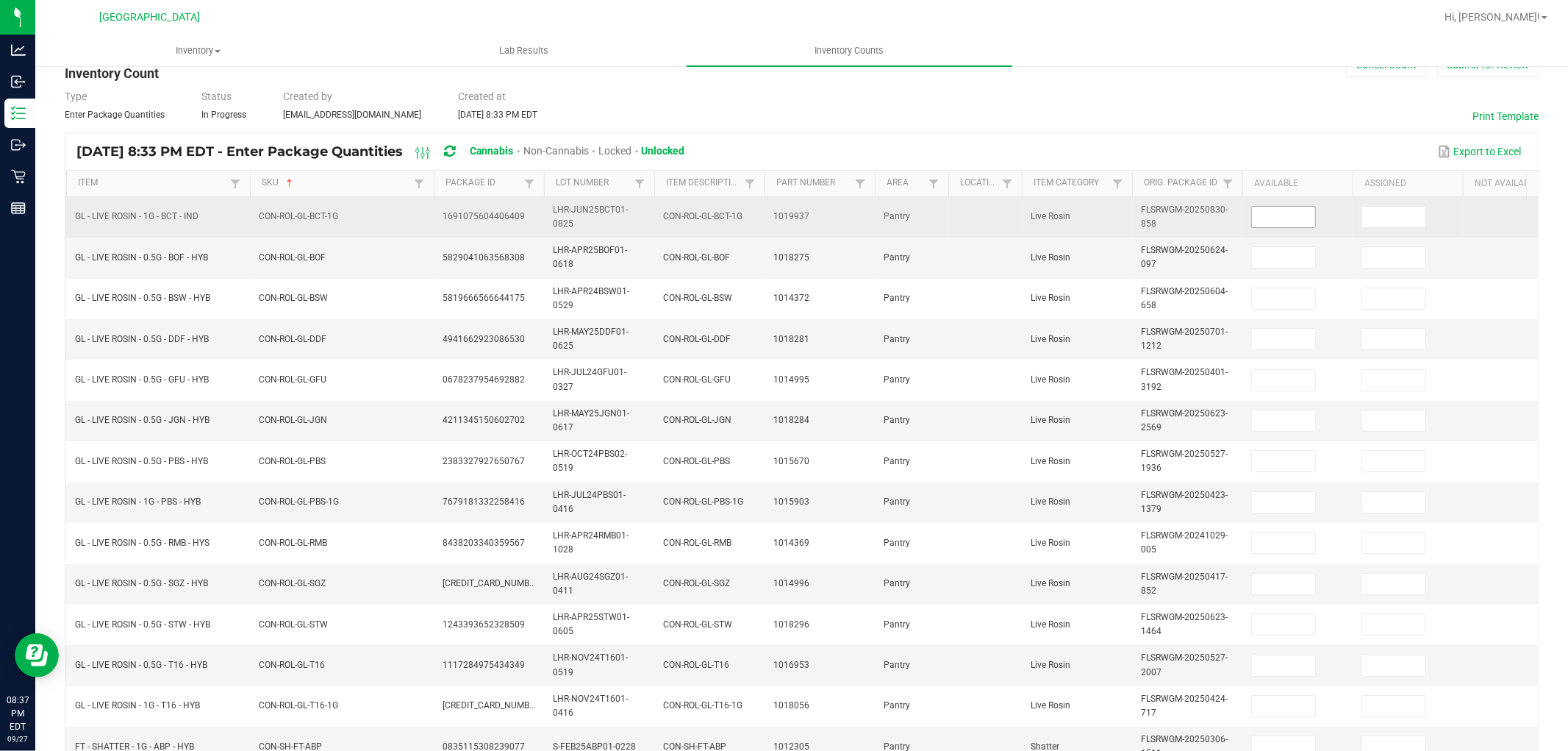
click at [1274, 213] on input at bounding box center [1283, 217] width 63 height 20
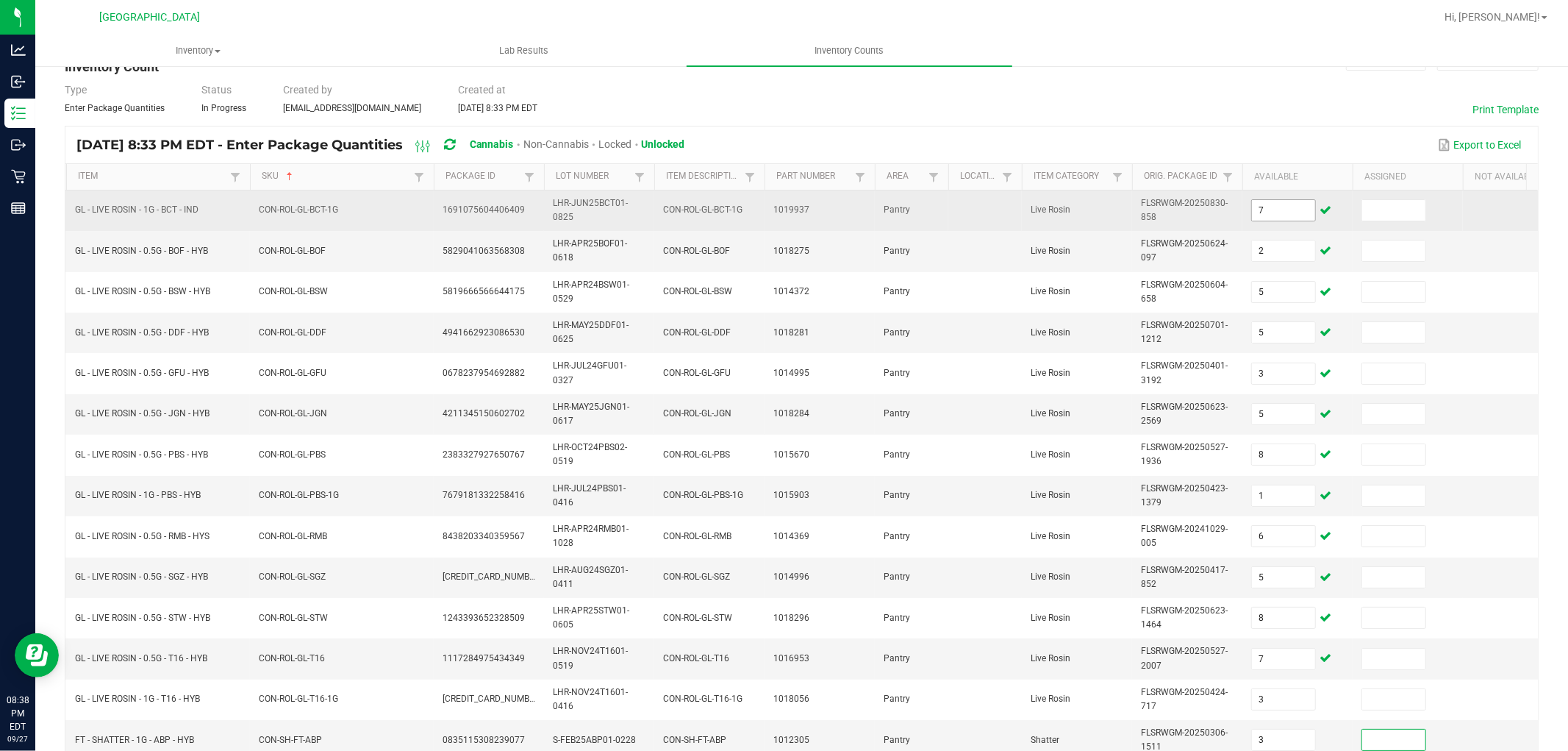
scroll to position [368, 0]
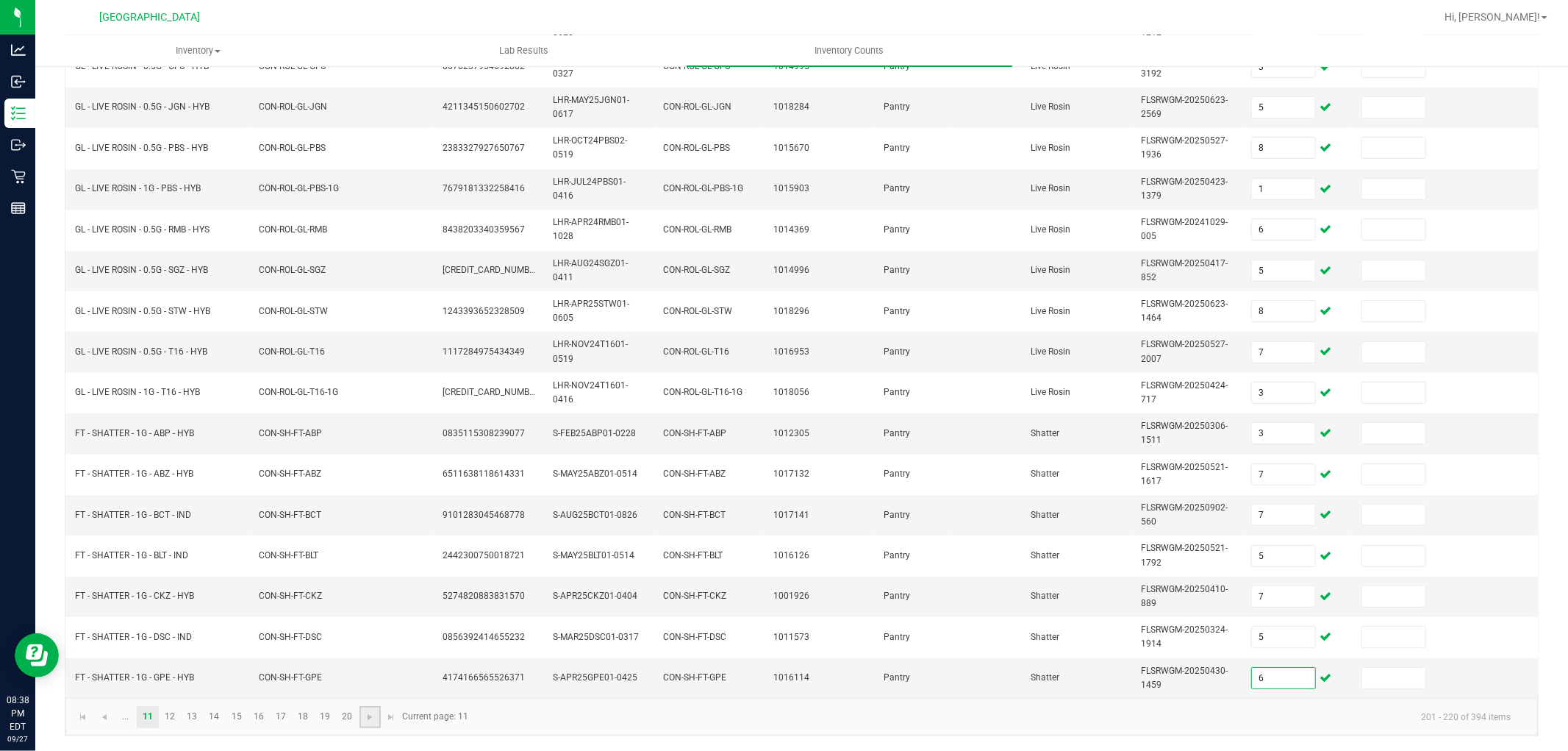
click at [368, 724] on link at bounding box center [370, 717] width 21 height 22
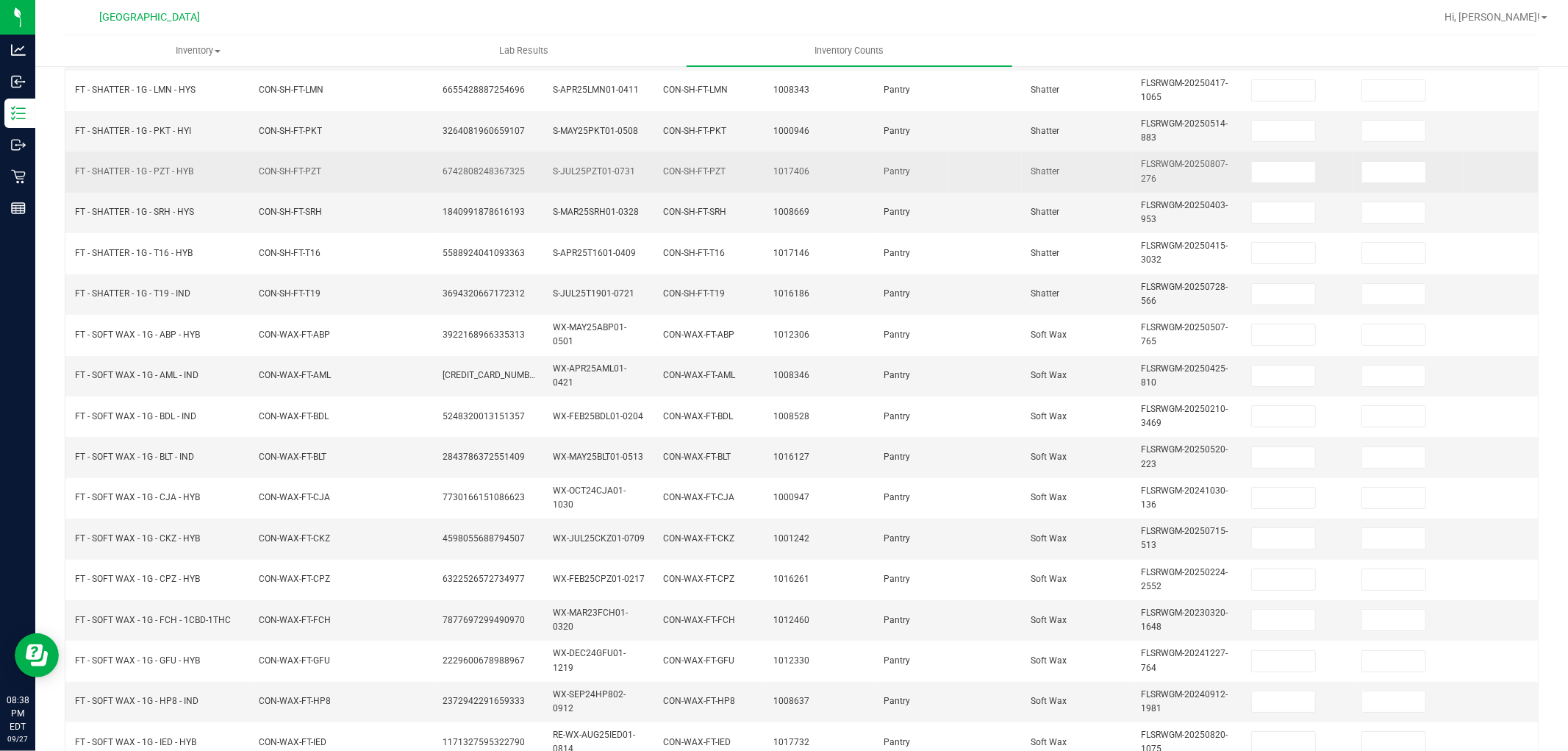
scroll to position [122, 0]
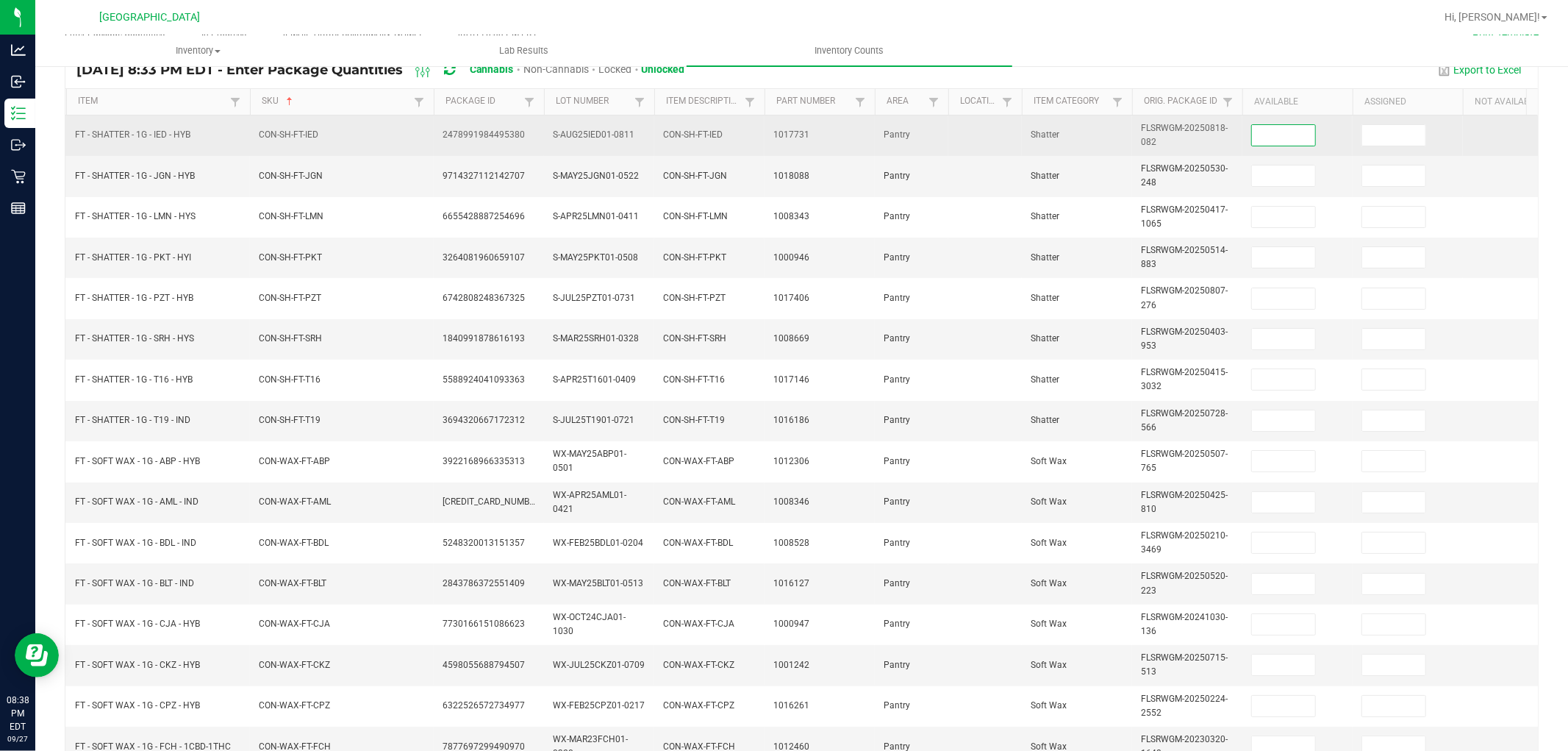
click at [1278, 129] on input at bounding box center [1283, 135] width 63 height 20
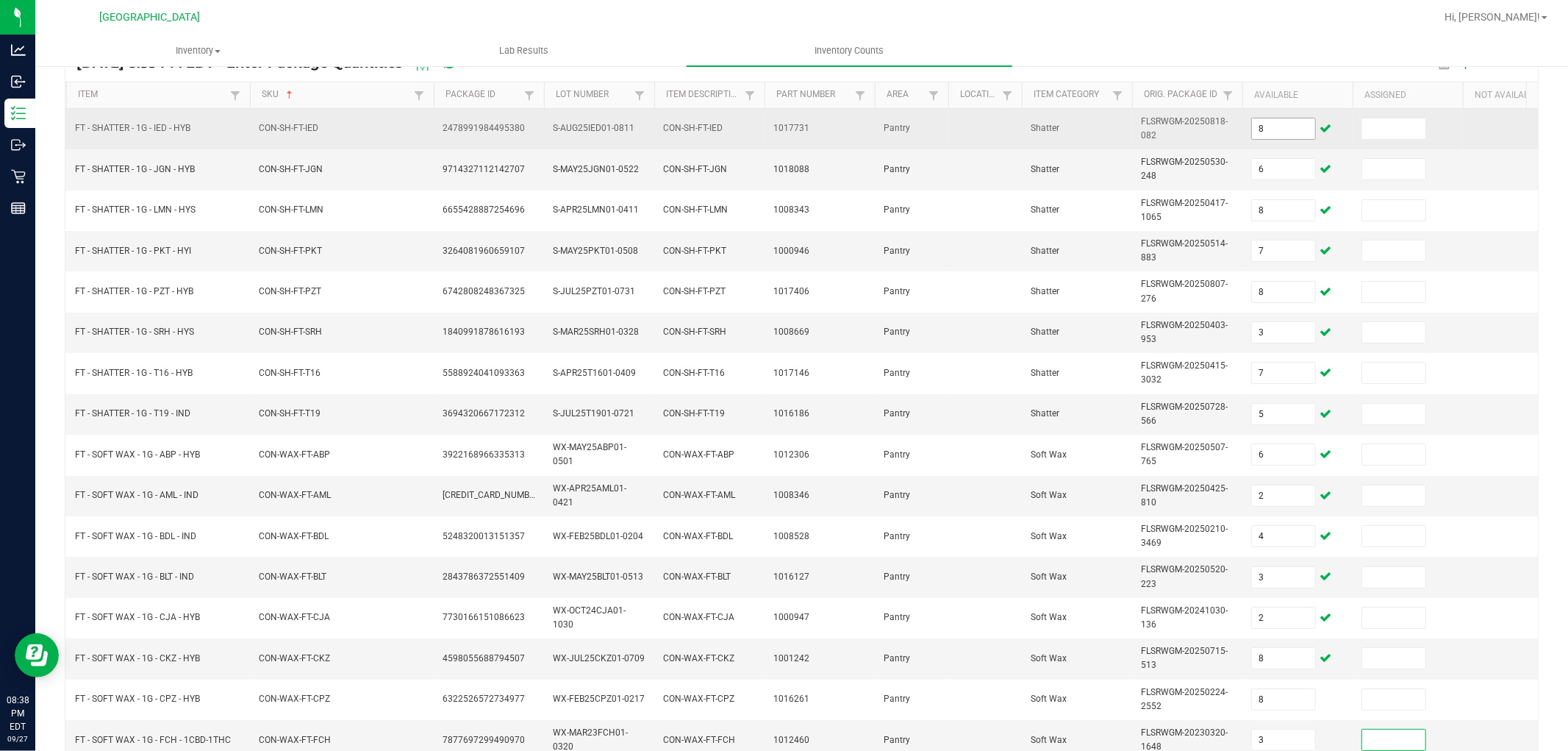
scroll to position [368, 0]
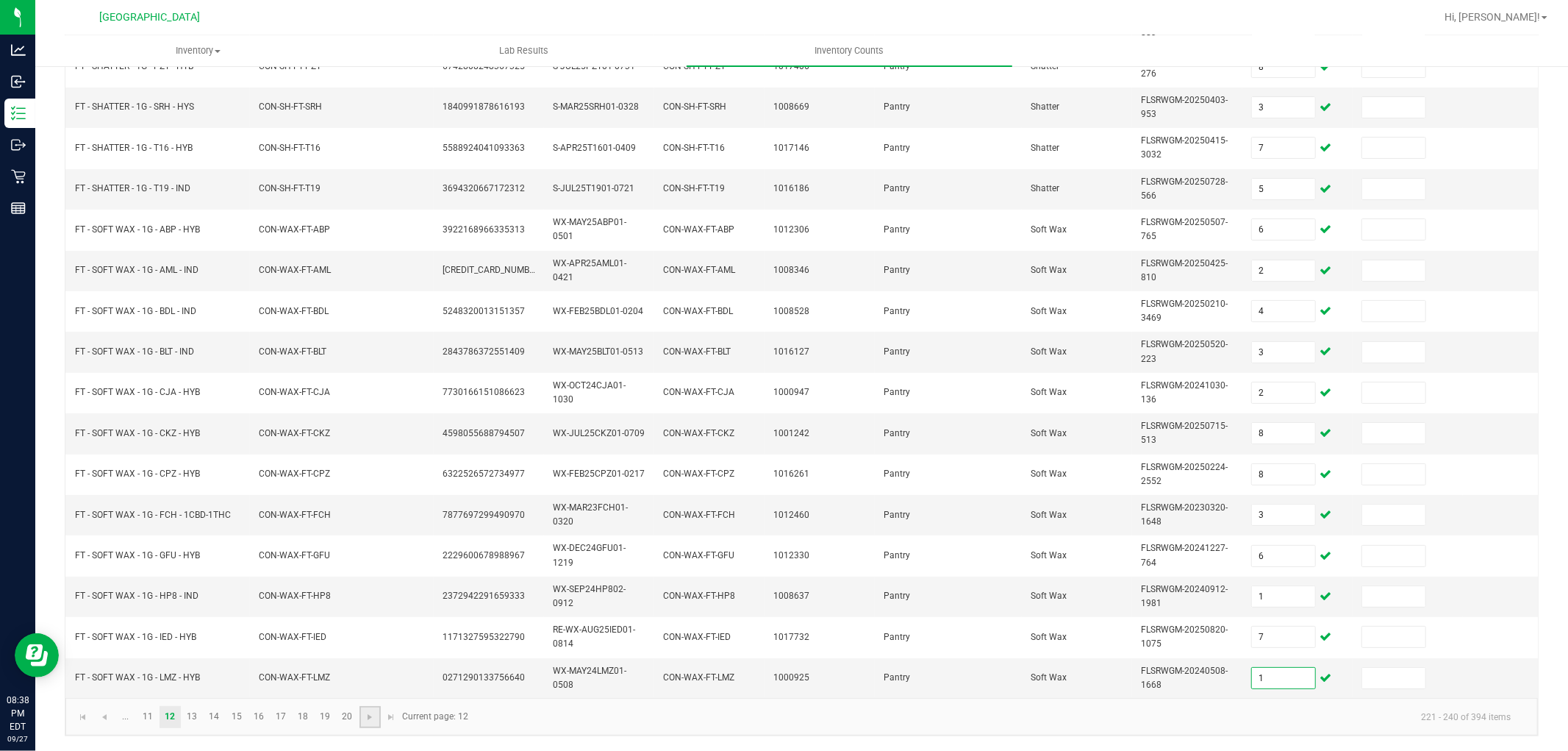
click at [378, 716] on link at bounding box center [370, 717] width 21 height 22
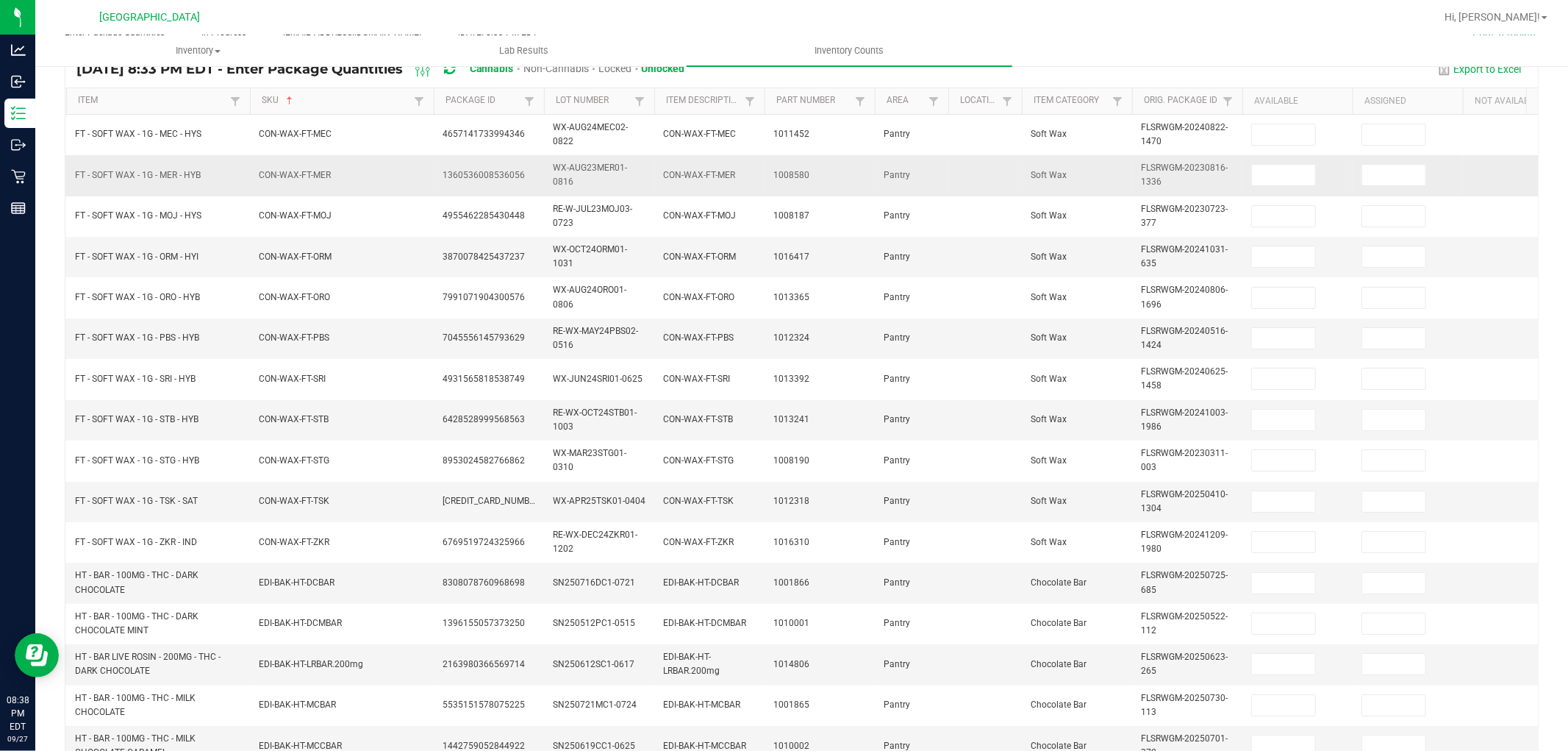
scroll to position [122, 0]
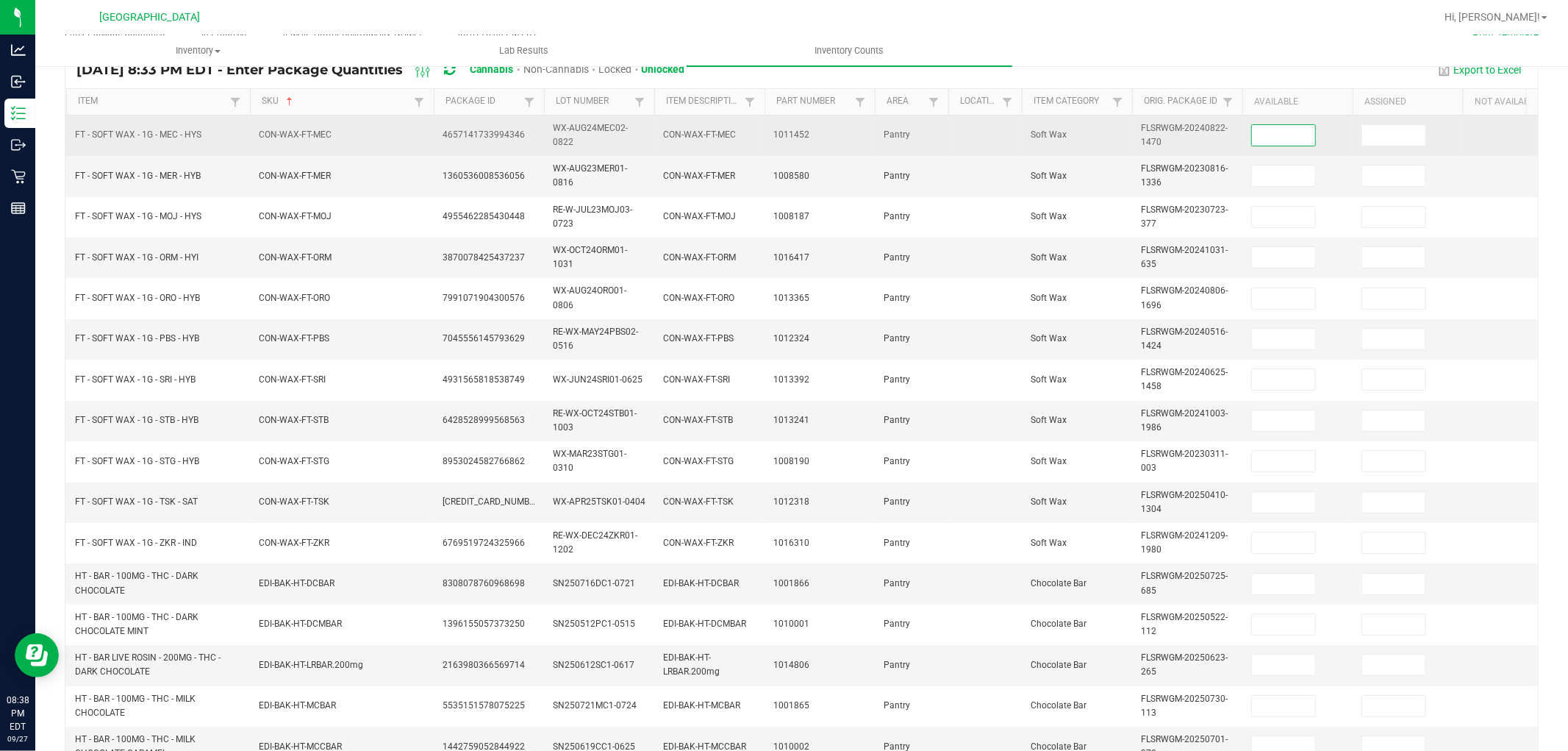
click at [1297, 136] on input at bounding box center [1283, 135] width 63 height 20
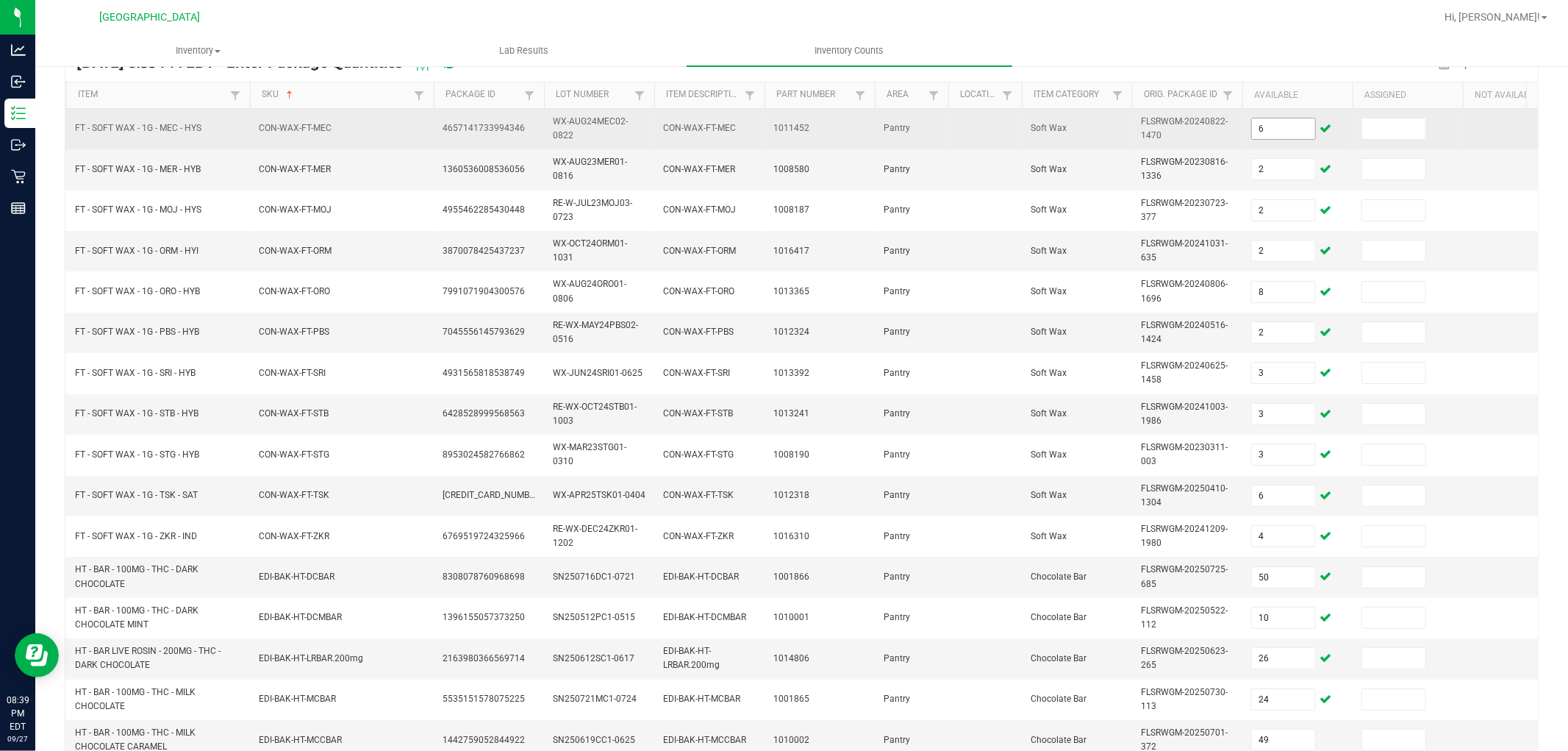
scroll to position [368, 0]
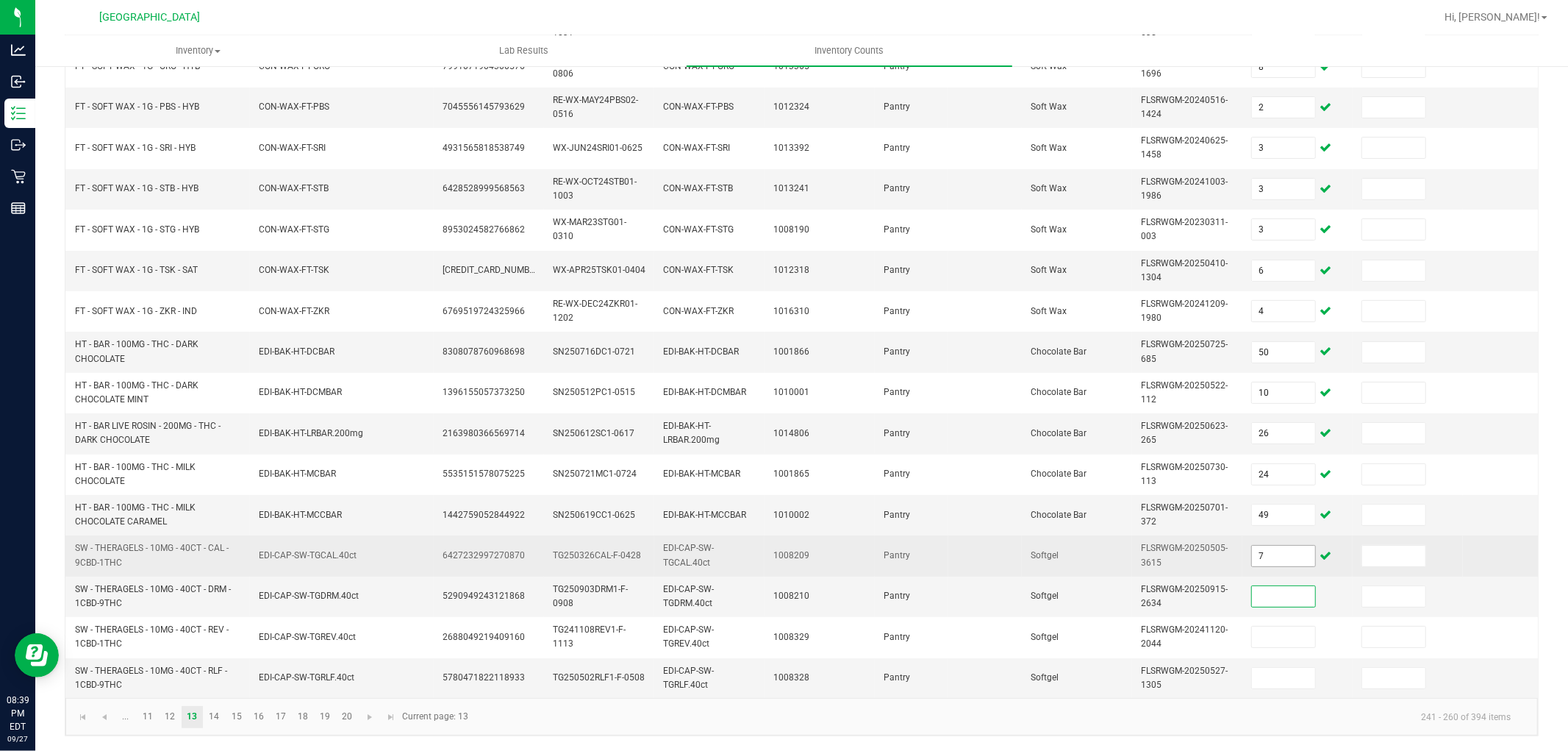
click at [1286, 546] on input "7" at bounding box center [1283, 556] width 63 height 20
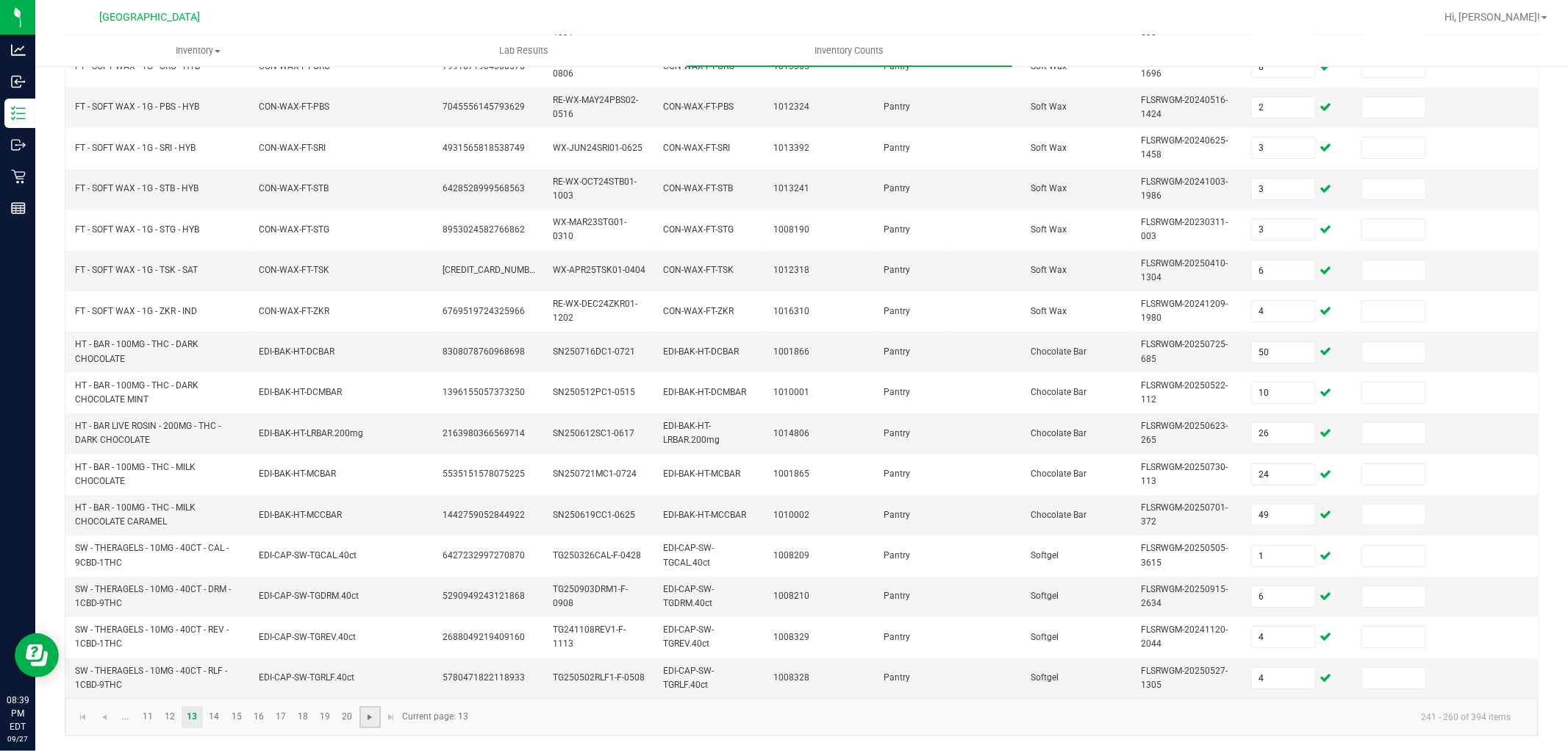
click at [372, 712] on span "Go to the next page" at bounding box center [370, 717] width 12 height 12
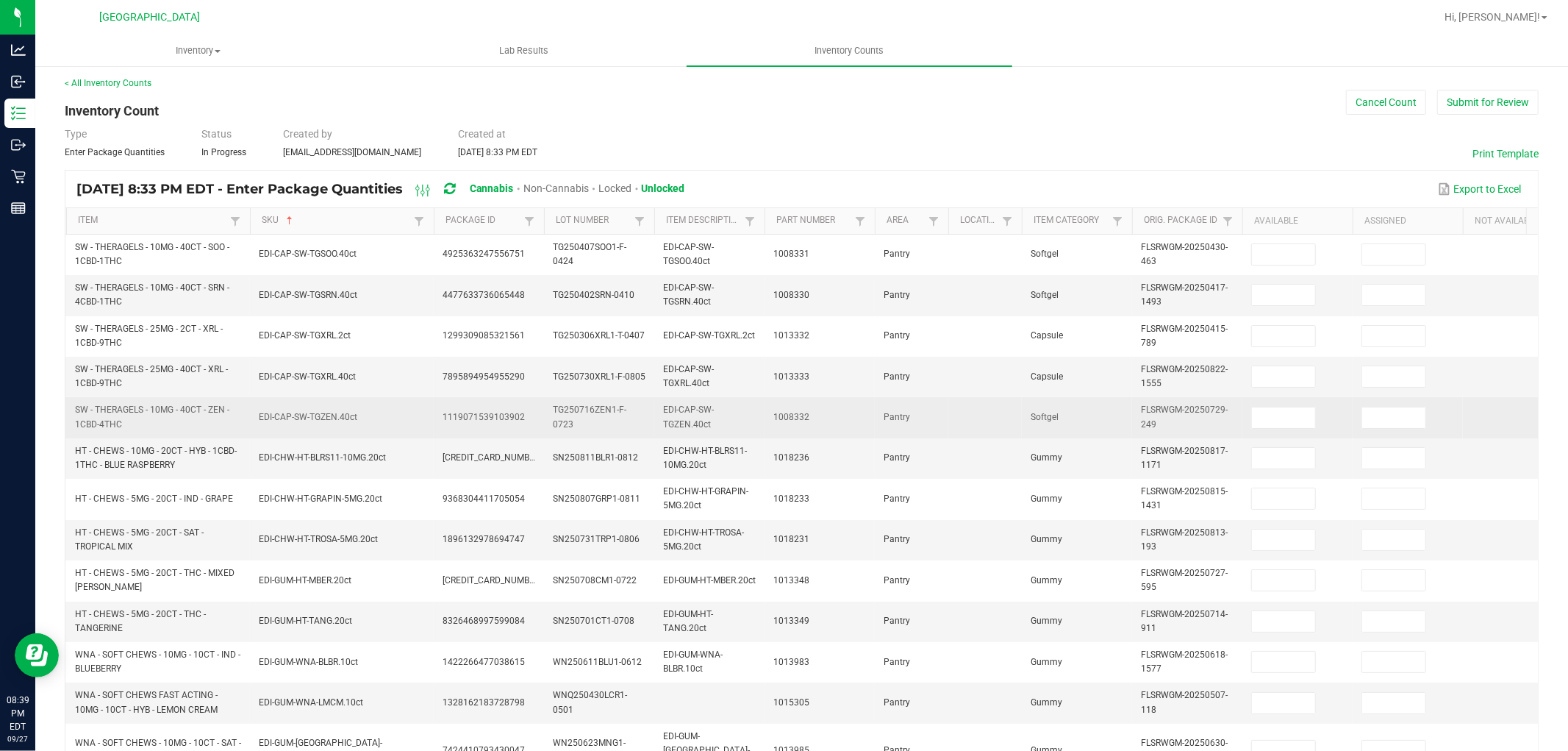
scroll to position [0, 0]
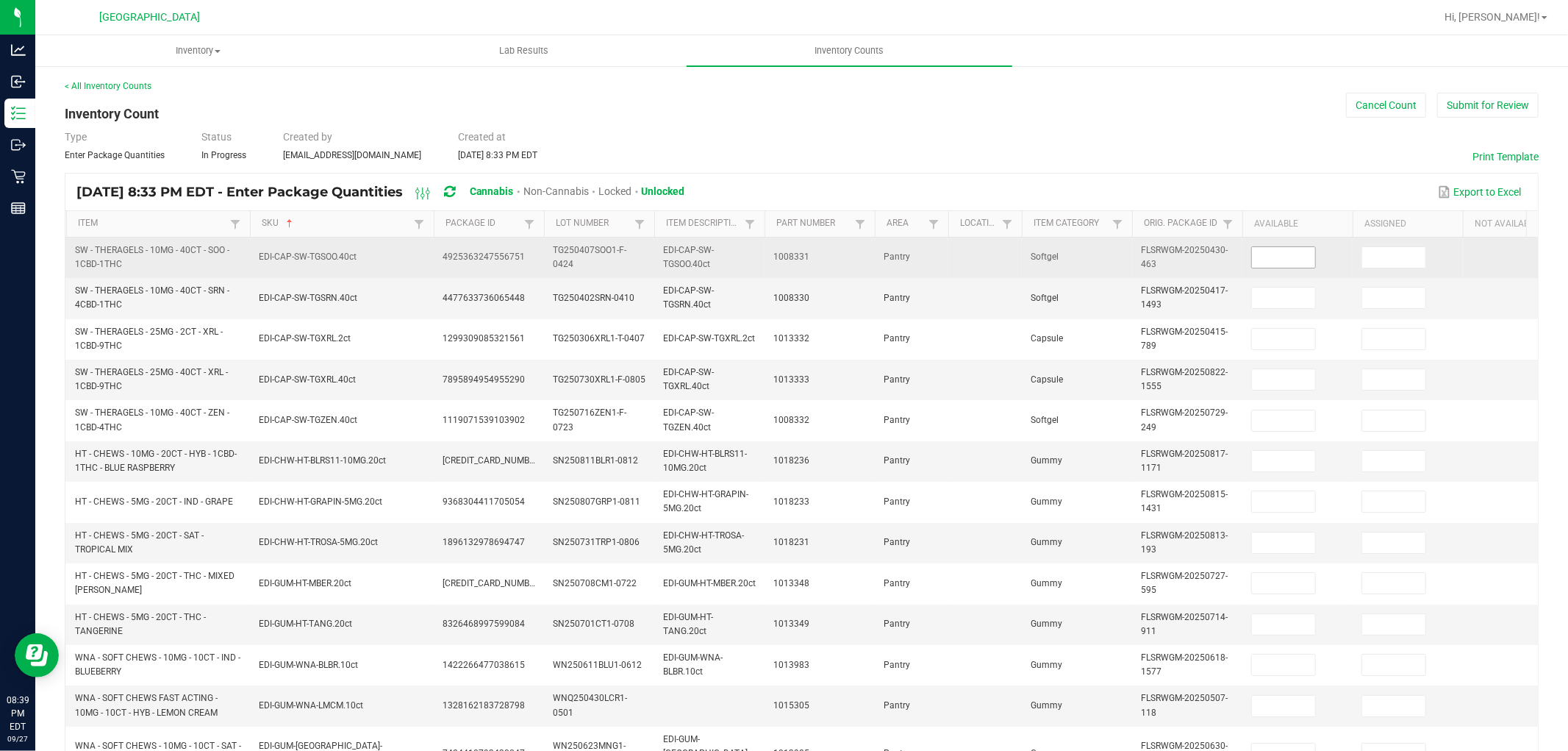
click at [1282, 265] on input at bounding box center [1283, 257] width 63 height 20
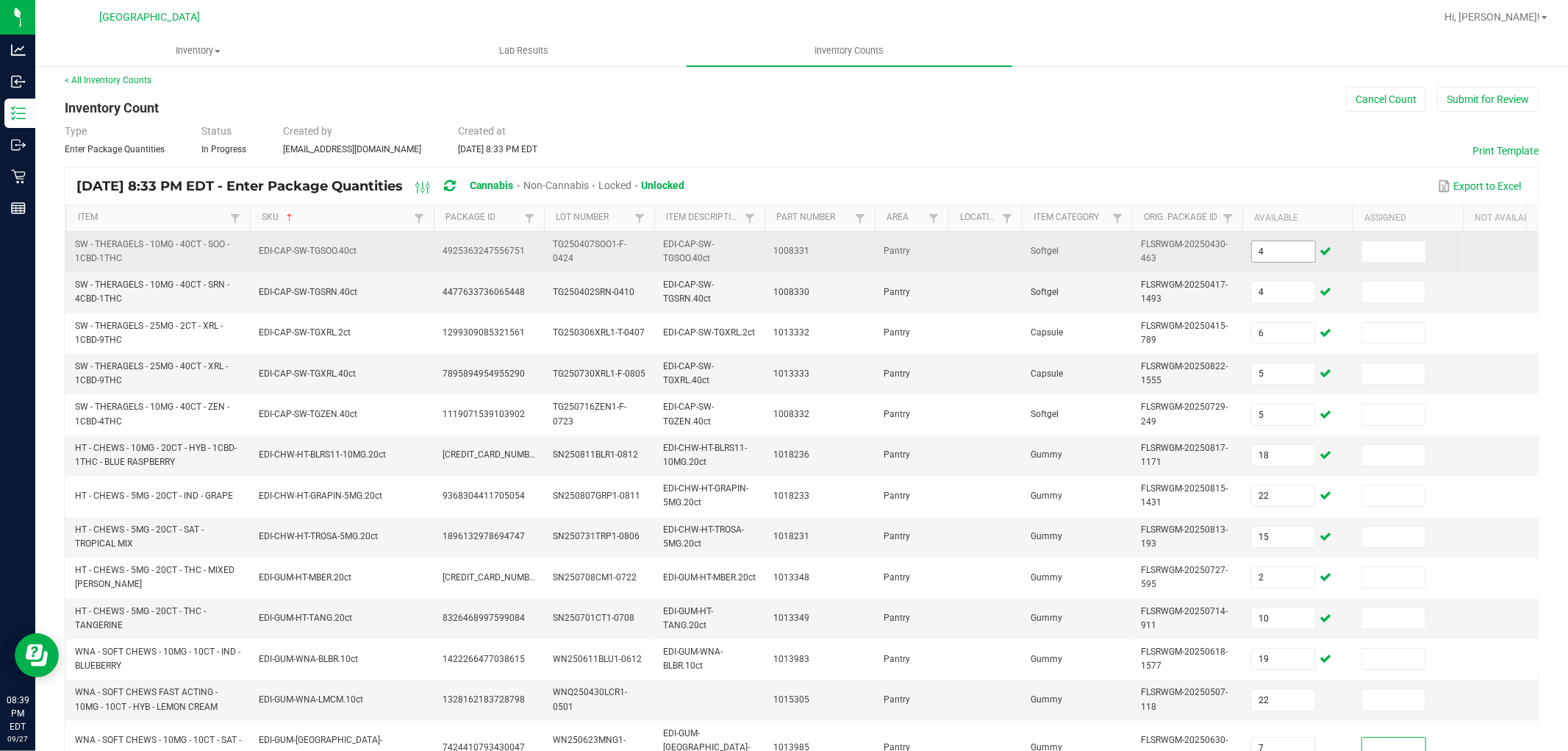
scroll to position [394, 0]
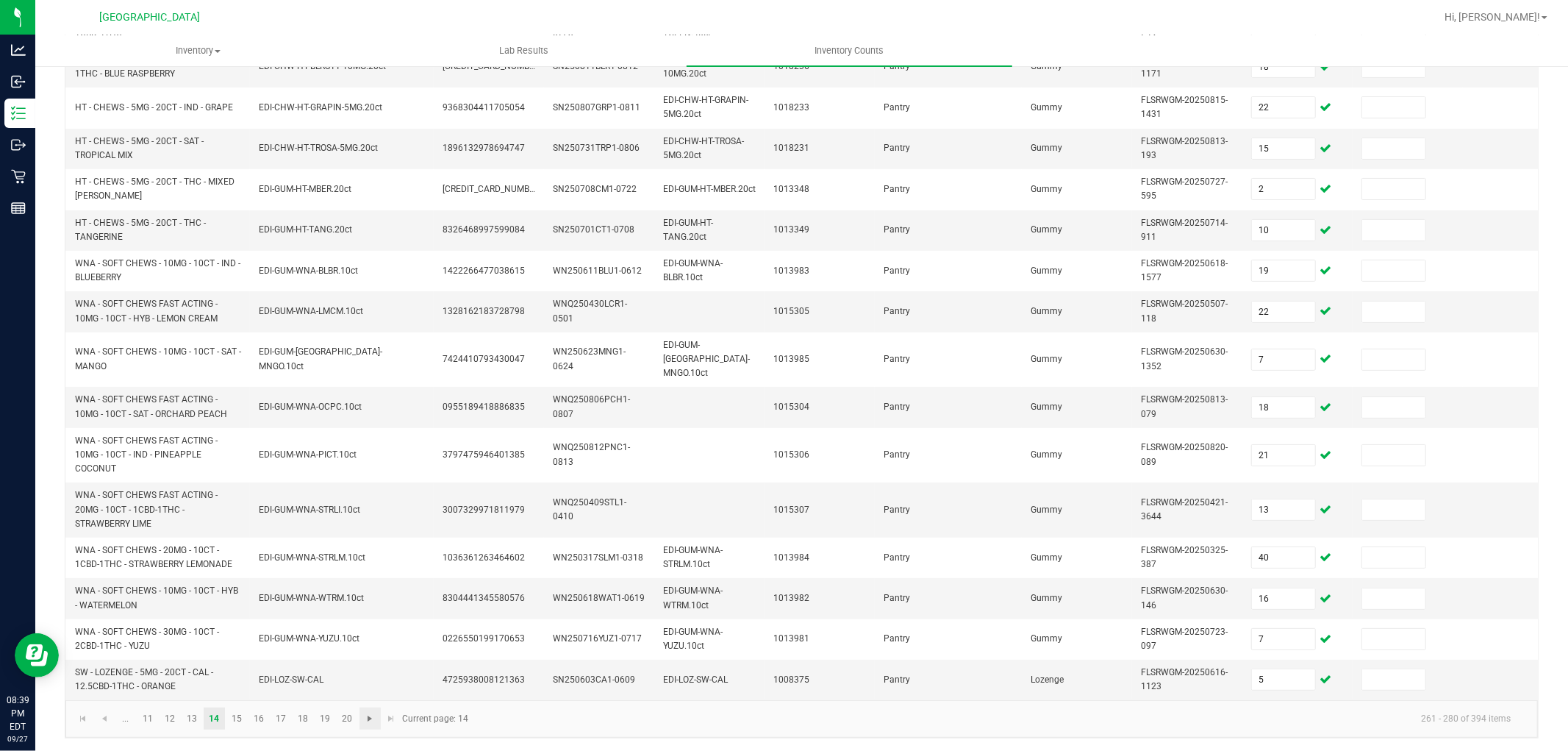
click at [373, 714] on span "Go to the next page" at bounding box center [370, 718] width 12 height 12
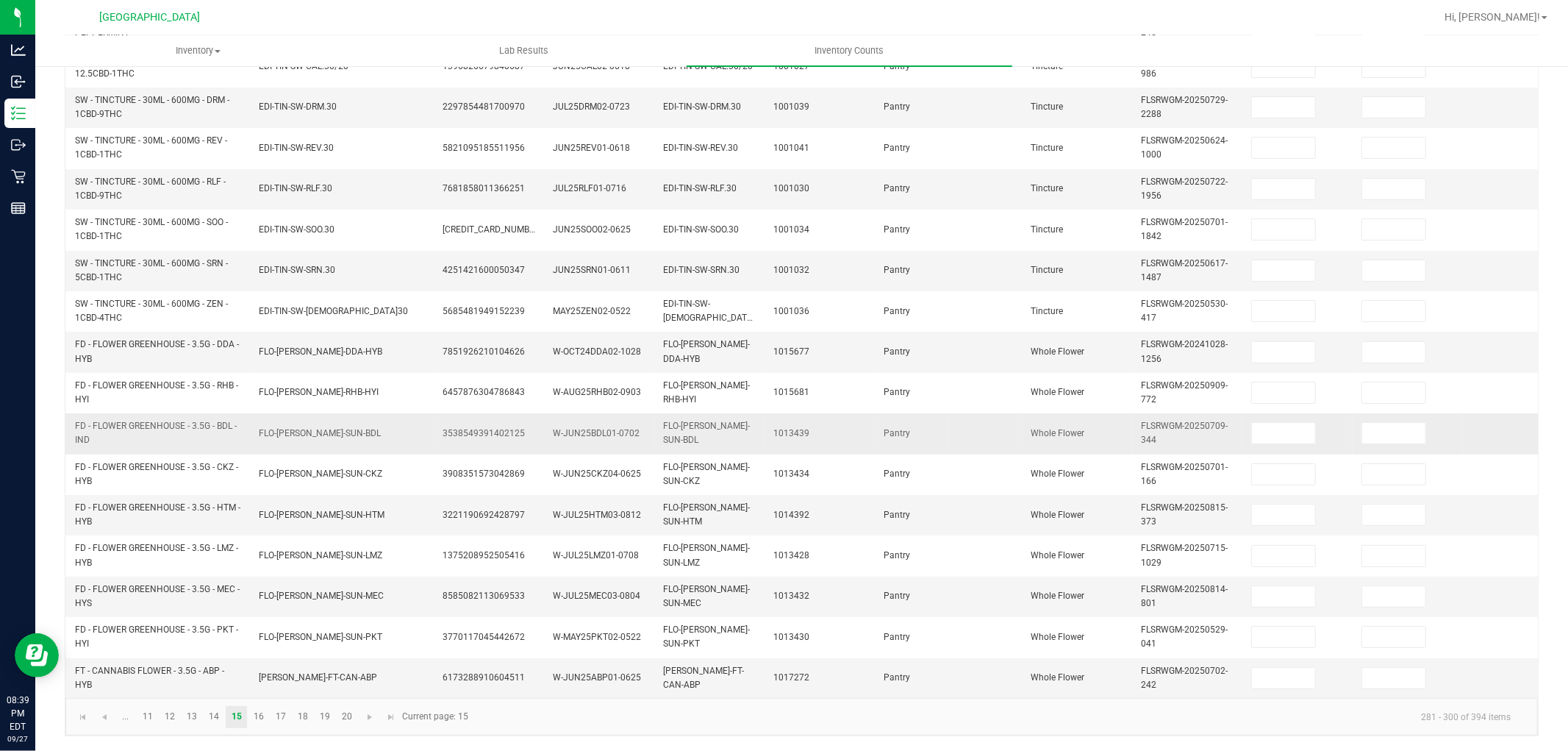
scroll to position [0, 0]
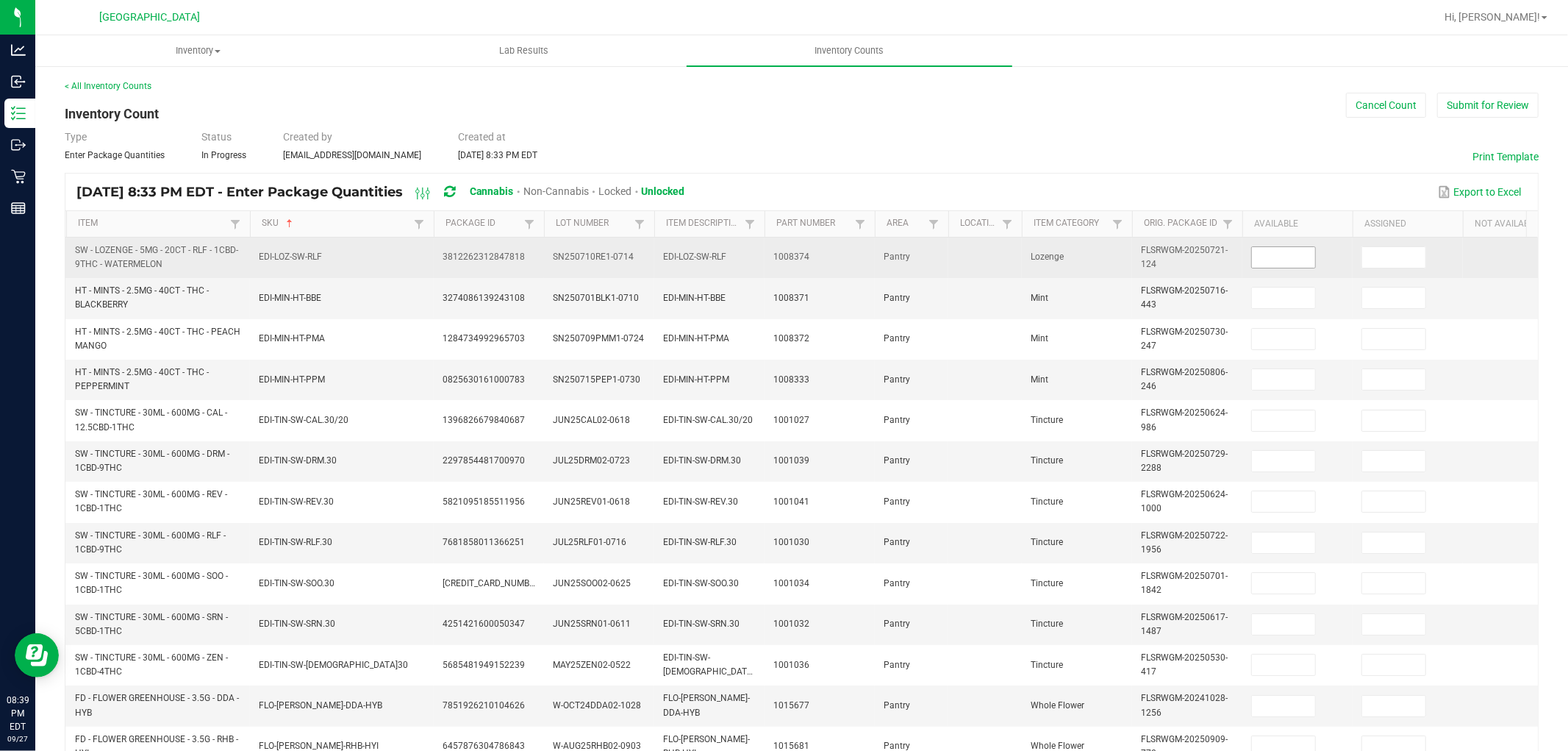
click at [1266, 265] on input at bounding box center [1283, 257] width 63 height 20
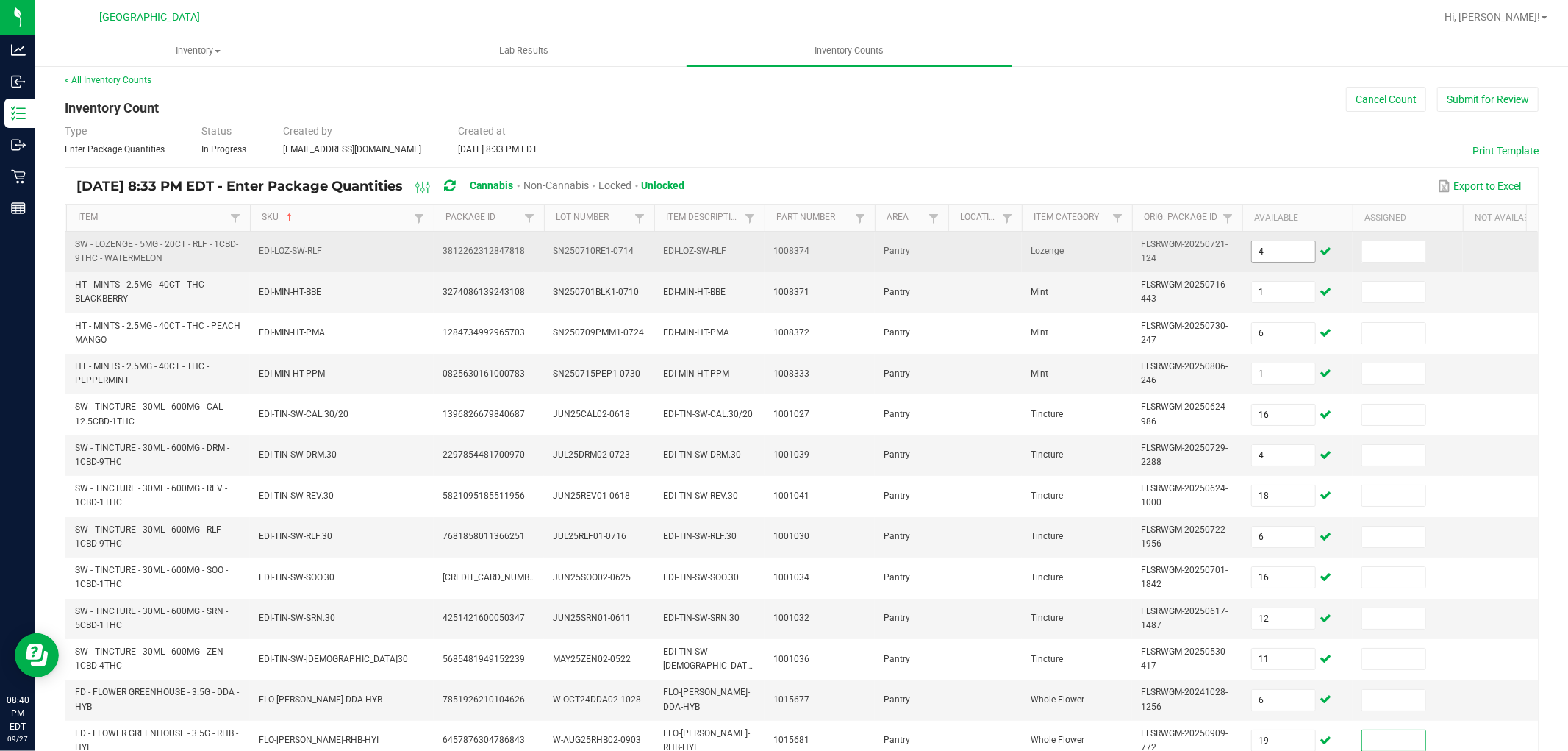
scroll to position [368, 0]
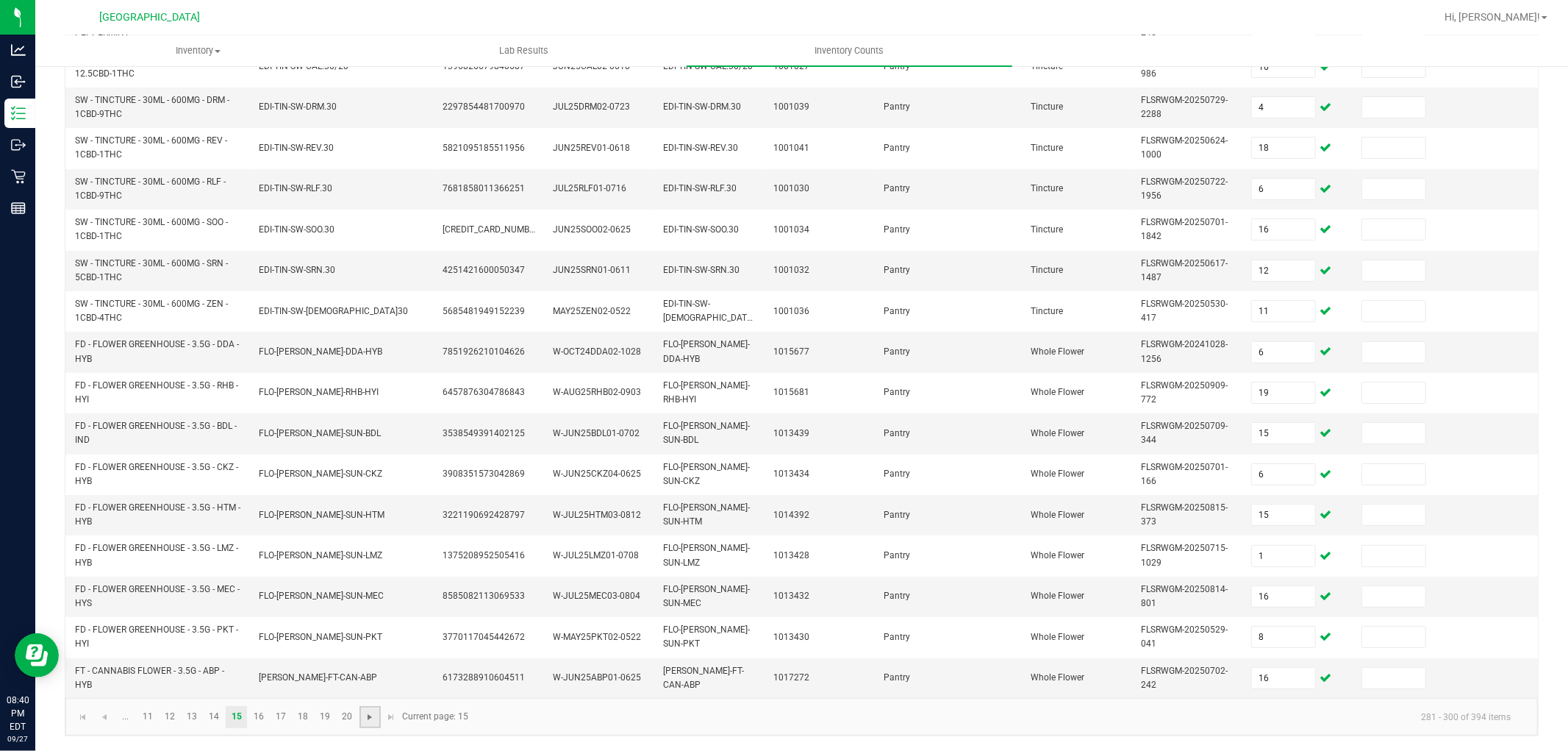
click at [365, 719] on span "Go to the next page" at bounding box center [370, 717] width 12 height 12
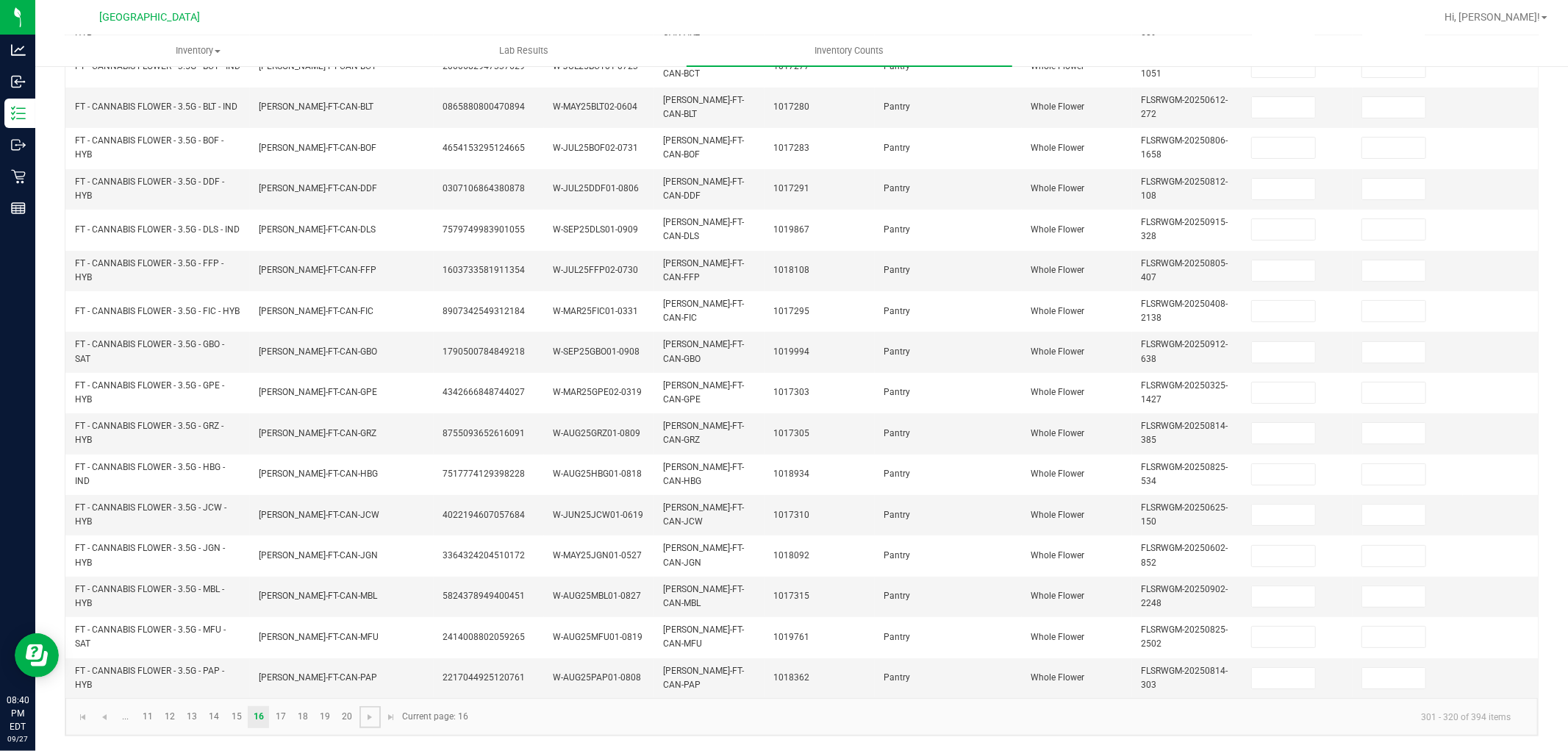
scroll to position [40, 0]
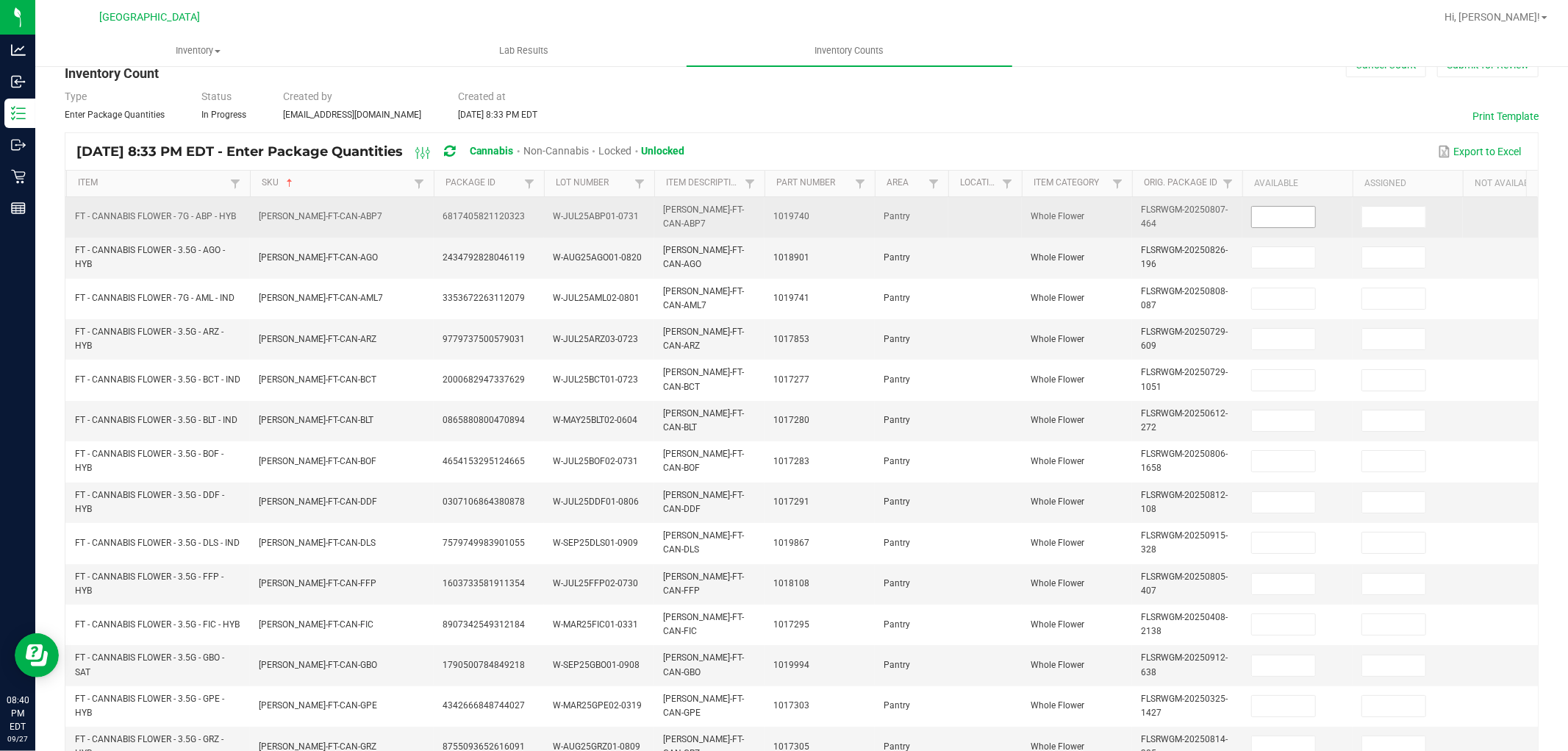
click at [1296, 211] on input at bounding box center [1283, 217] width 63 height 20
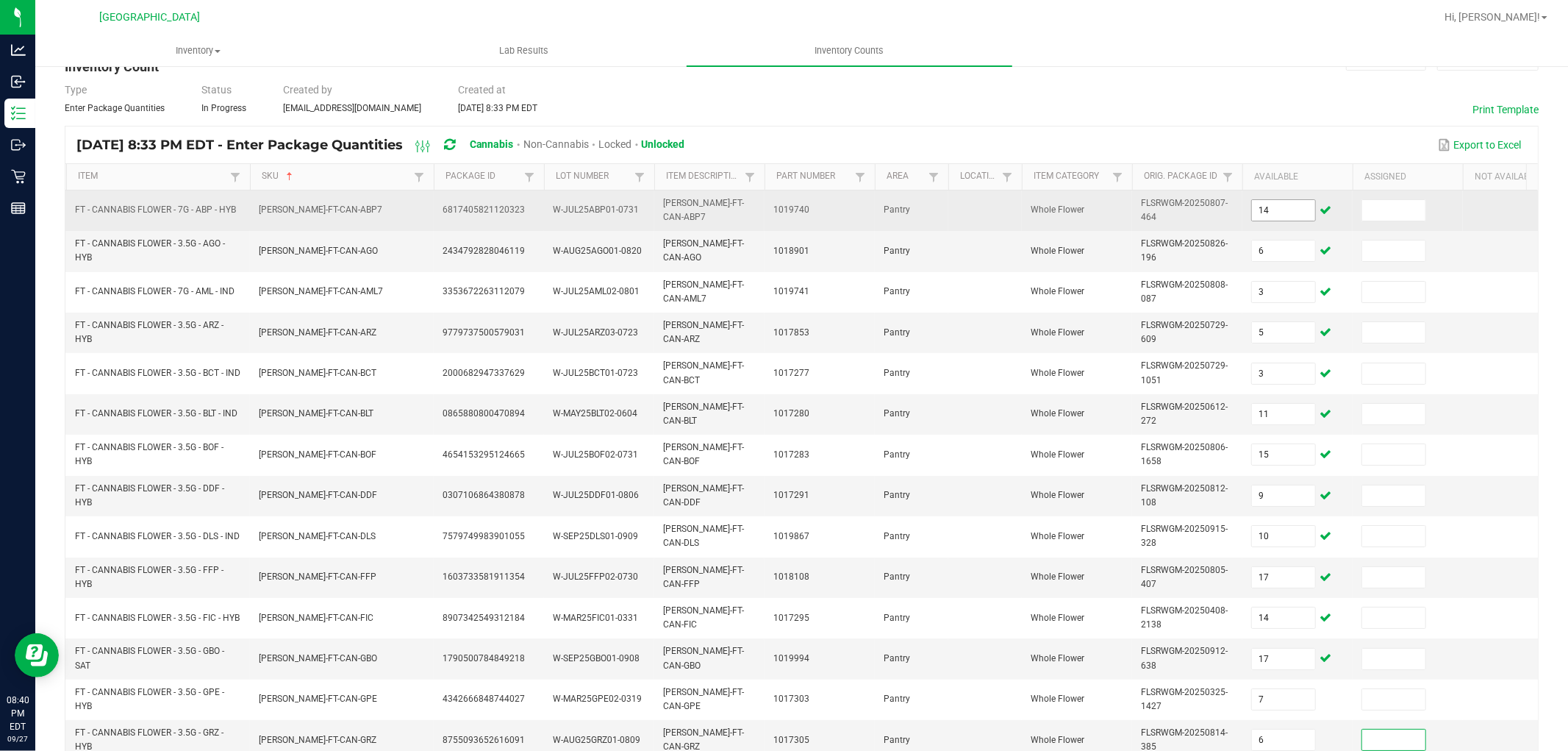
scroll to position [368, 0]
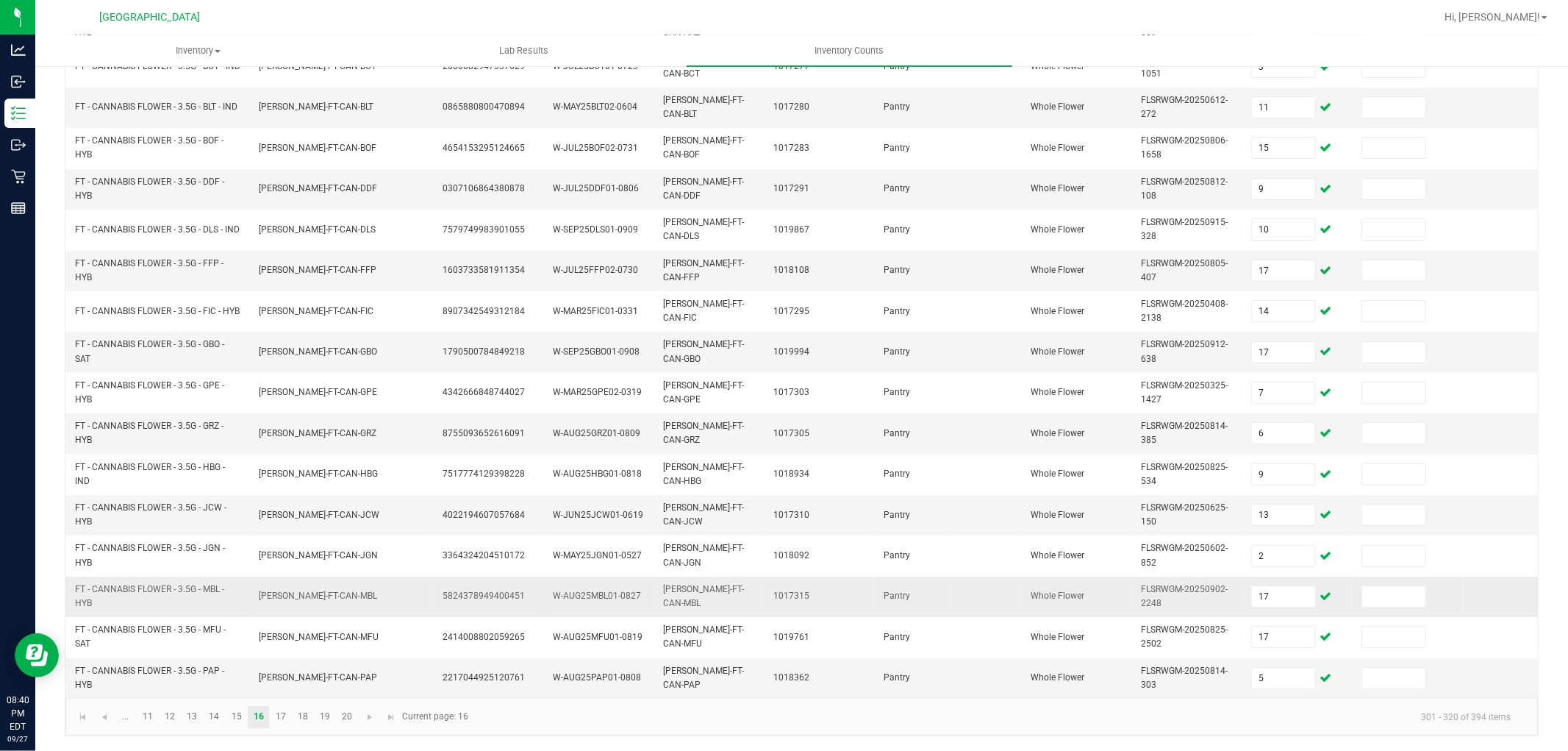
click at [1237, 578] on td "FLSRWGM-20250902-2248" at bounding box center [1187, 597] width 110 height 40
click at [365, 709] on link at bounding box center [370, 717] width 21 height 22
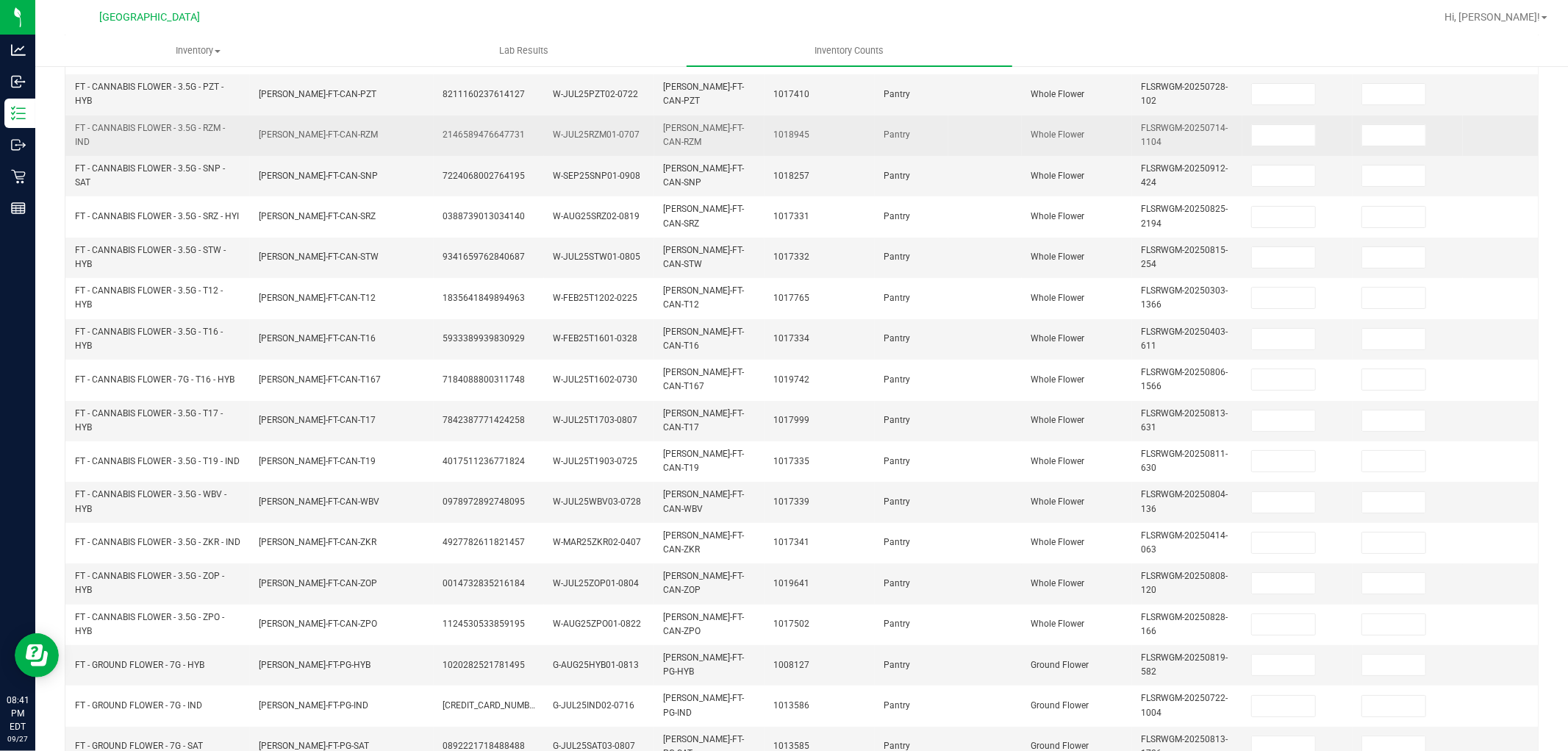
scroll to position [0, 0]
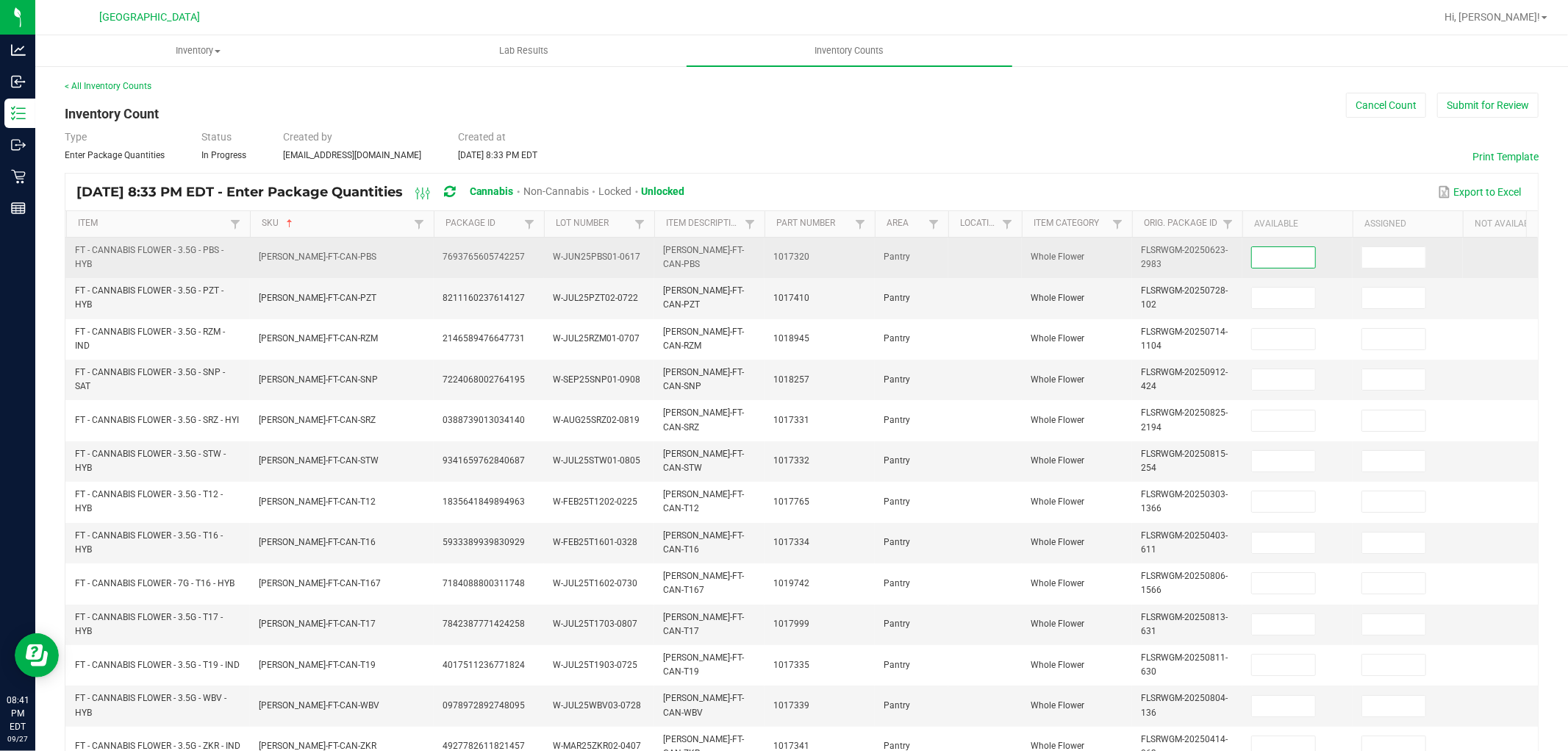
click at [1289, 259] on input at bounding box center [1283, 257] width 63 height 20
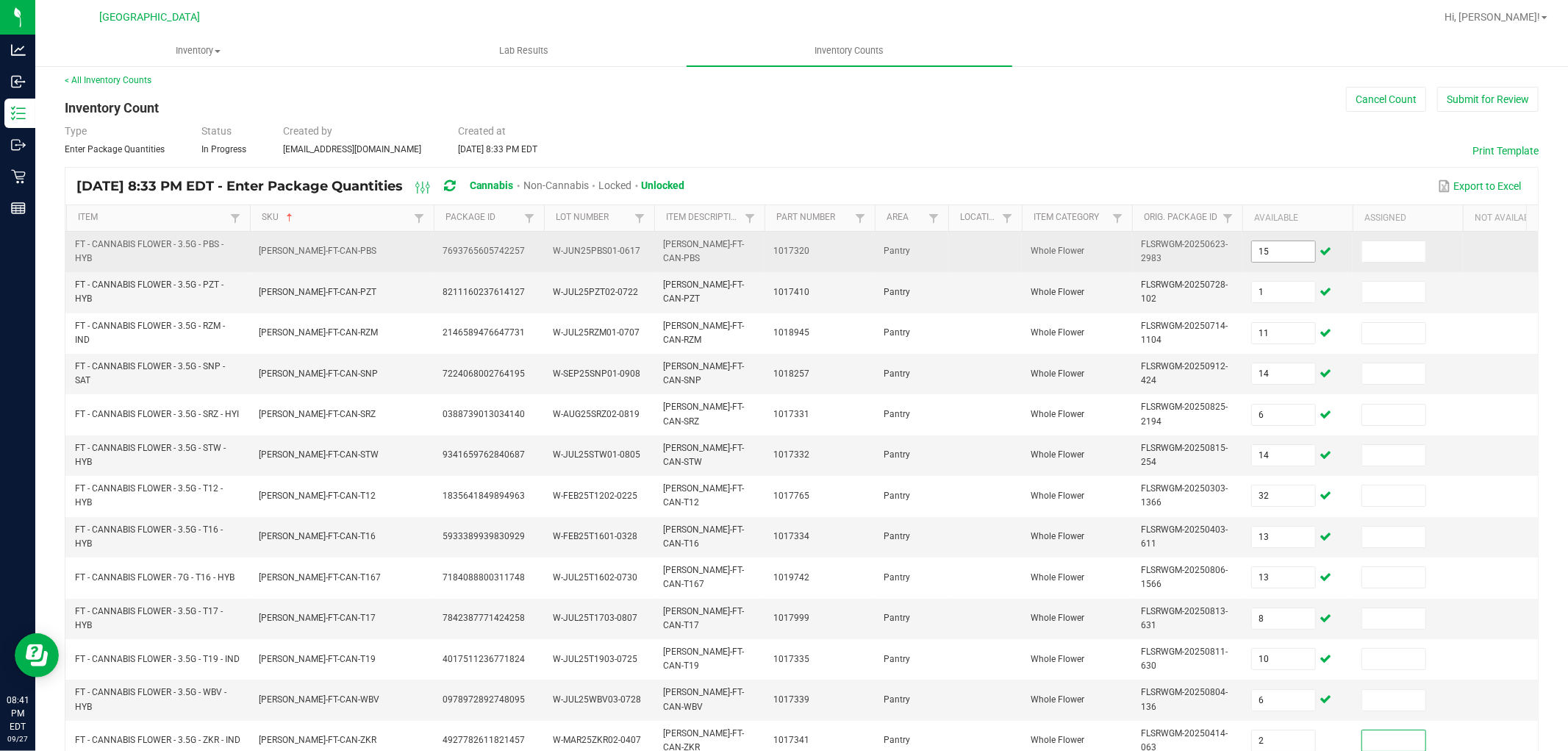
scroll to position [368, 0]
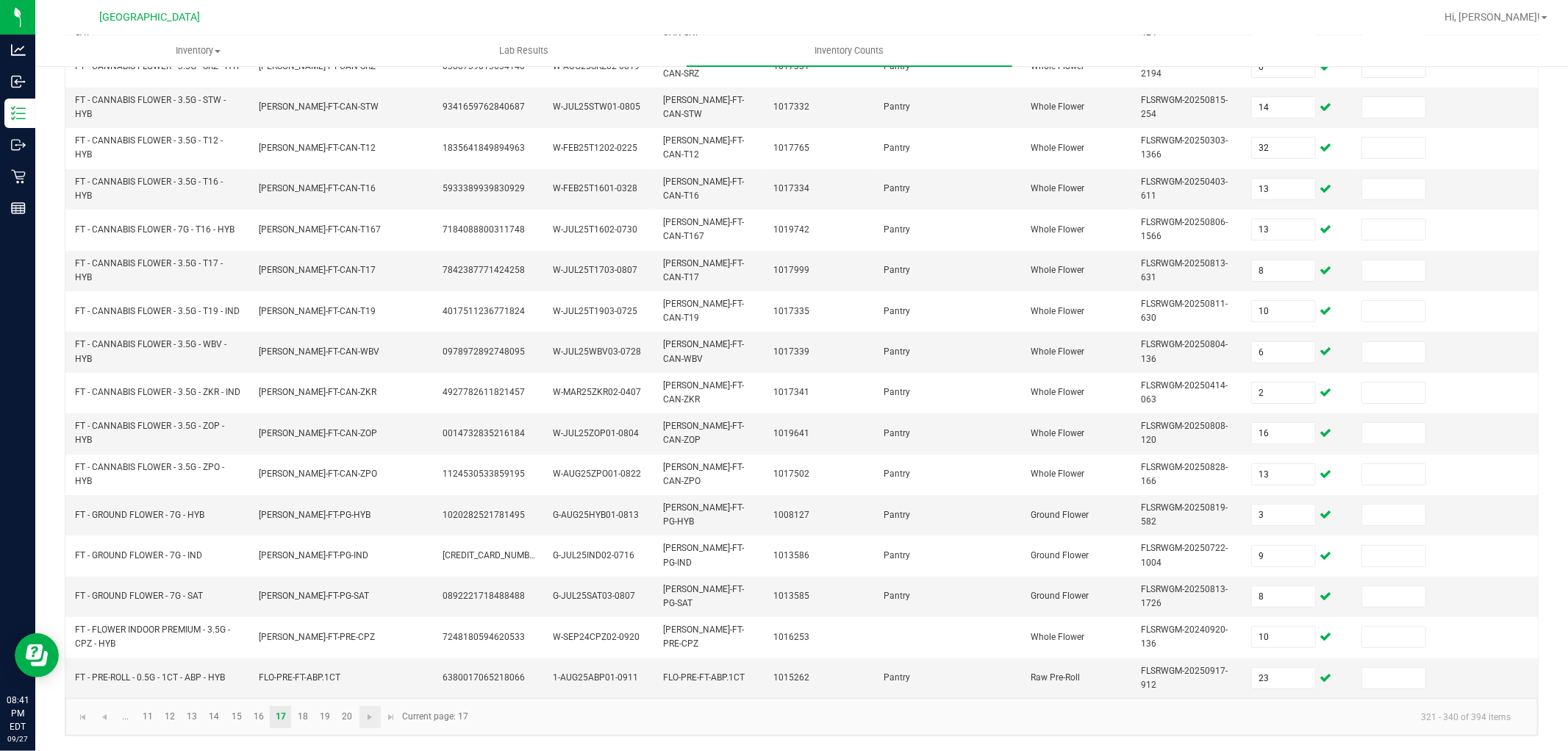
click at [377, 723] on link at bounding box center [370, 717] width 21 height 22
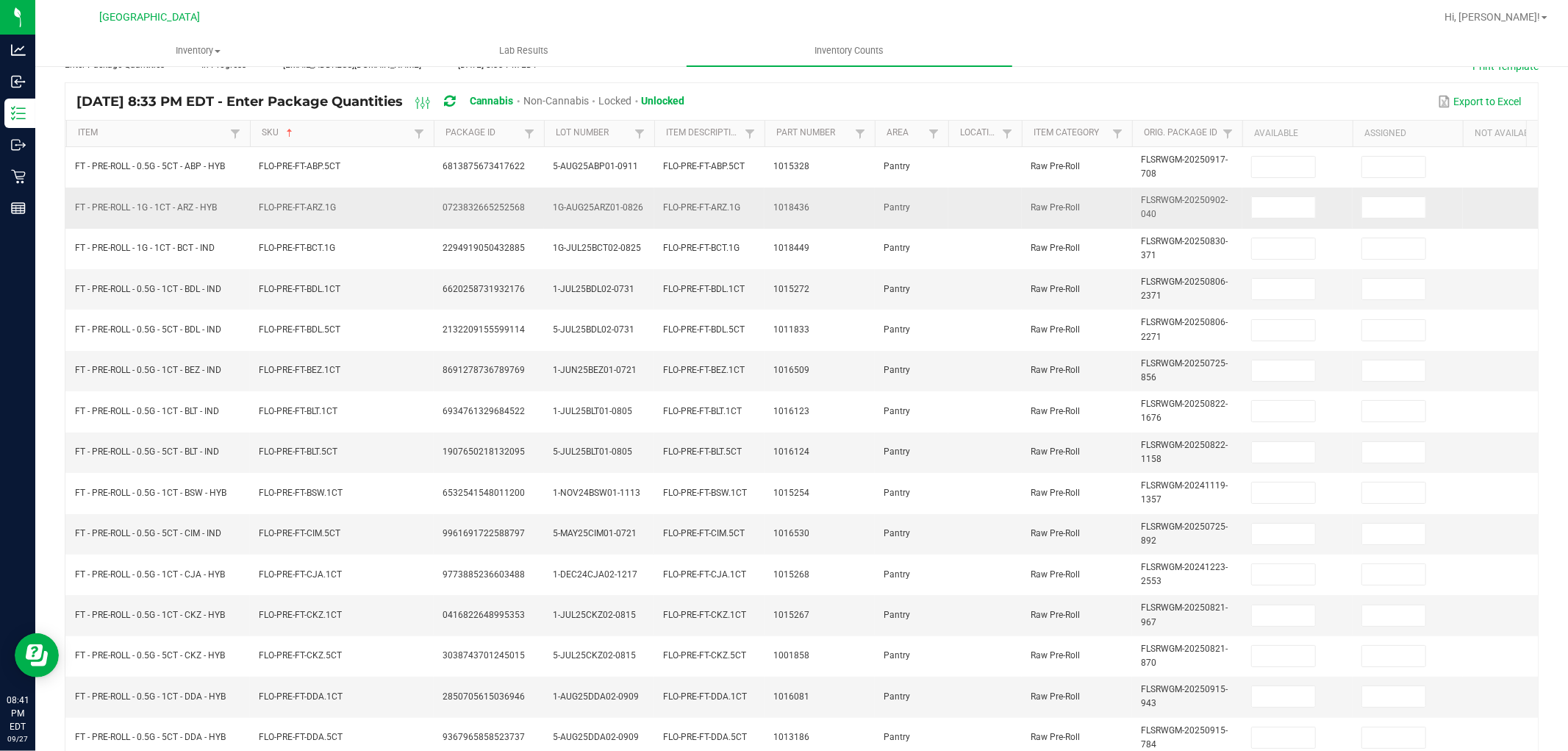
scroll to position [40, 0]
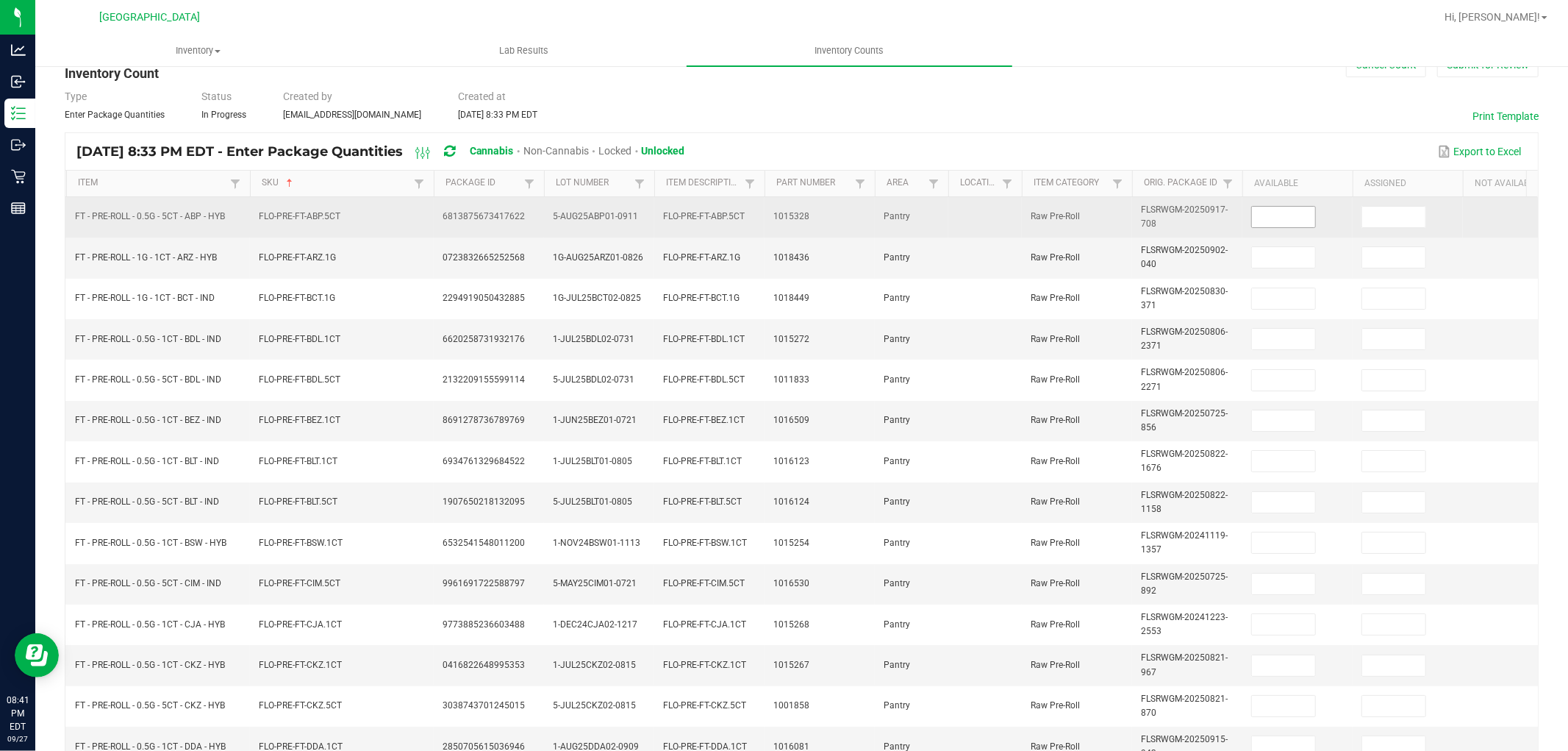
click at [1271, 216] on input at bounding box center [1283, 217] width 63 height 20
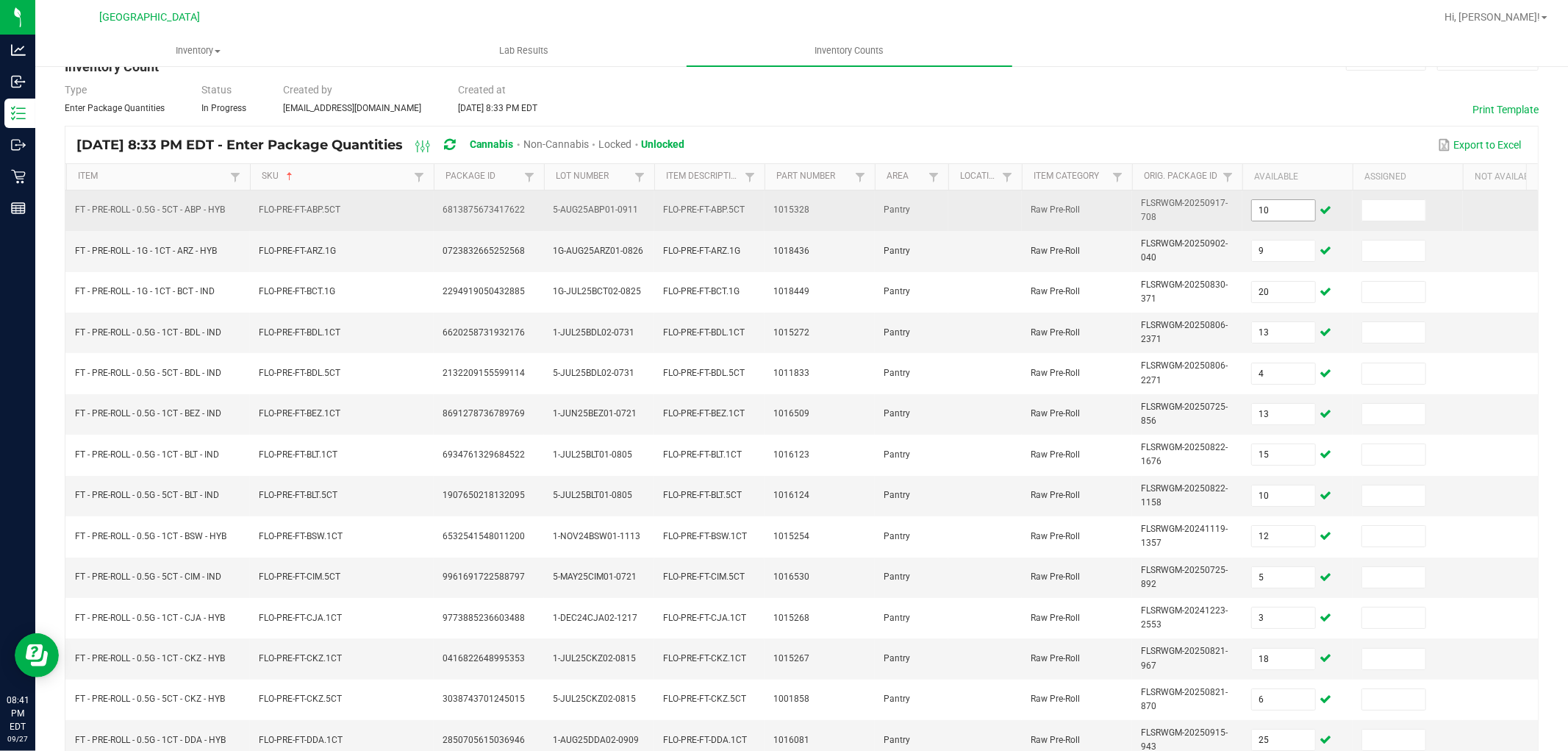
scroll to position [368, 0]
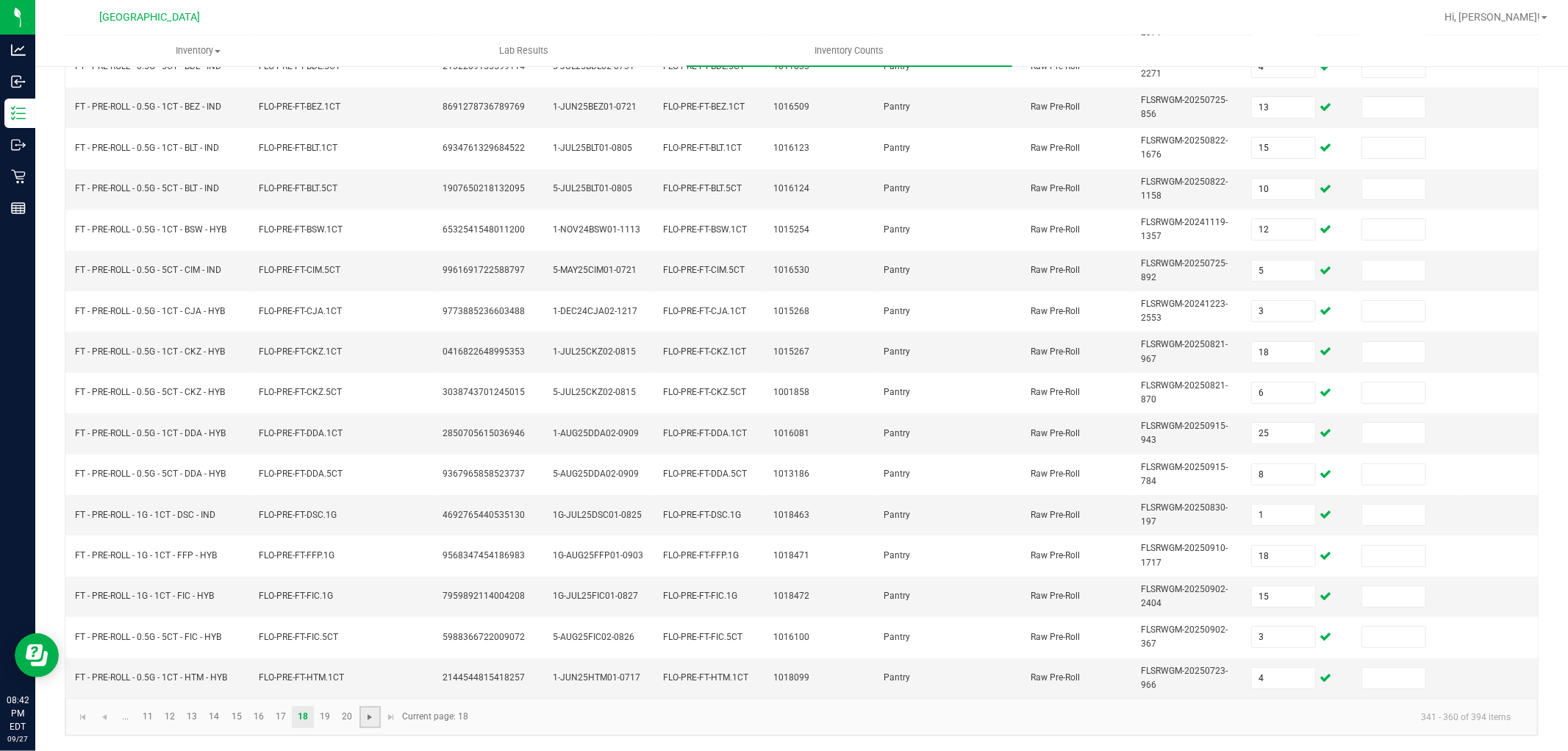
click at [367, 712] on span "Go to the next page" at bounding box center [370, 717] width 12 height 12
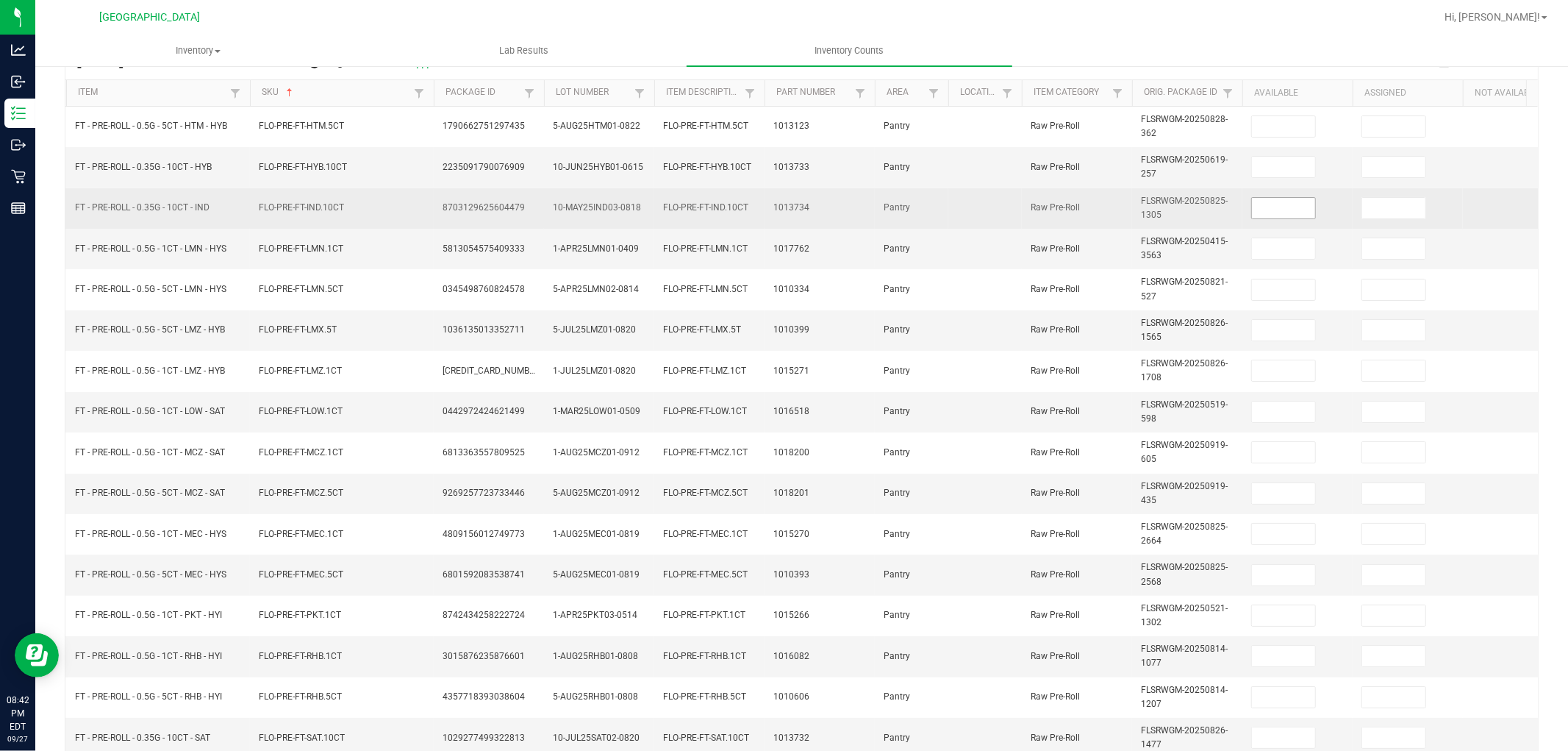
scroll to position [122, 0]
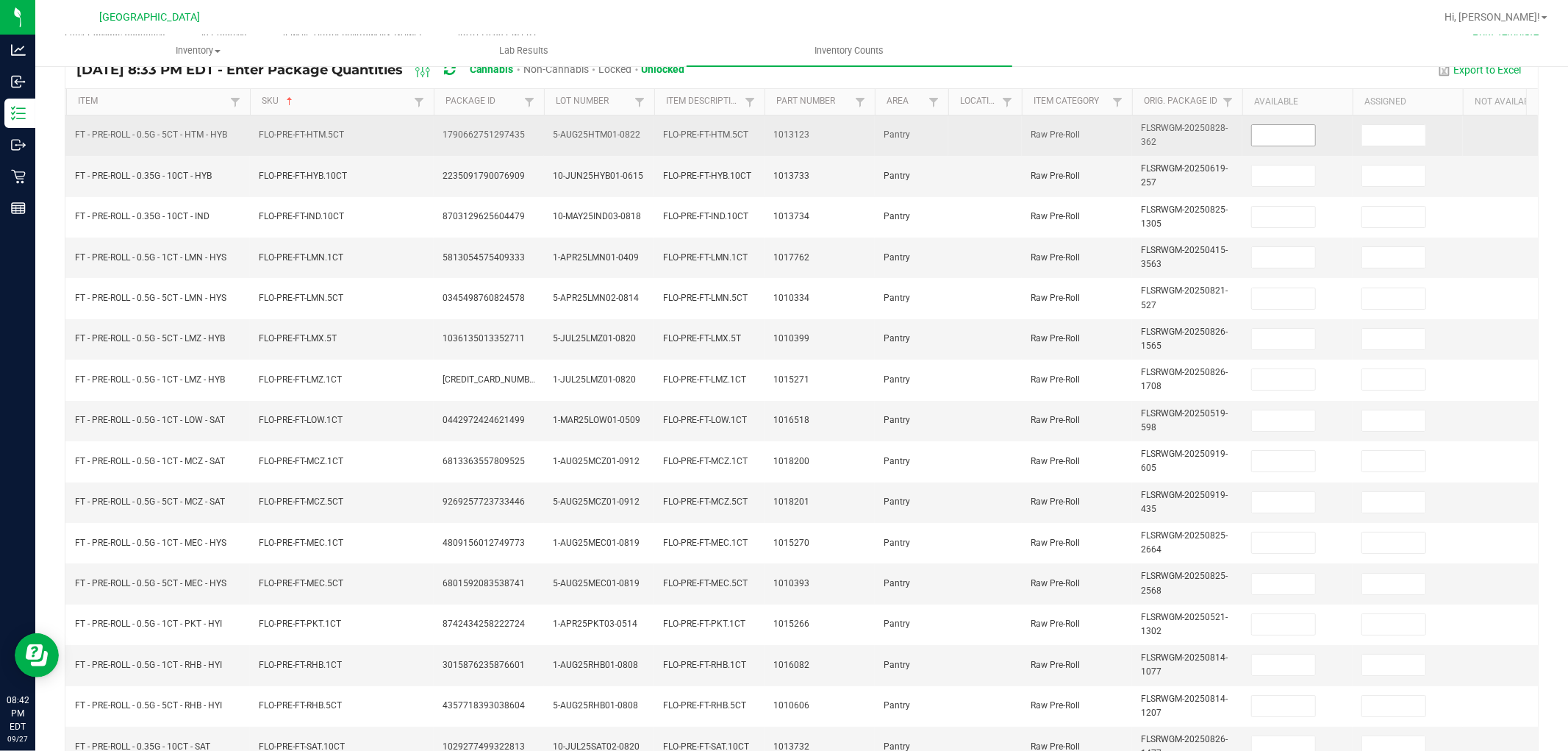
click at [1276, 126] on input at bounding box center [1283, 135] width 63 height 20
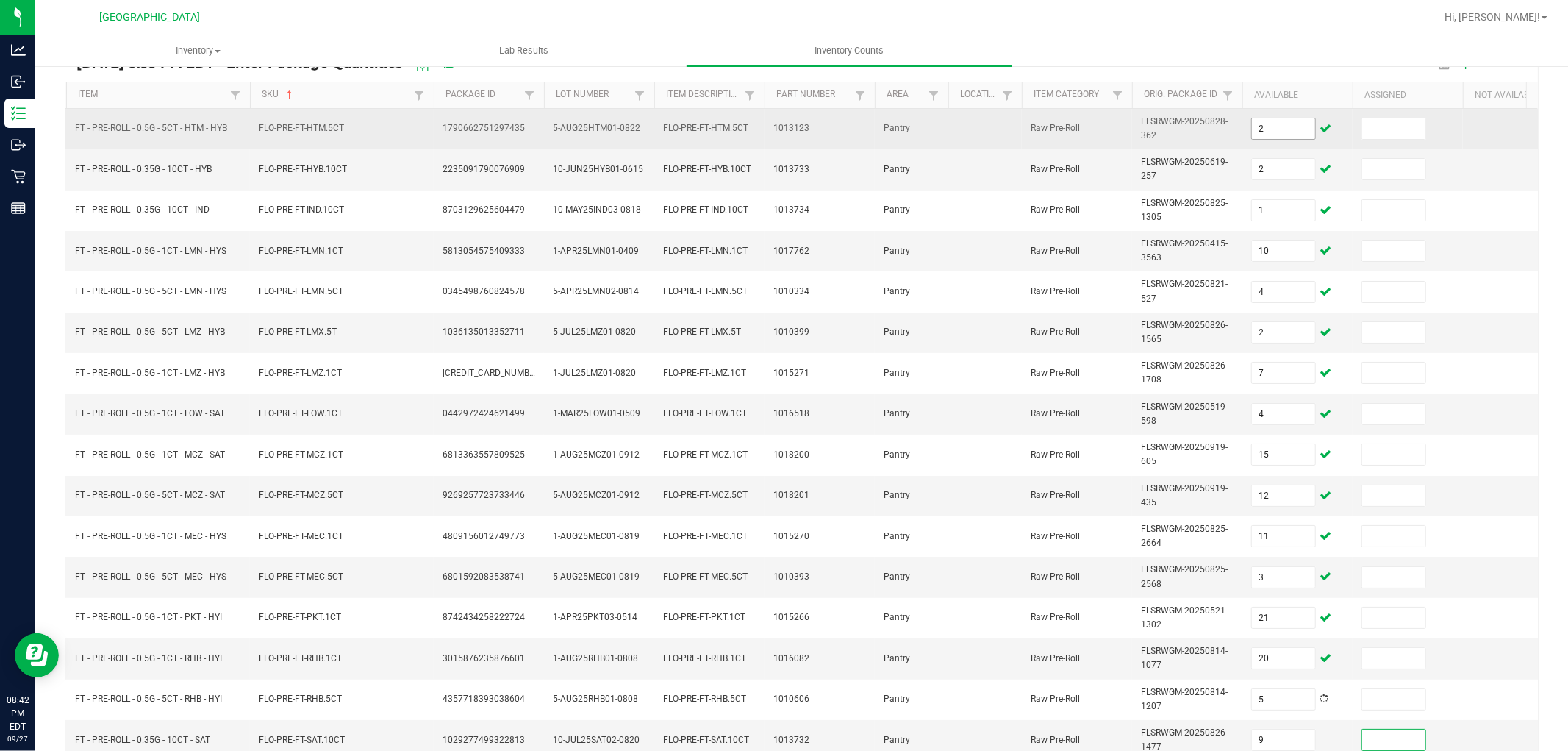
scroll to position [368, 0]
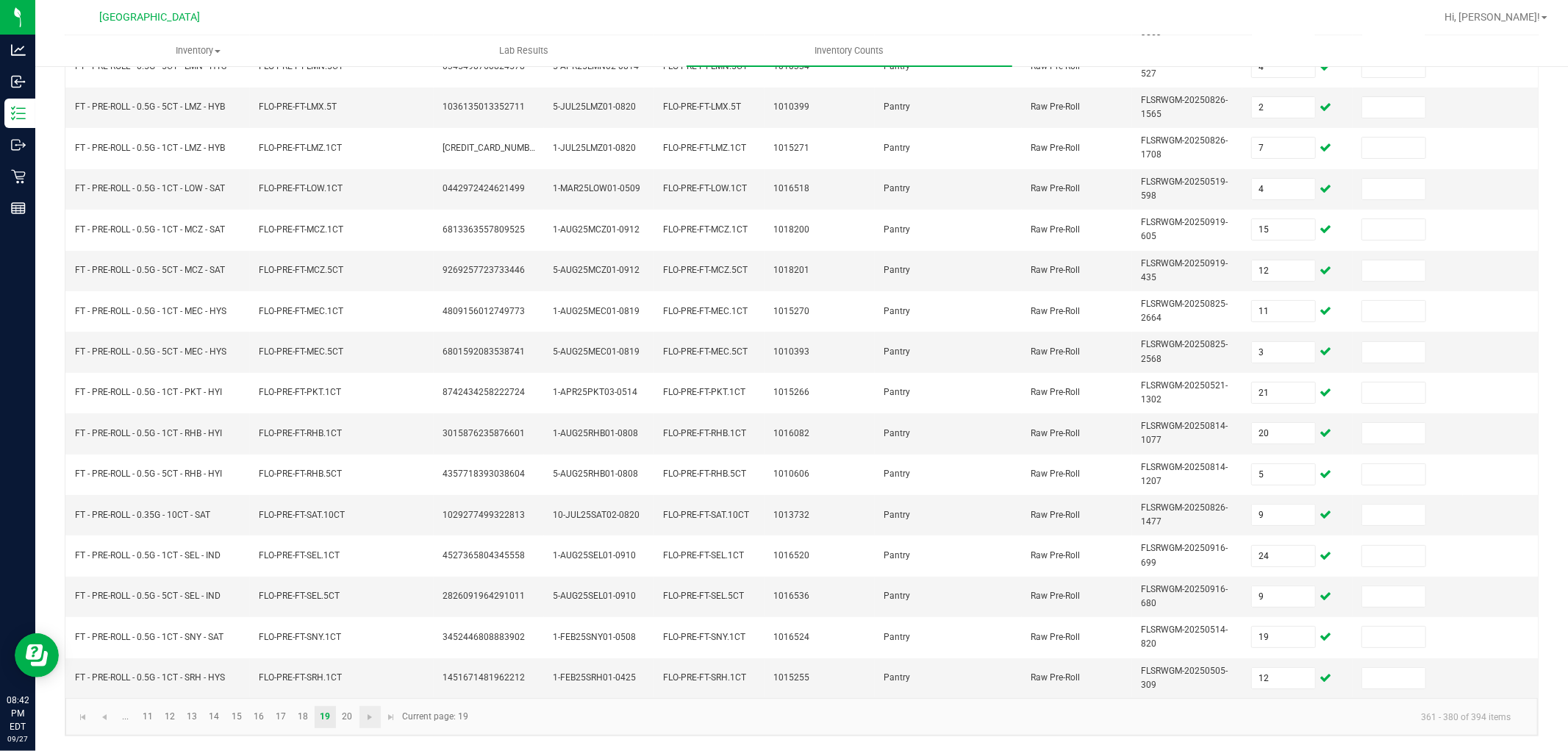
click at [360, 724] on link at bounding box center [370, 717] width 21 height 22
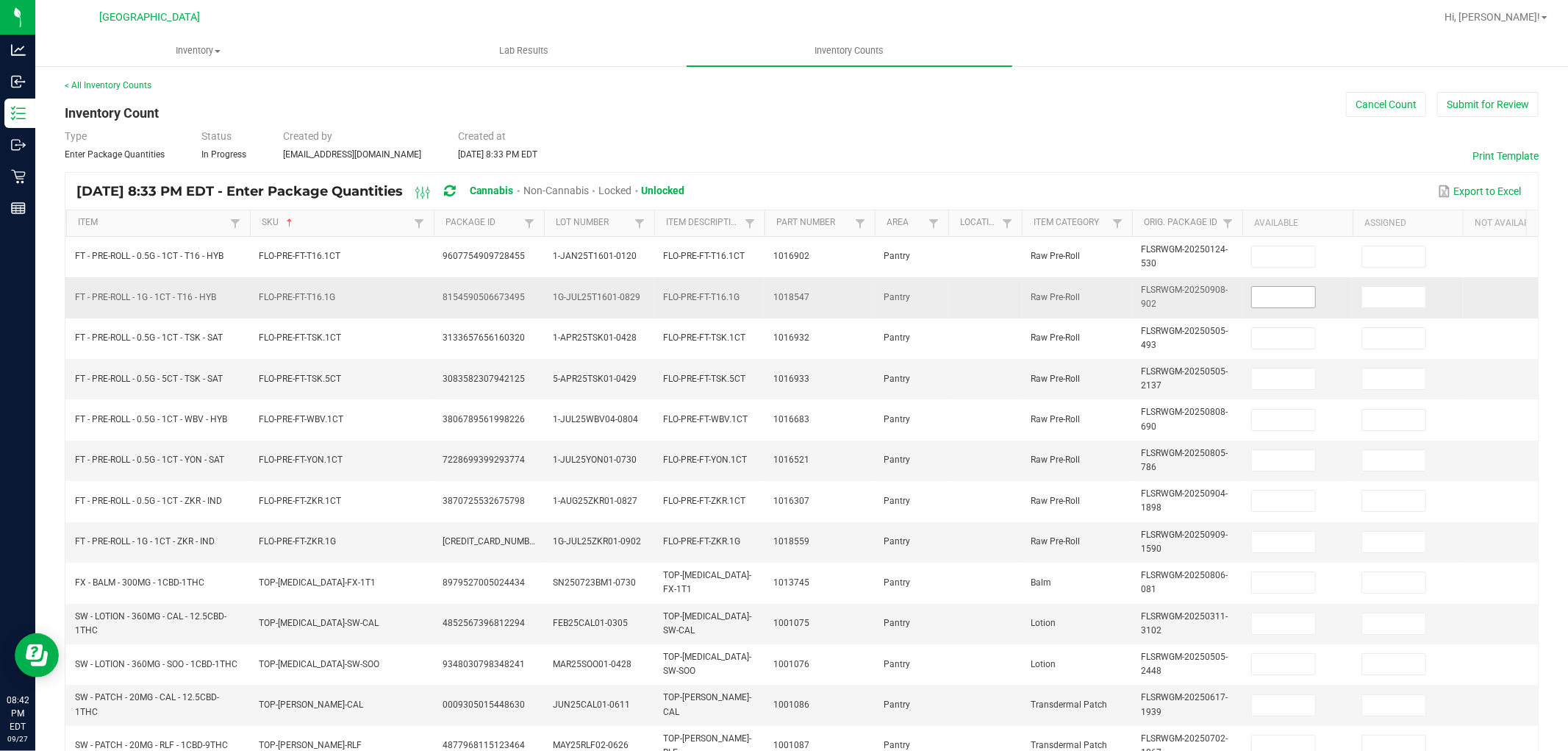
scroll to position [0, 0]
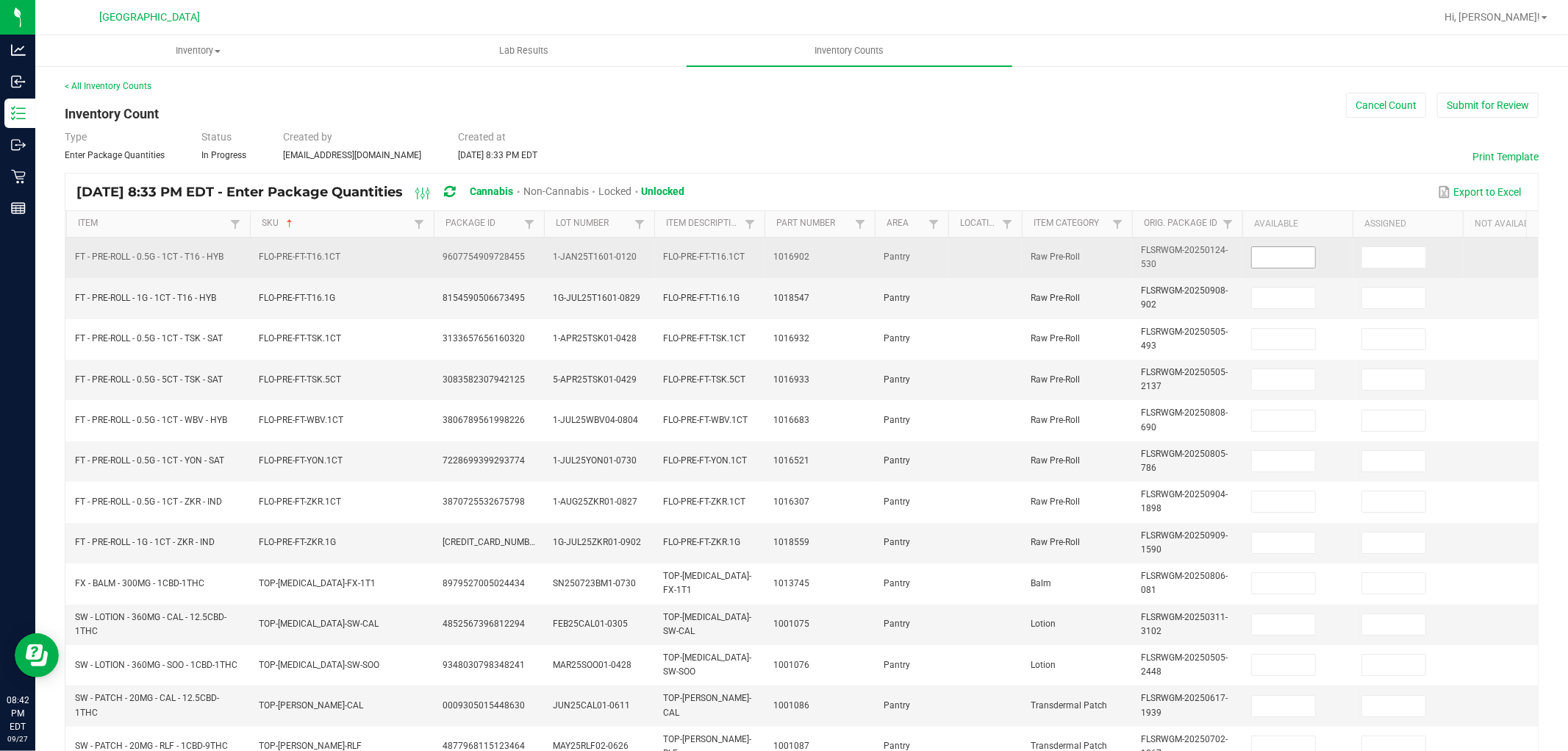
click at [1297, 261] on input at bounding box center [1283, 257] width 63 height 20
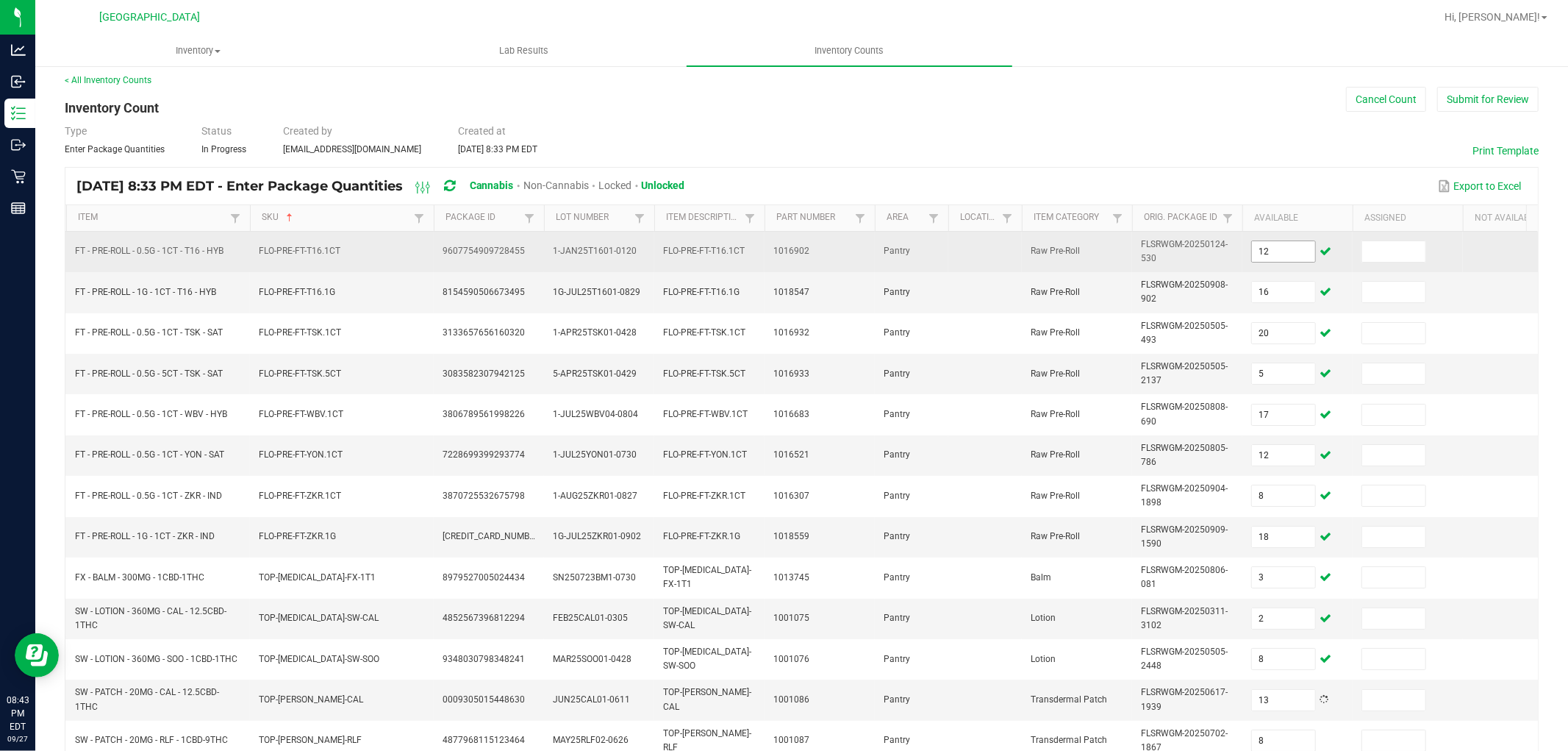
scroll to position [122, 0]
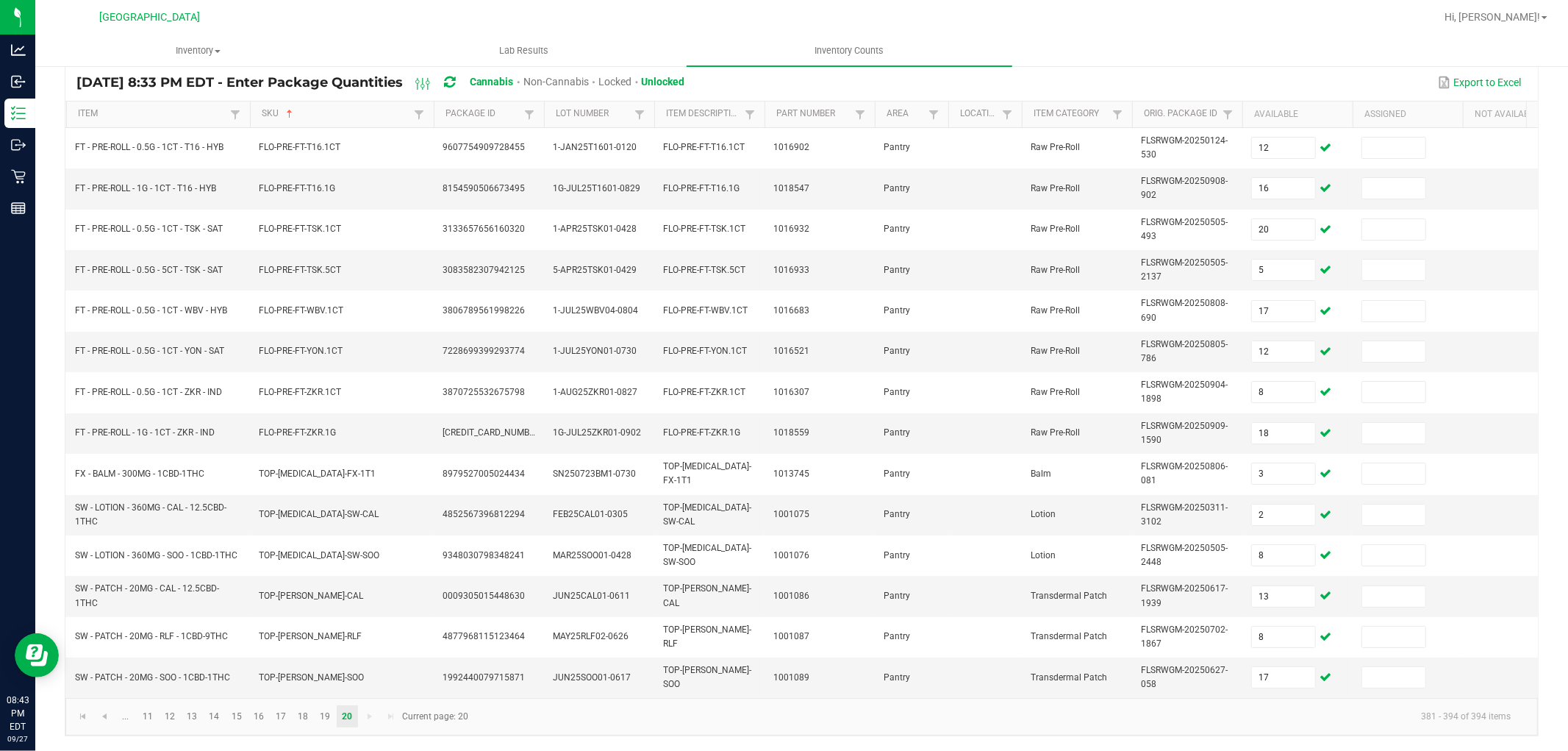
click at [366, 718] on kendo-pager-next-buttons at bounding box center [381, 716] width 42 height 22
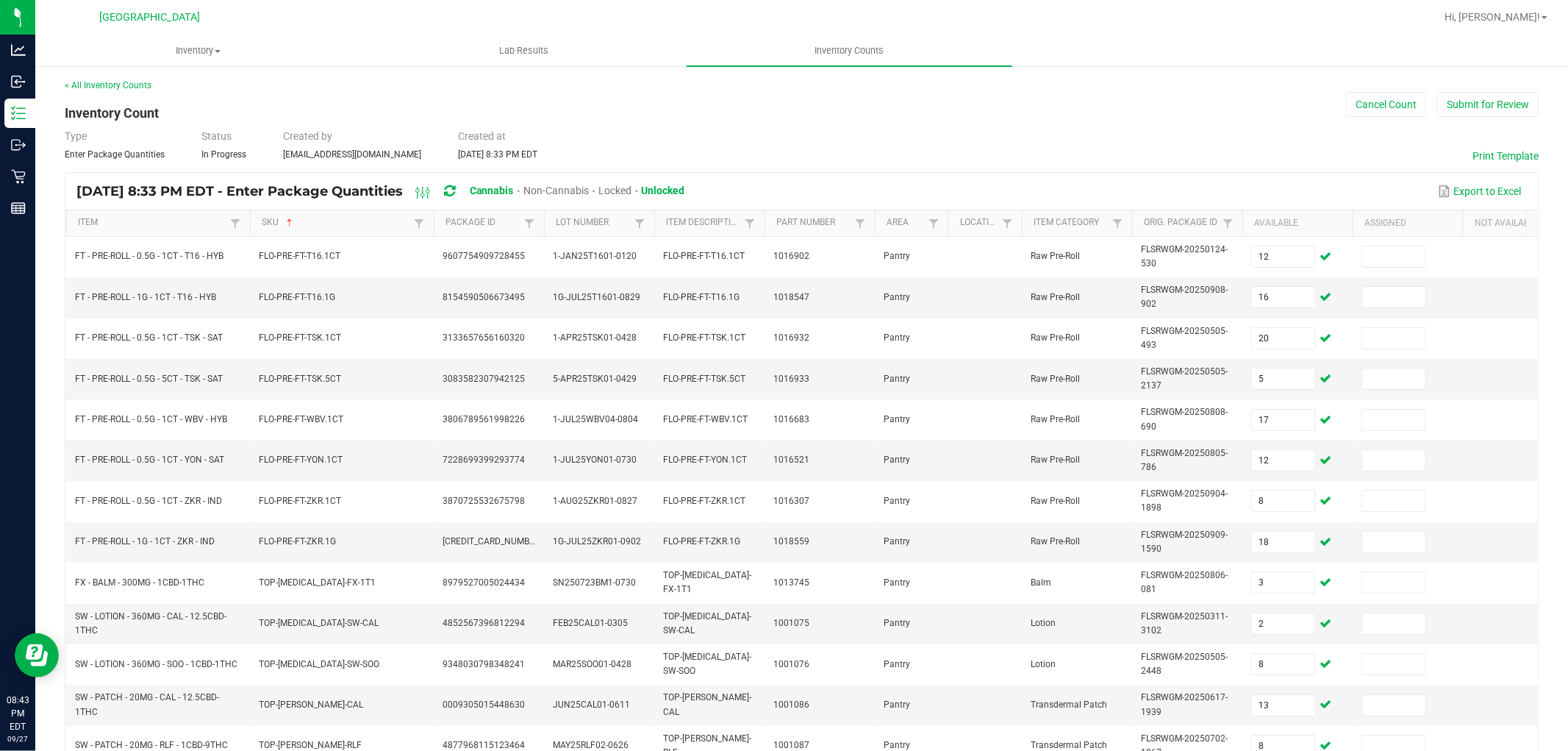
scroll to position [0, 0]
click at [1523, 110] on button "Submit for Review" at bounding box center [1488, 105] width 101 height 25
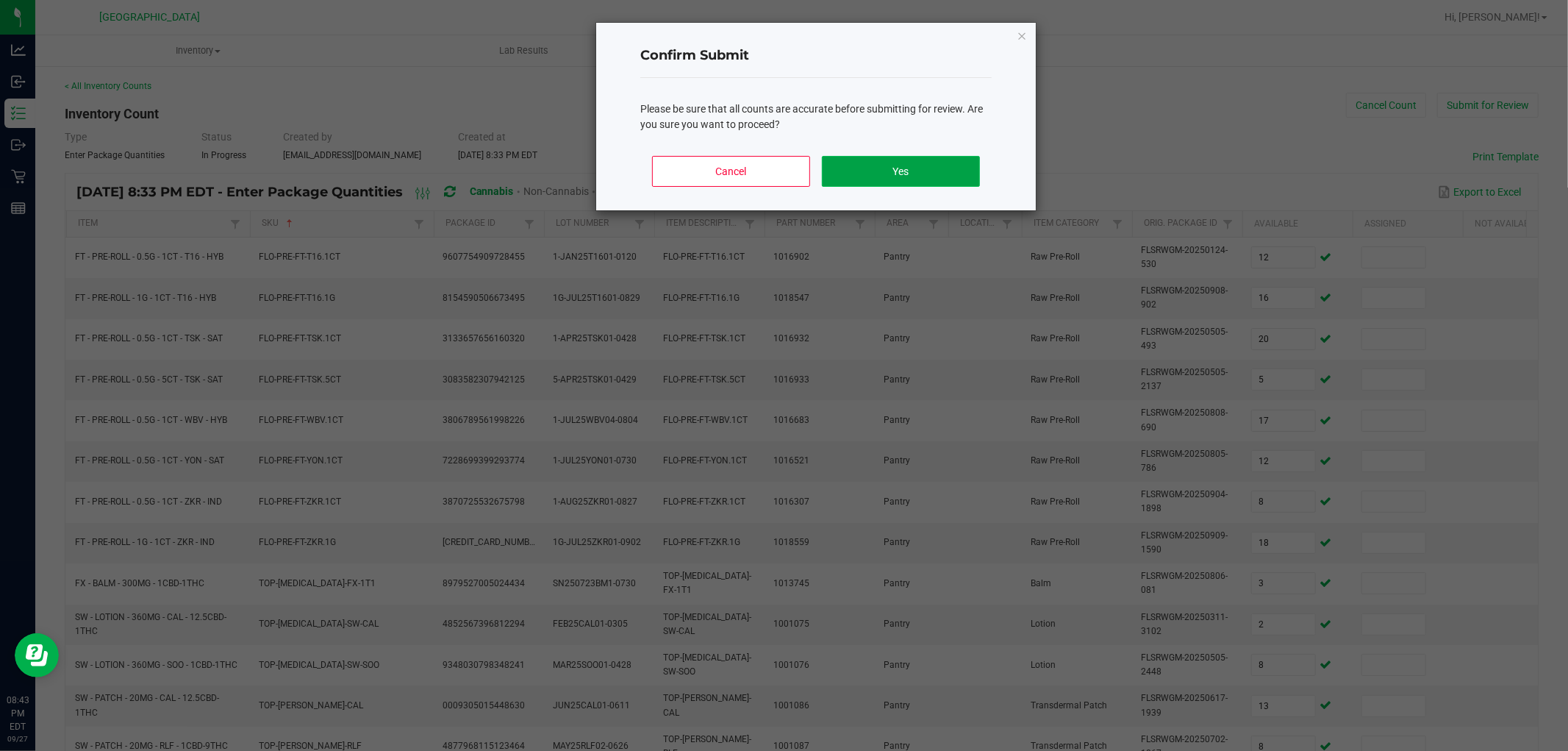
click at [864, 162] on button "Yes" at bounding box center [901, 171] width 158 height 31
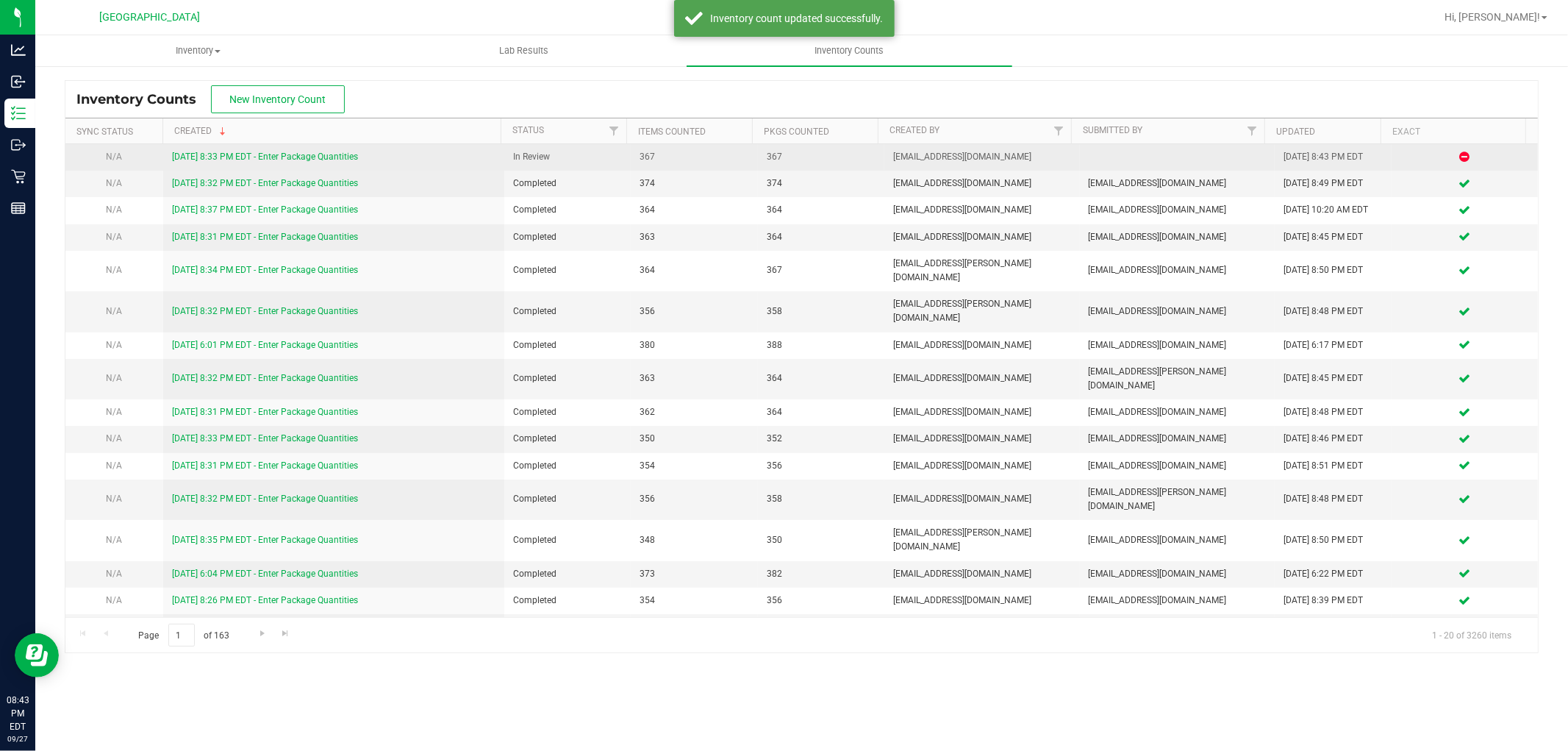
click at [289, 155] on link "[DATE] 8:33 PM EDT - Enter Package Quantities" at bounding box center [265, 156] width 186 height 10
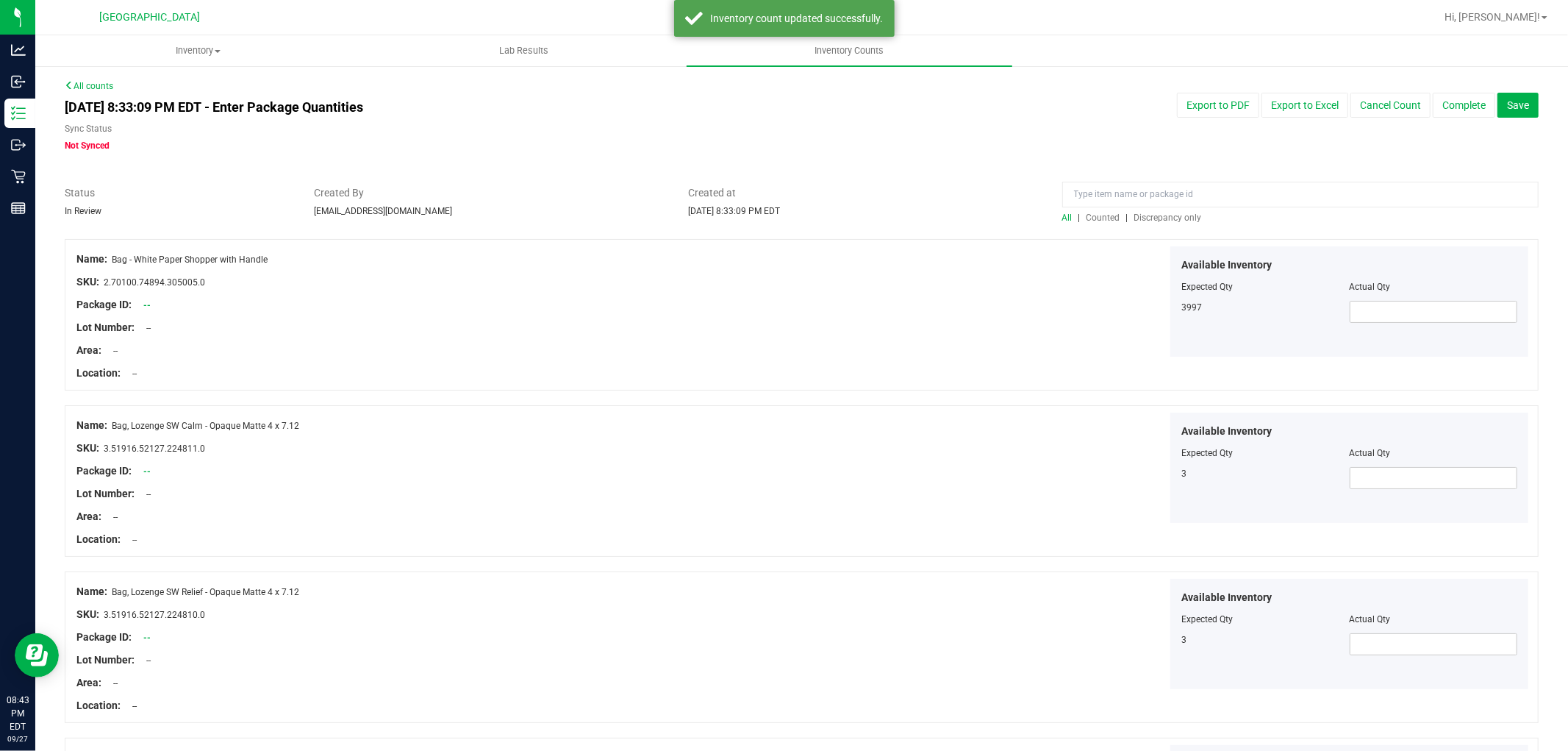
click at [1180, 216] on span "Discrepancy only" at bounding box center [1168, 217] width 68 height 10
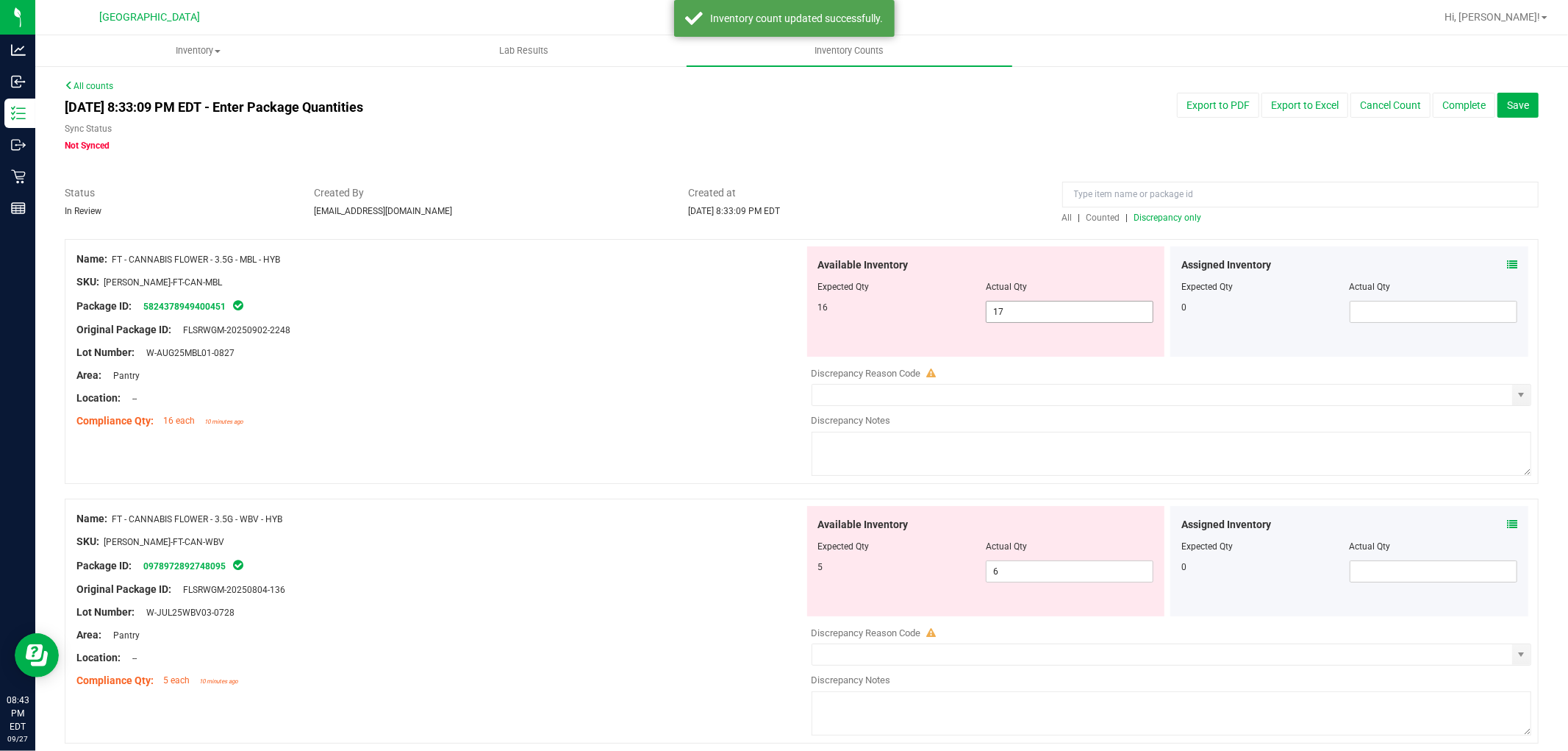
click at [1034, 313] on span "17 17" at bounding box center [1069, 312] width 168 height 22
click at [674, 316] on div at bounding box center [440, 318] width 728 height 7
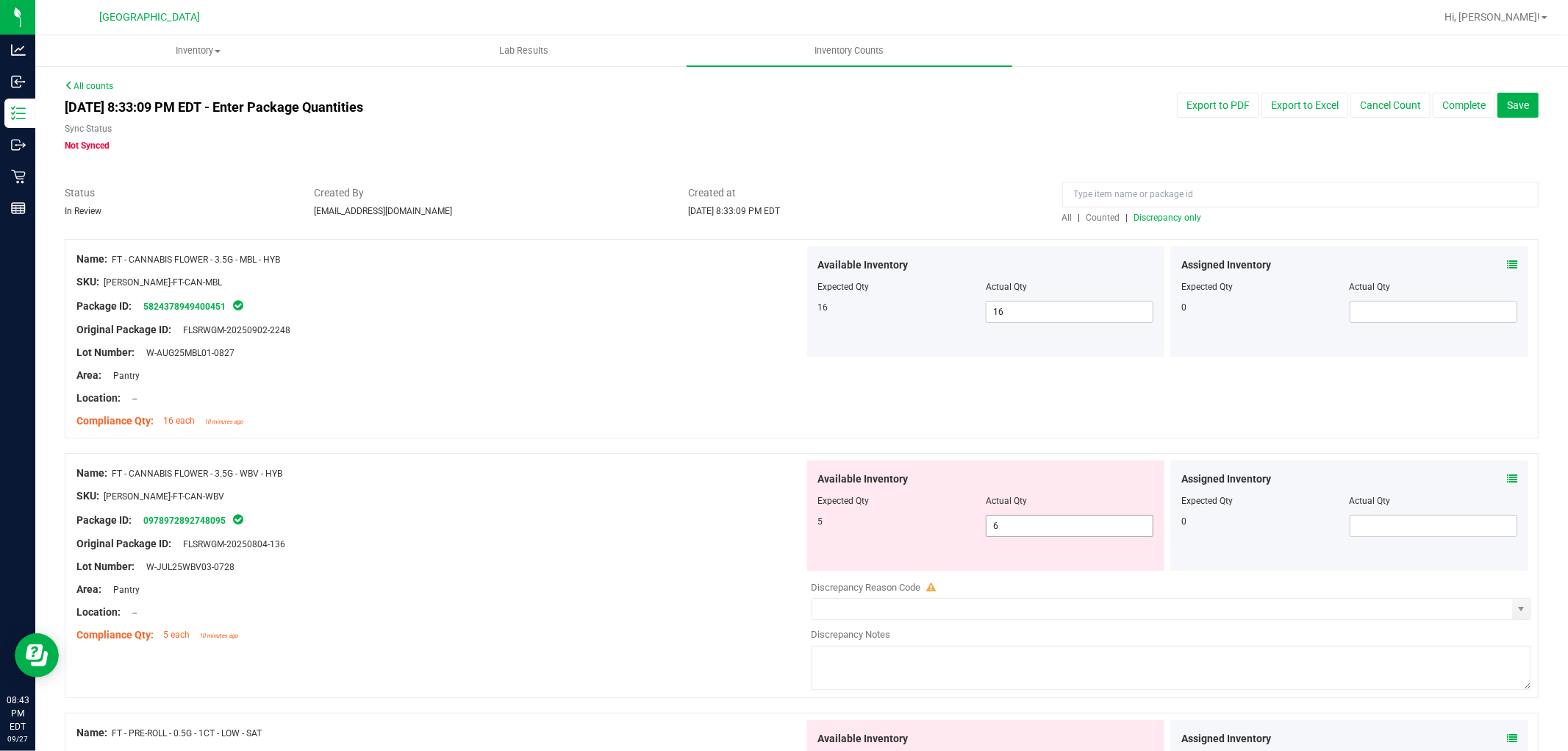
click at [1066, 531] on span "6 6" at bounding box center [1069, 526] width 168 height 22
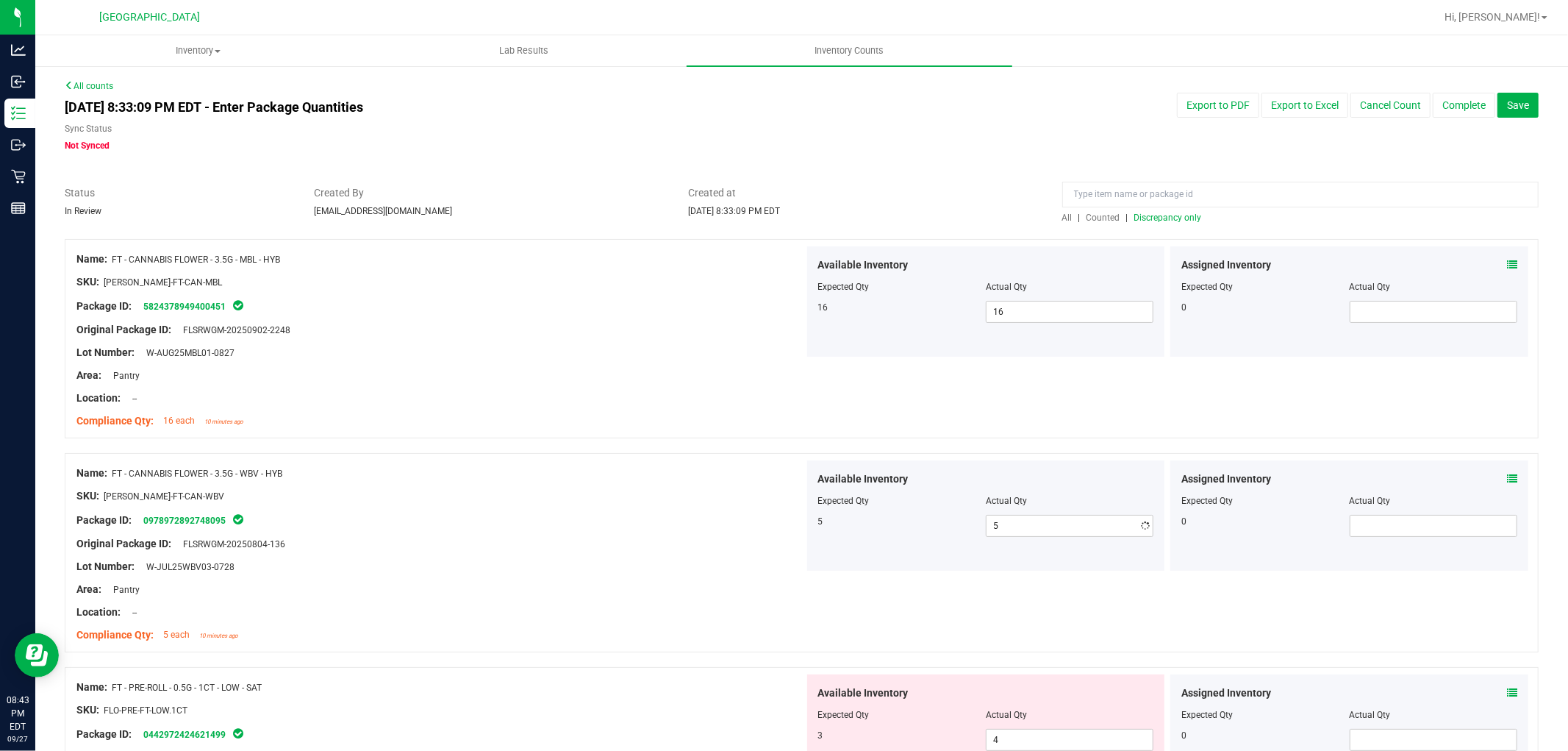
click at [493, 502] on div "SKU: [PERSON_NAME]-FT-CAN-WBV" at bounding box center [440, 496] width 728 height 16
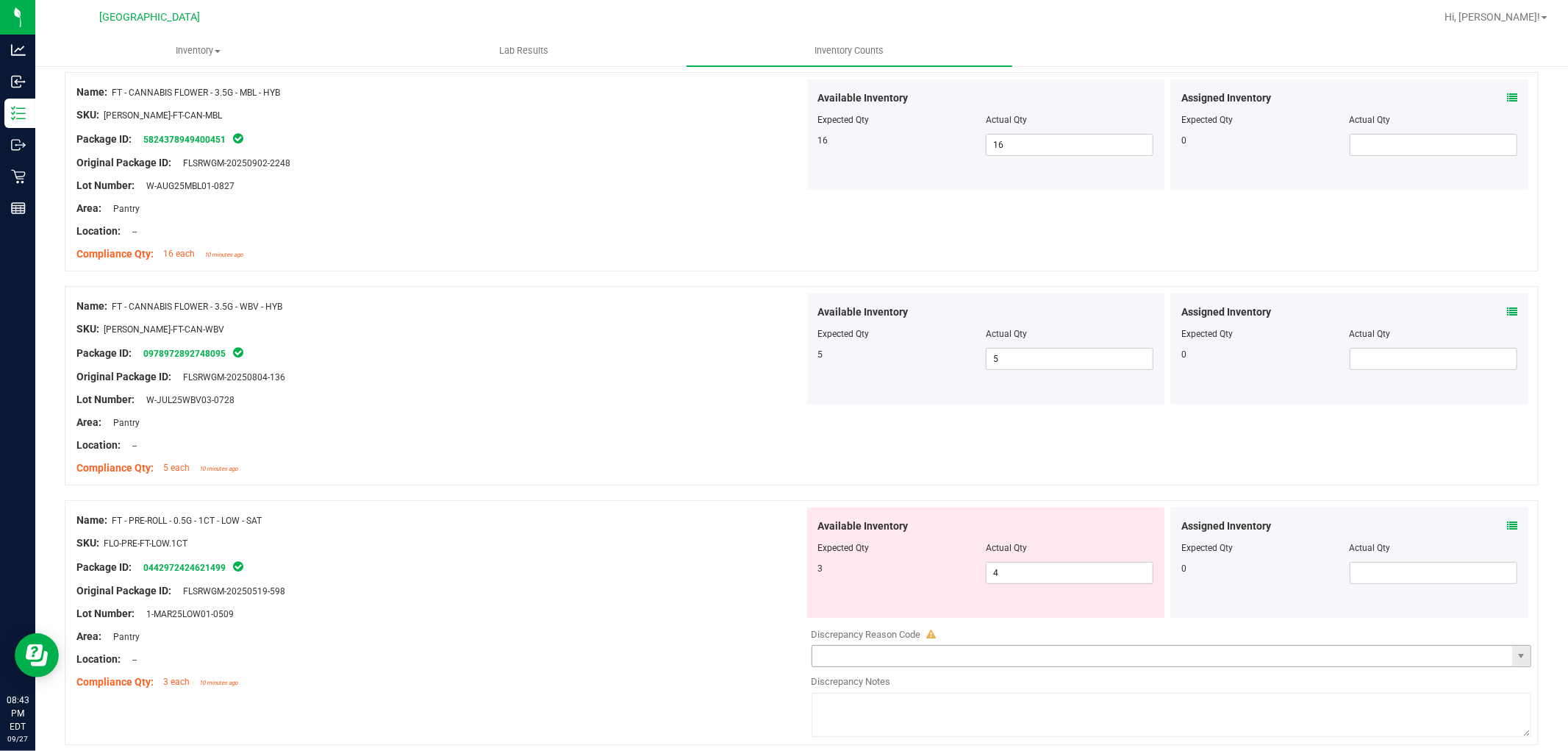
scroll to position [409, 0]
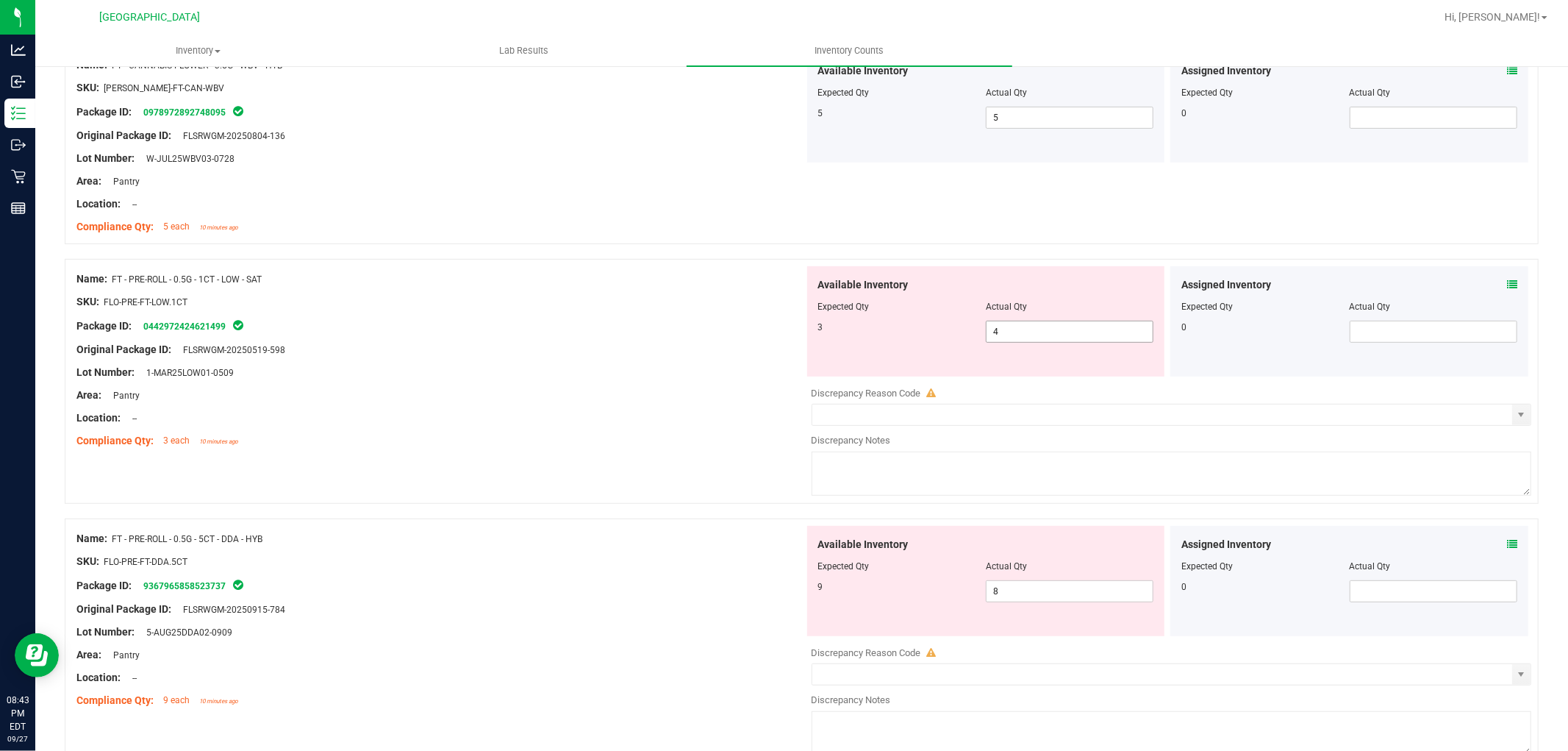
click at [1081, 332] on span "4 4" at bounding box center [1069, 331] width 168 height 22
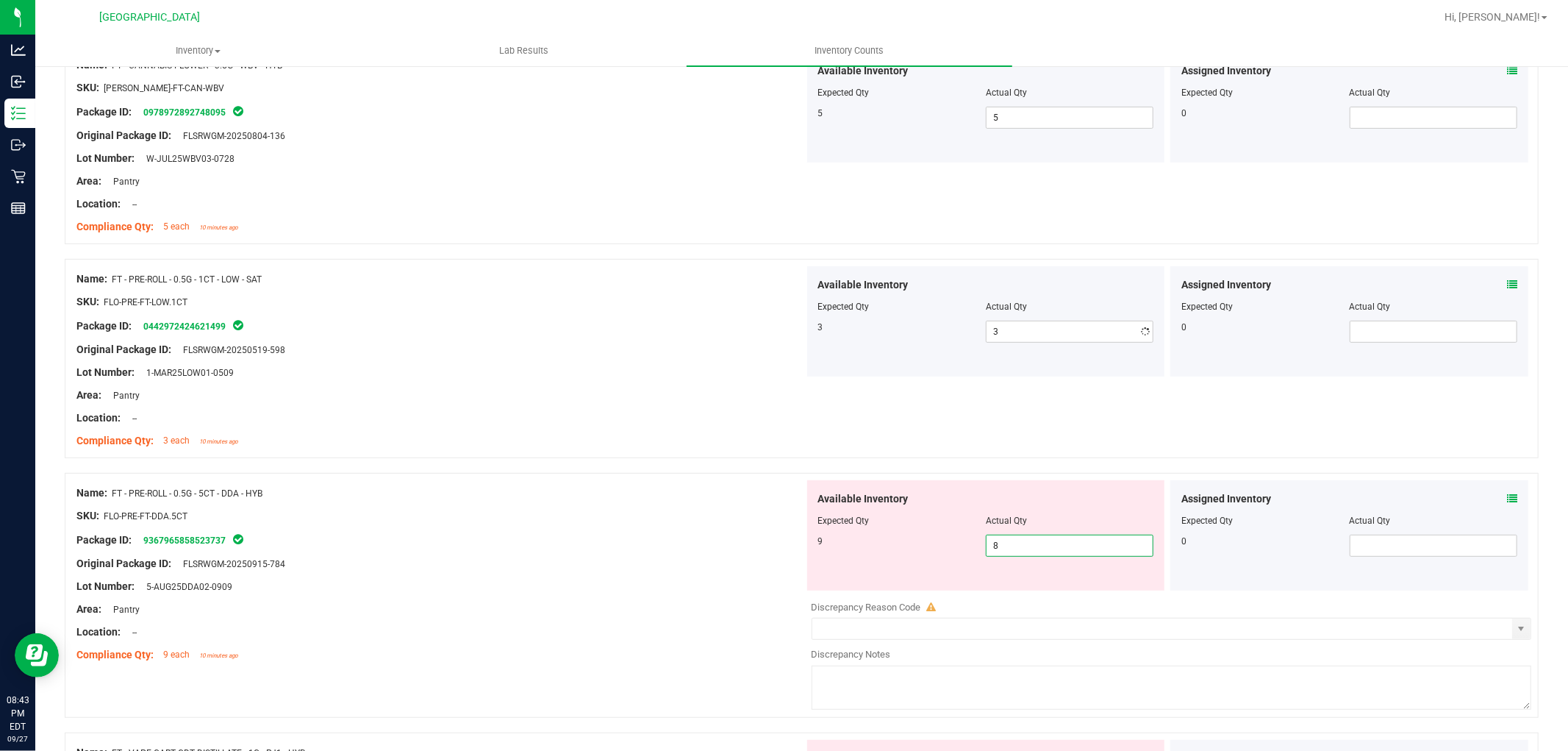
click at [1105, 599] on div "Available Inventory Expected Qty Actual Qty 9 8 8" at bounding box center [1168, 597] width 728 height 233
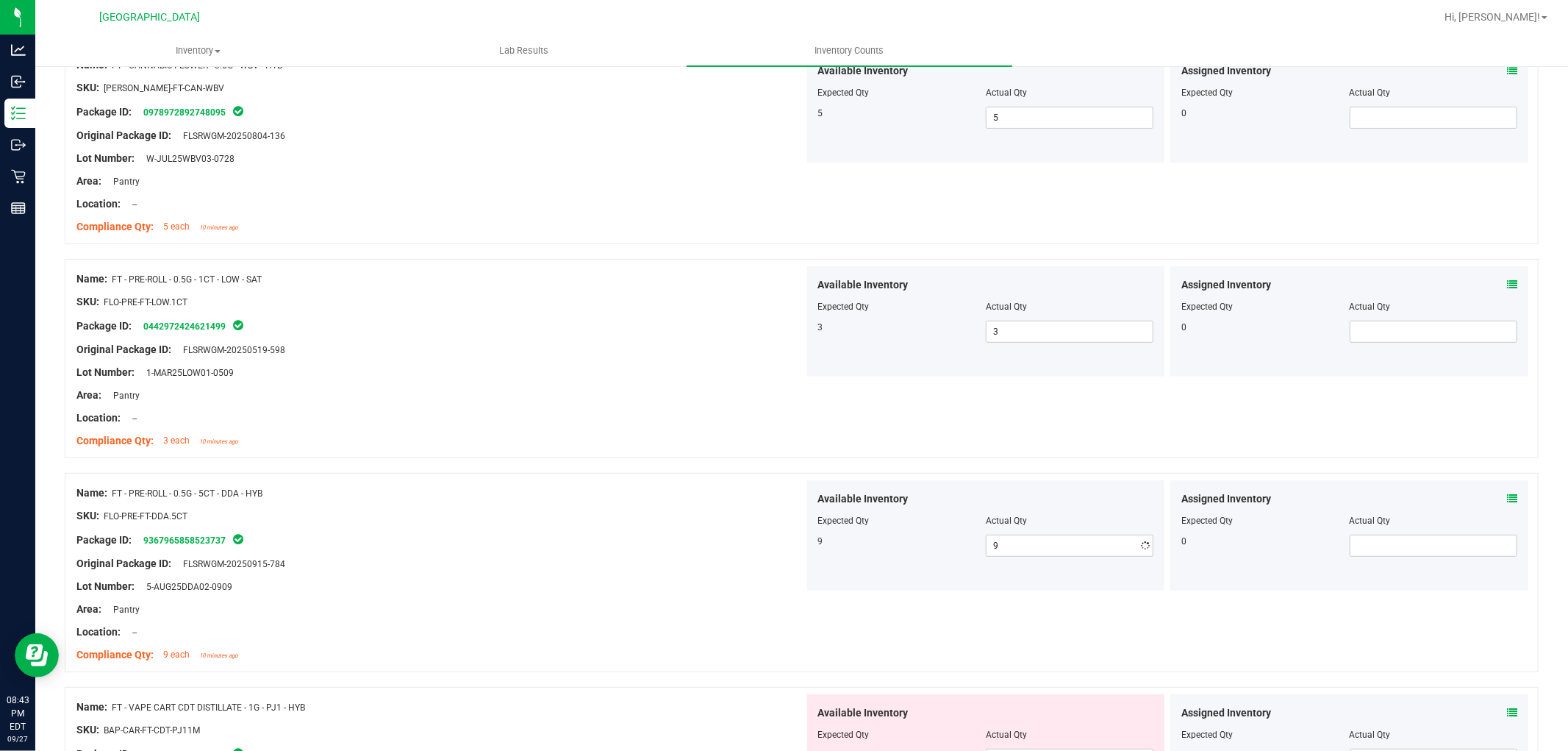
click at [1049, 473] on div "Name: FT - PRE-ROLL - 0.5G - 5CT - DDA - HYB SKU: FLO-PRE-FT-DDA.5CT Package ID…" at bounding box center [801, 572] width 1474 height 199
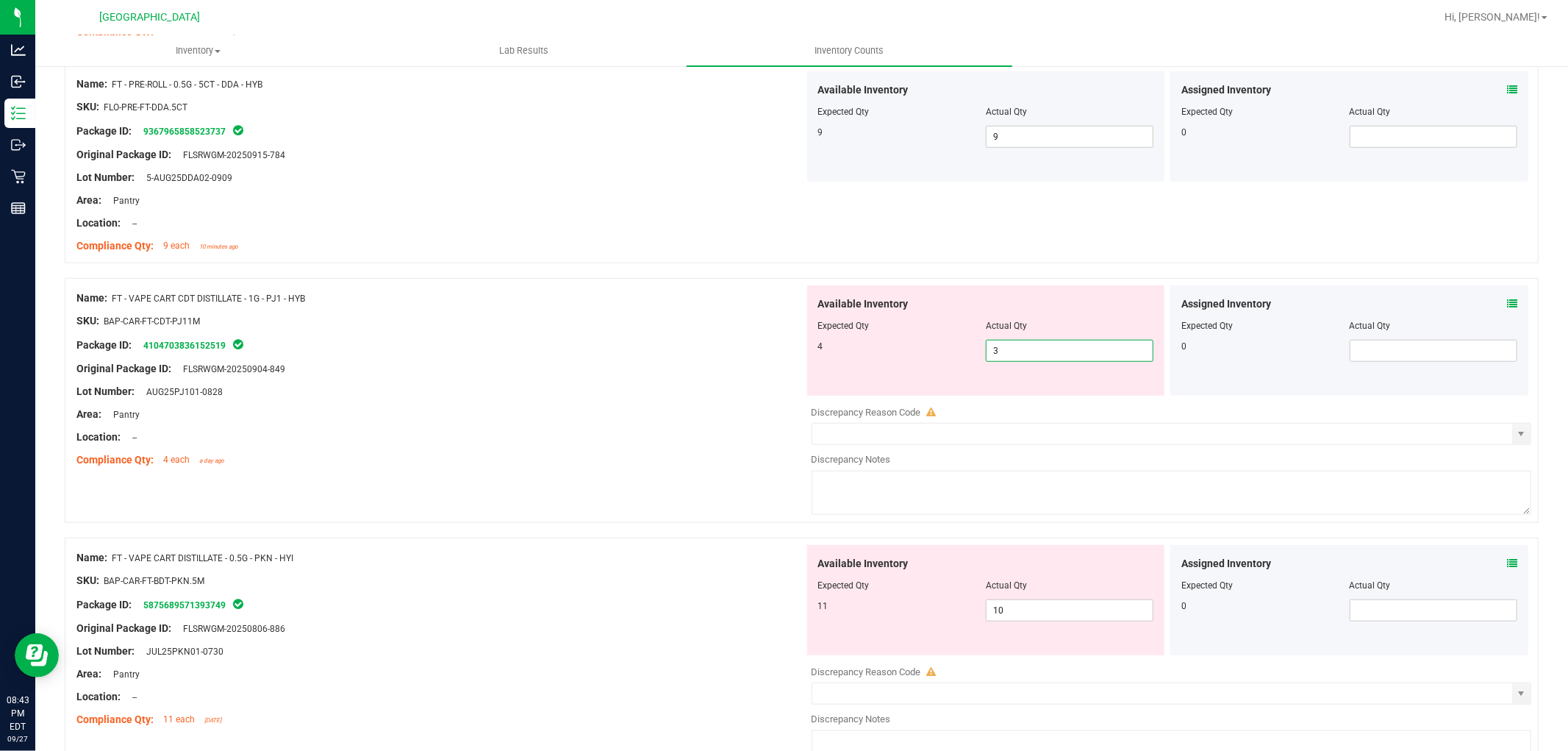
click at [1046, 350] on span "3 3" at bounding box center [1069, 351] width 168 height 22
click at [1068, 623] on div "Available Inventory Expected Qty Actual Qty 11 10 10" at bounding box center [1168, 661] width 728 height 233
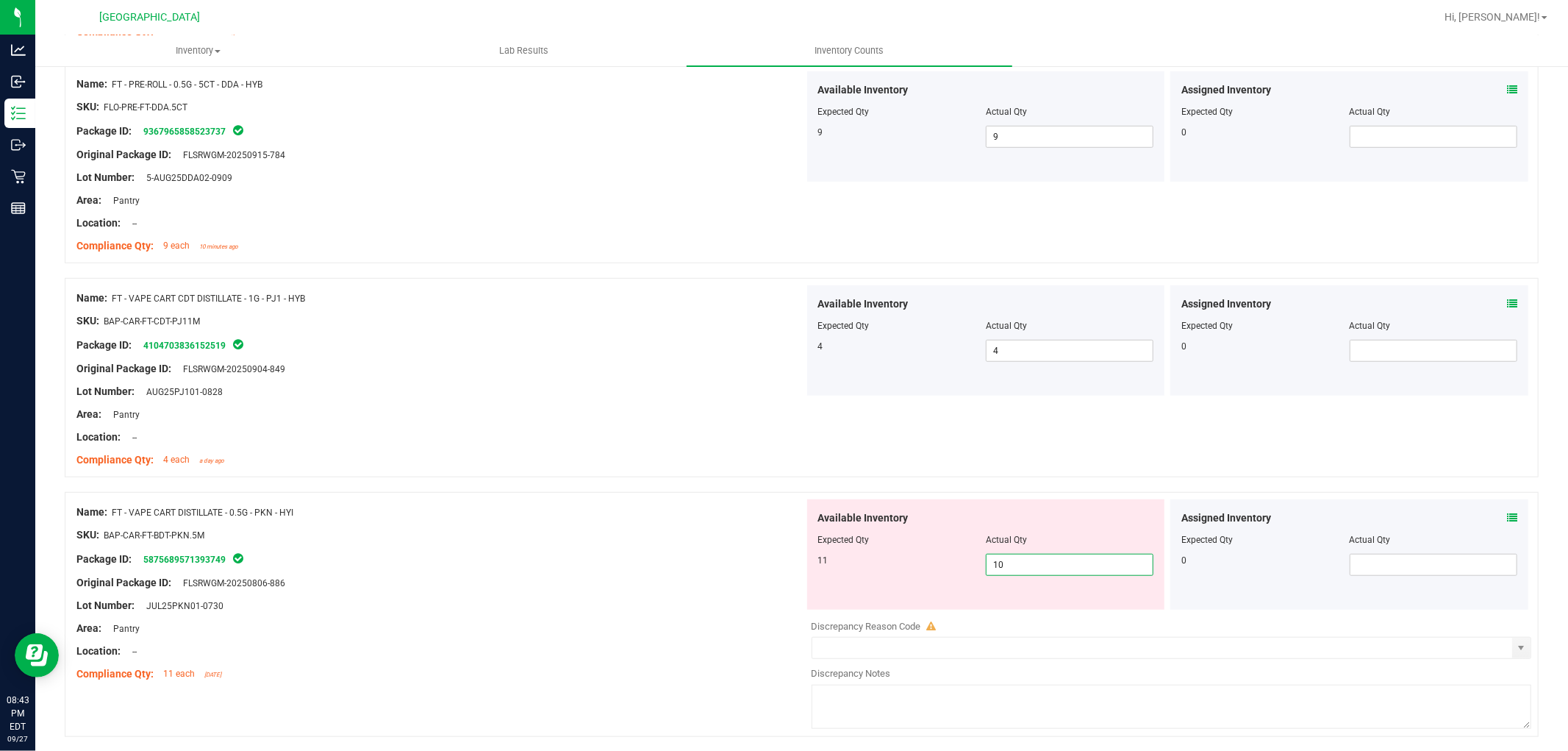
click at [1066, 565] on span "10 10" at bounding box center [1069, 565] width 168 height 22
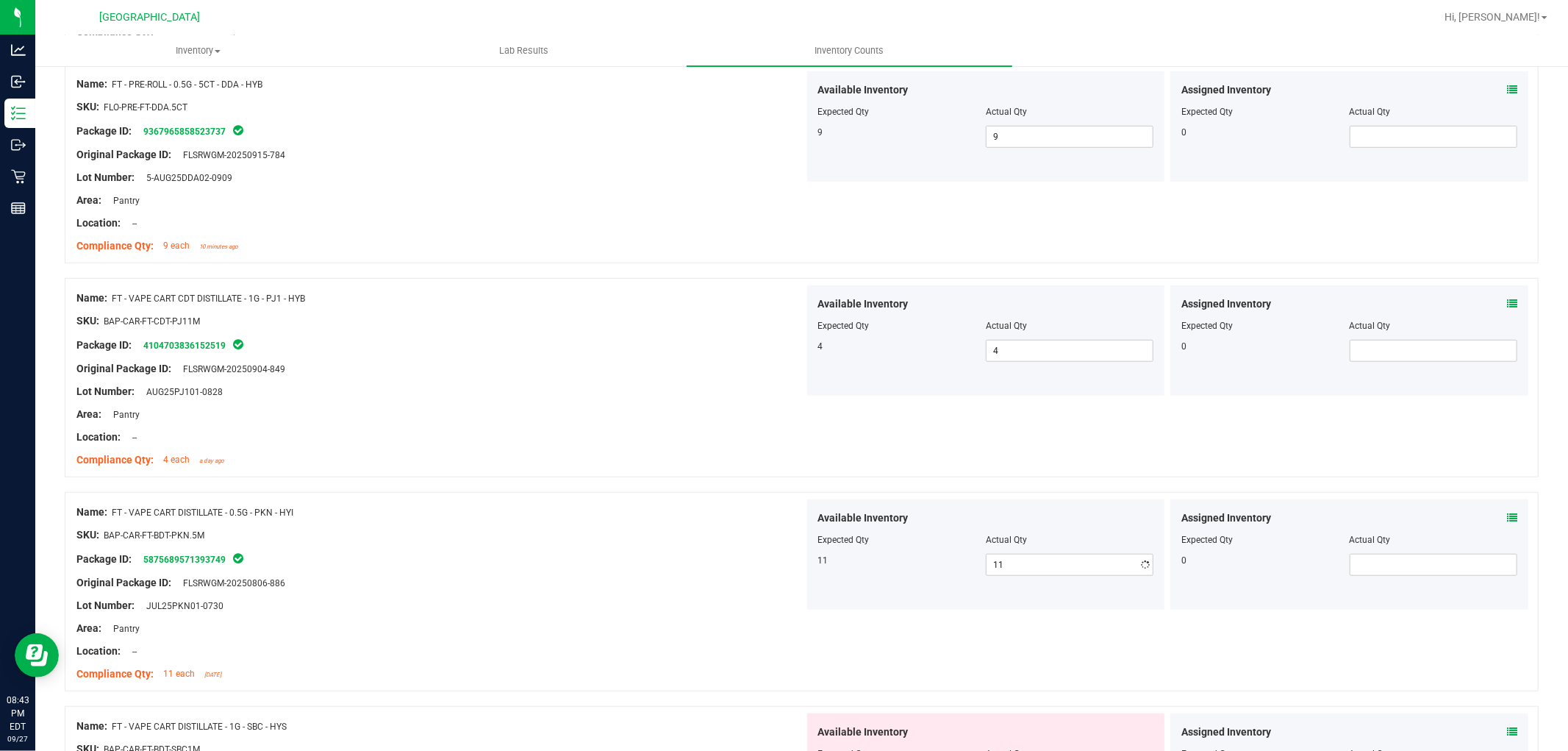
click at [980, 387] on div "Available Inventory Expected Qty Actual Qty 4 4 4" at bounding box center [986, 341] width 358 height 110
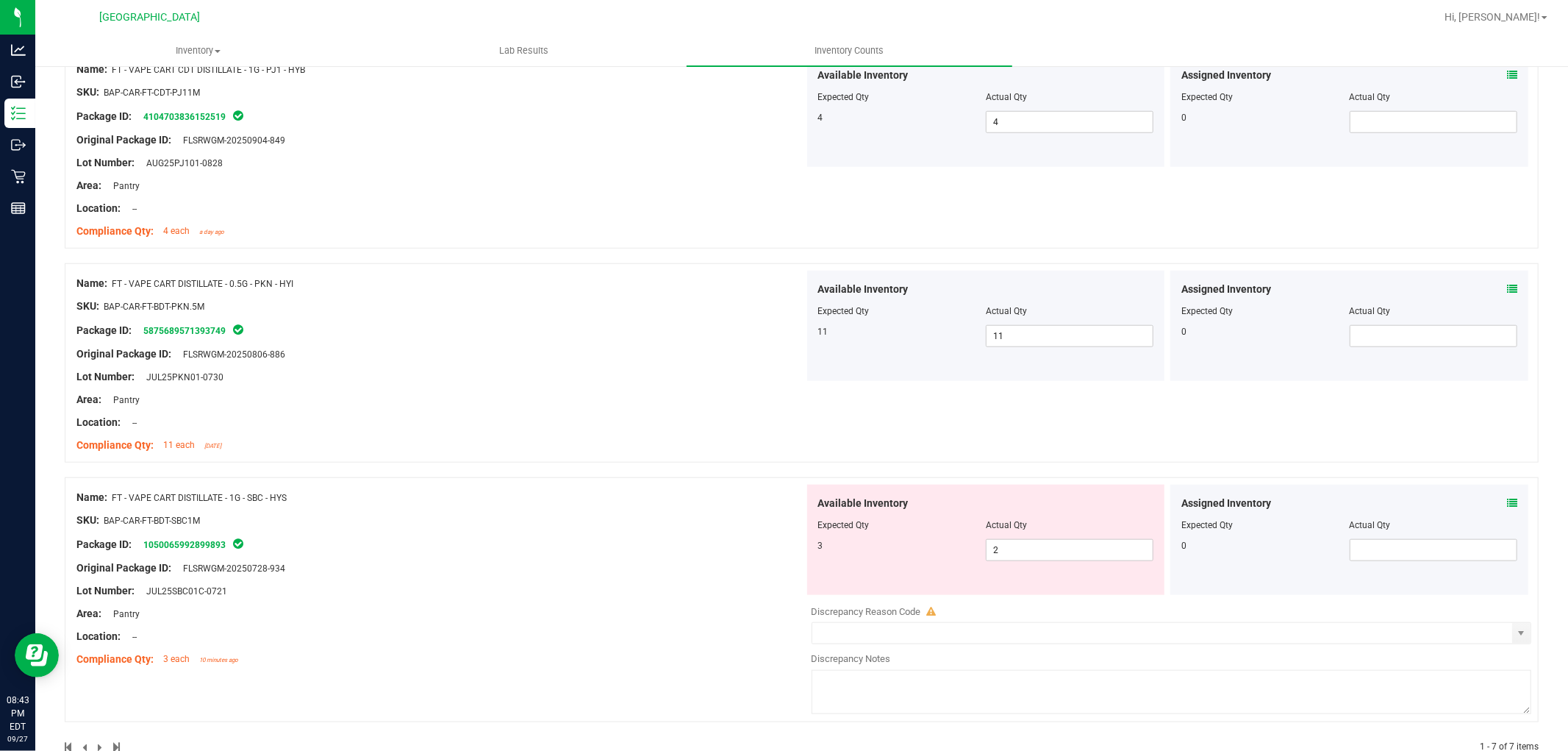
scroll to position [1062, 0]
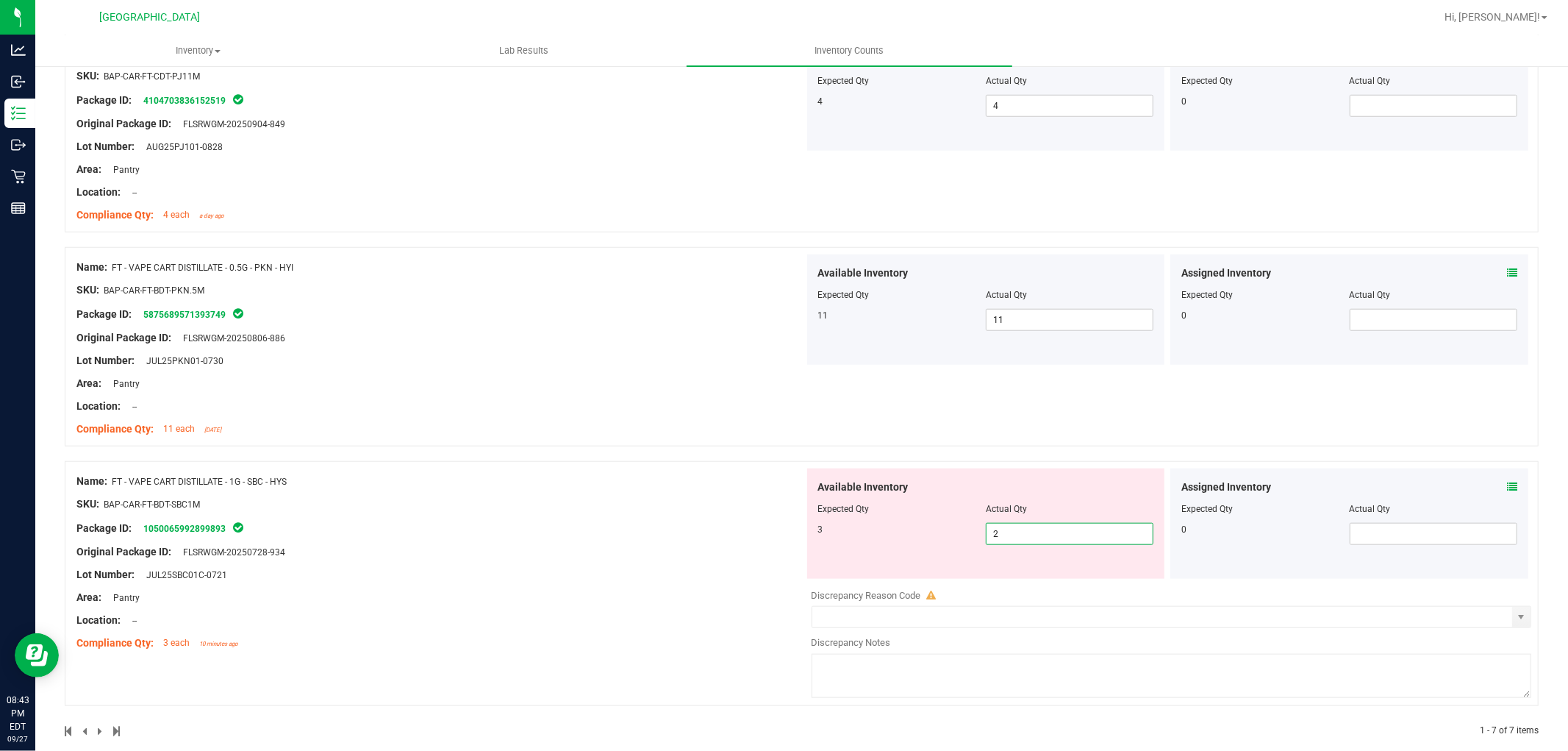
click at [1048, 530] on span "2 2" at bounding box center [1069, 534] width 168 height 22
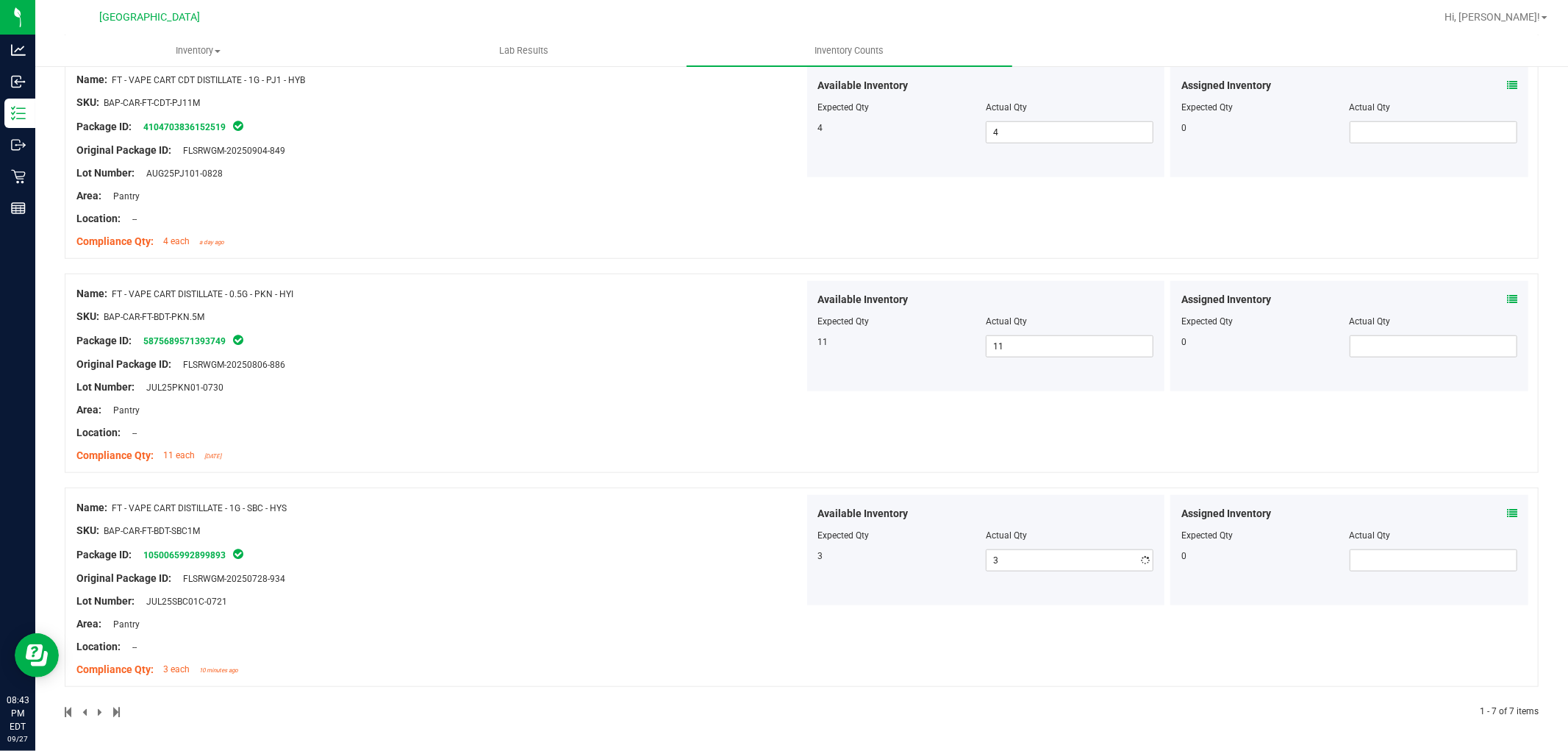
click at [1002, 482] on div at bounding box center [801, 480] width 1474 height 15
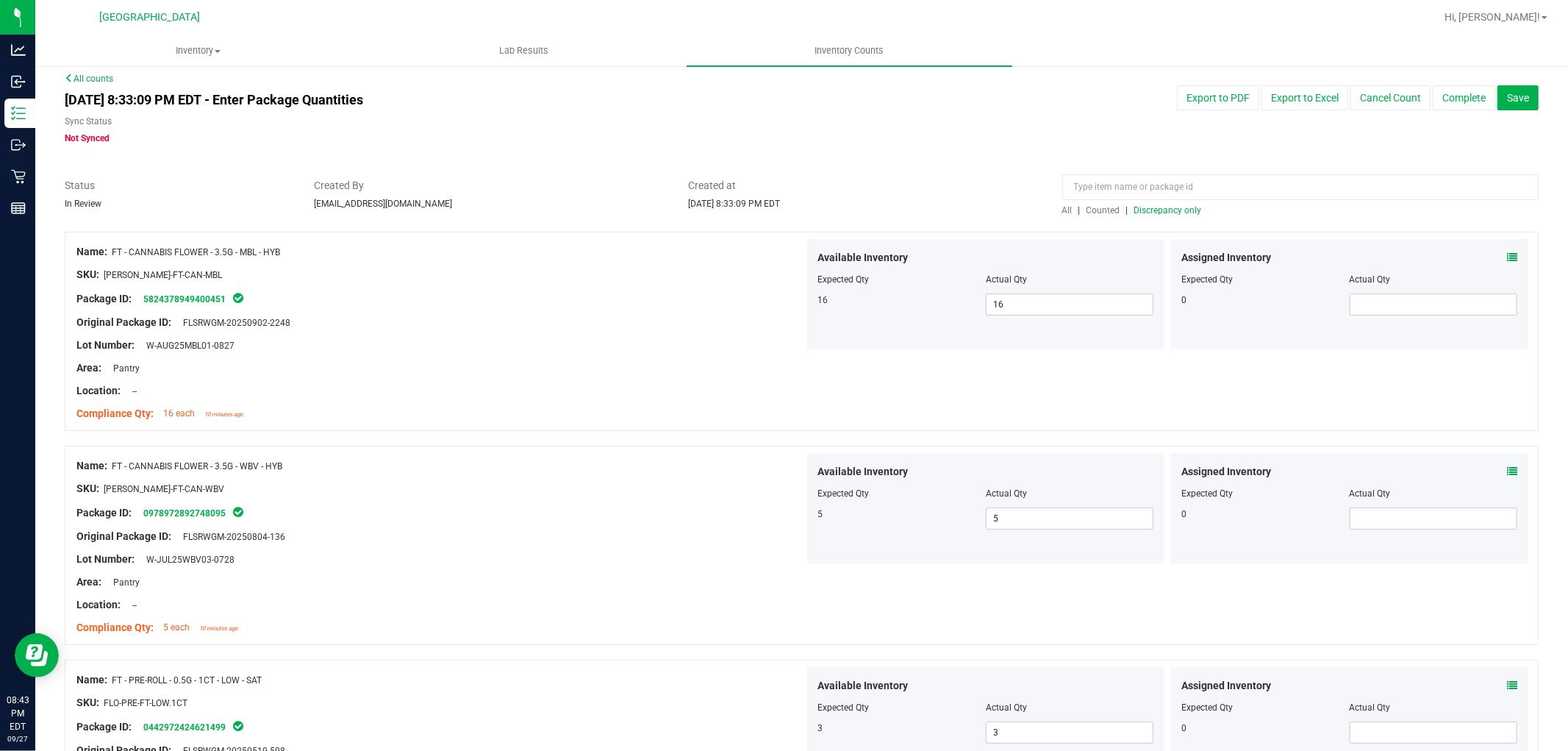
scroll to position [0, 0]
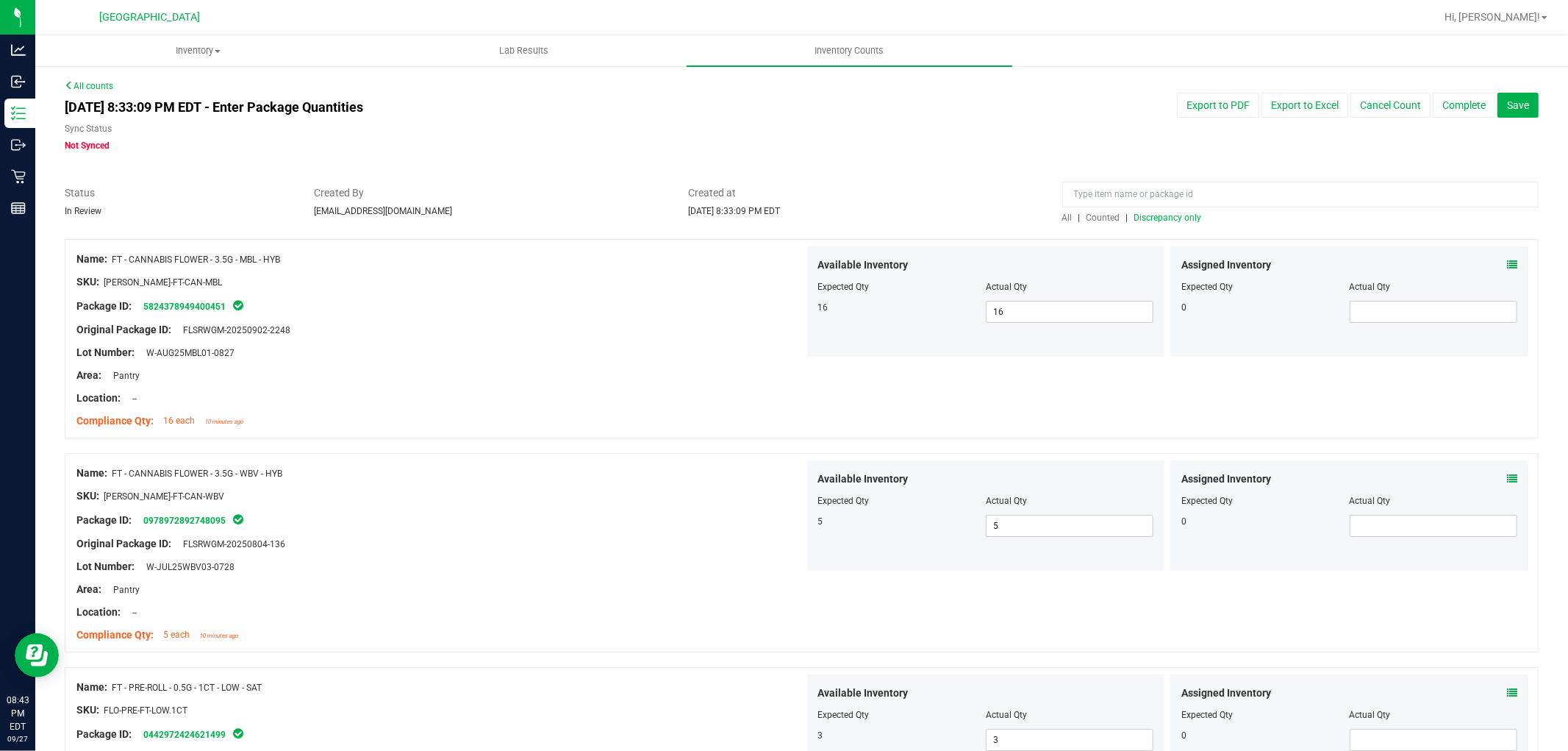
click at [1152, 216] on span "Discrepancy only" at bounding box center [1168, 217] width 68 height 10
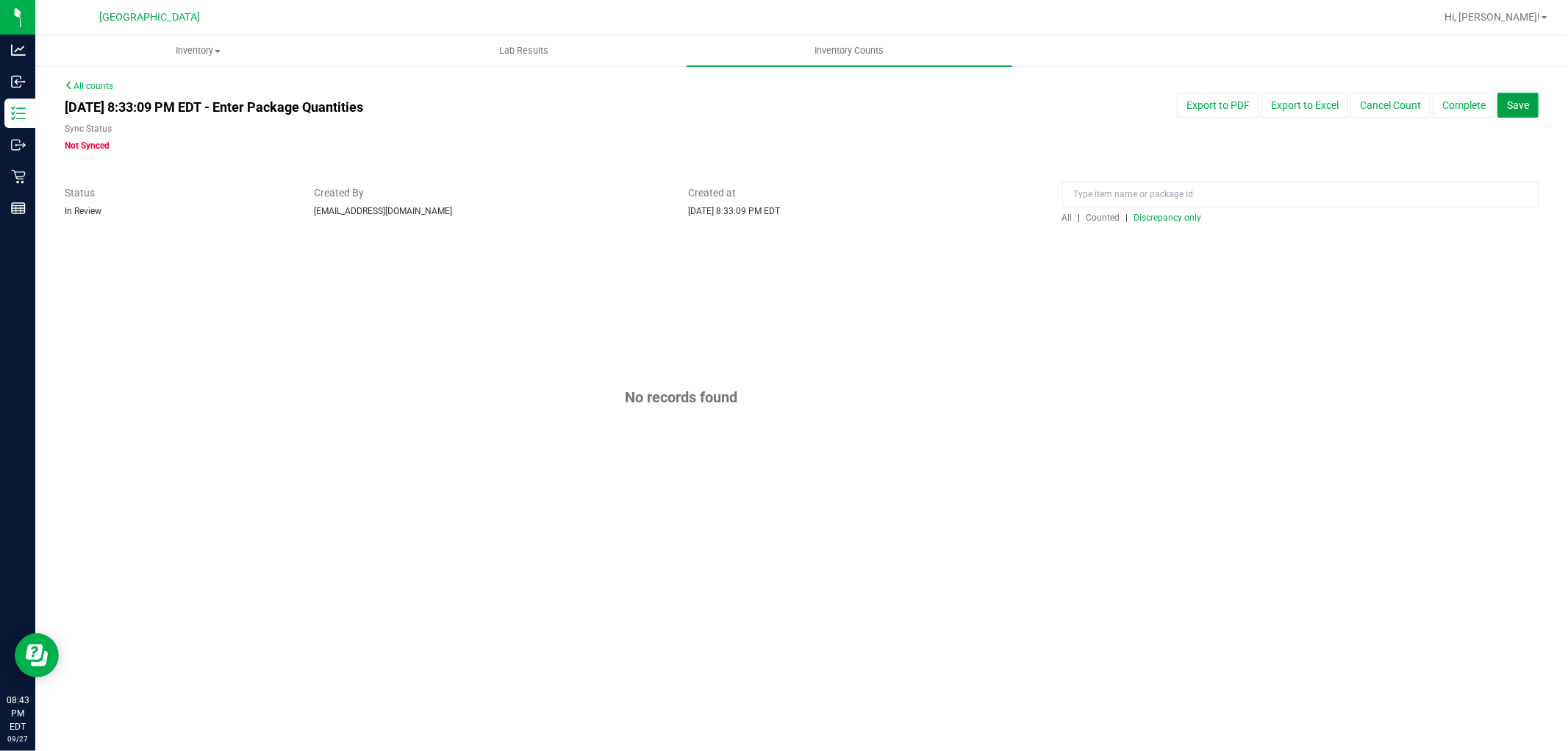
click at [1519, 113] on button "Save" at bounding box center [1518, 105] width 41 height 25
